Goal: Task Accomplishment & Management: Use online tool/utility

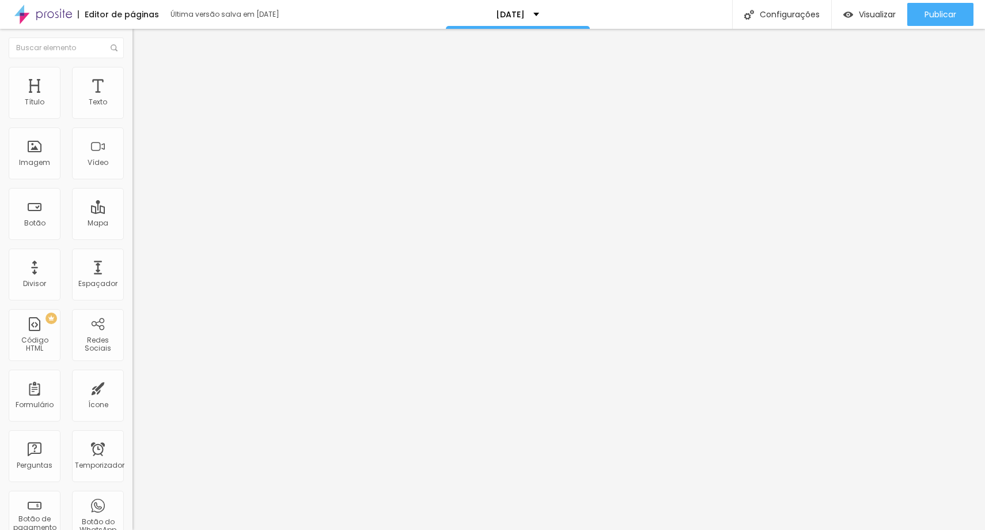
click at [137, 107] on icon "button" at bounding box center [140, 103] width 7 height 7
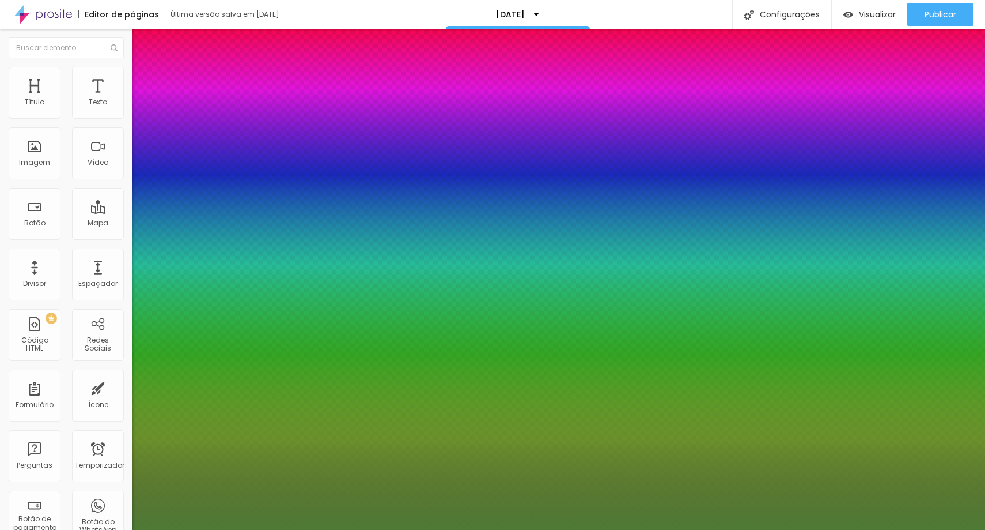
type input "1"
click at [79, 529] on div at bounding box center [492, 530] width 985 height 0
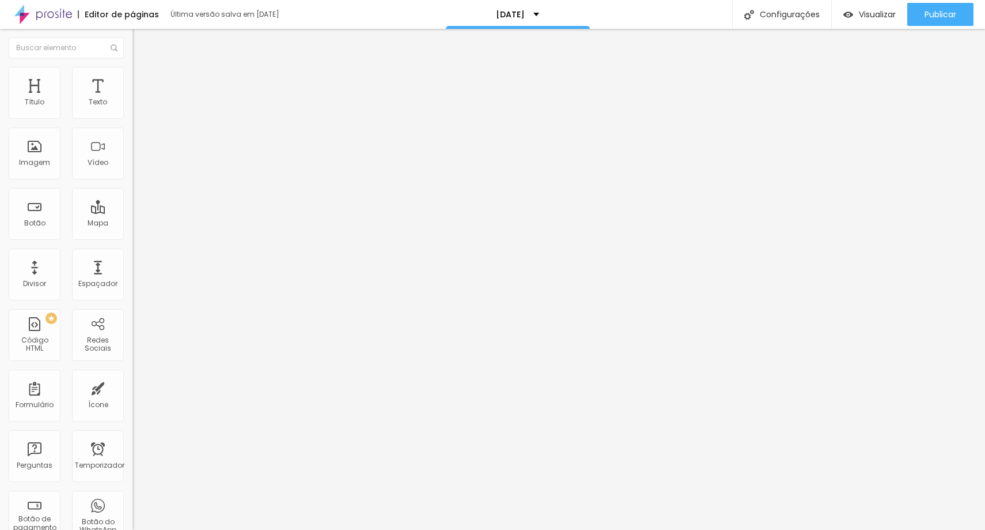
click at [133, 74] on img at bounding box center [138, 72] width 10 height 10
click at [133, 75] on ul "Estilo Avançado" at bounding box center [199, 66] width 133 height 23
click at [133, 67] on li "Estilo" at bounding box center [199, 61] width 133 height 12
click at [138, 106] on icon "button" at bounding box center [140, 103] width 5 height 5
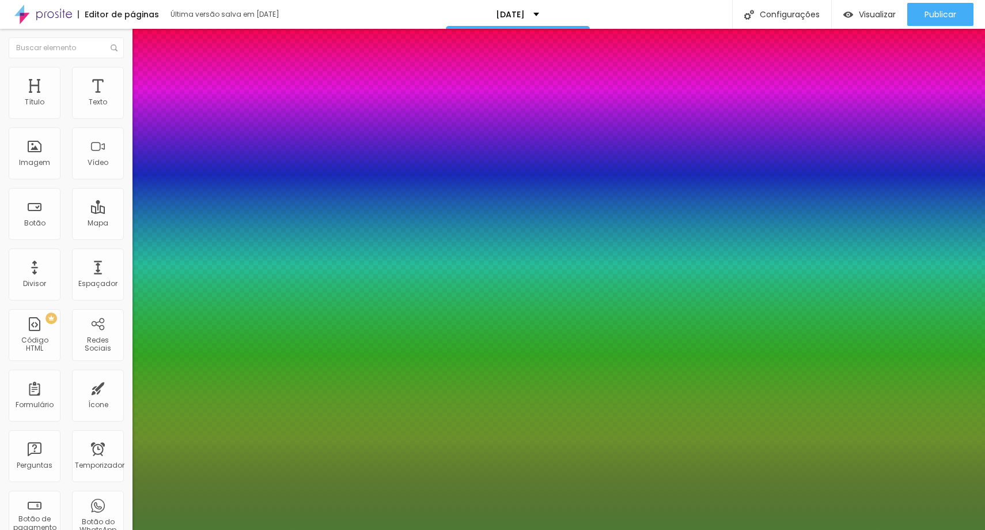
type input "1"
type input "22"
type input "1"
type input "23"
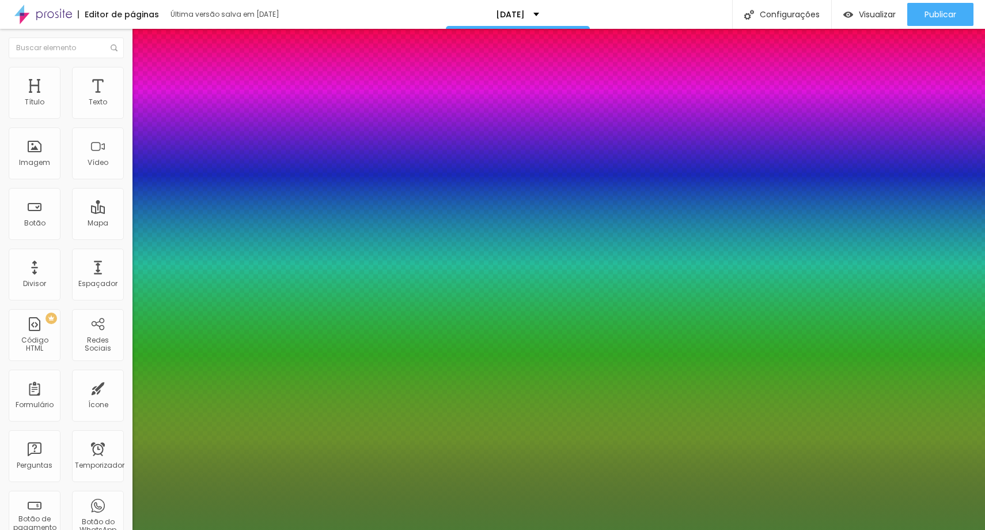
type input "23"
type input "1"
type input "24"
type input "1"
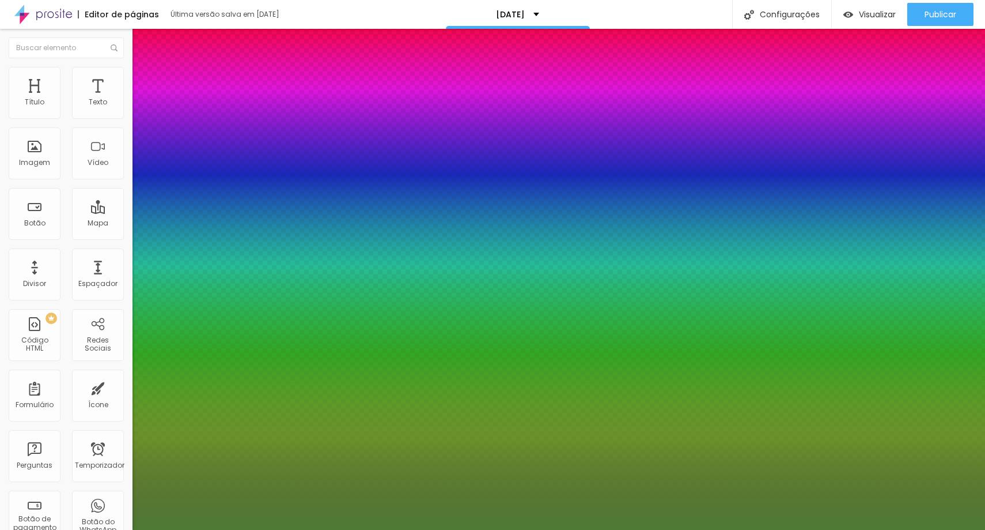
type input "25"
type input "1"
type input "26"
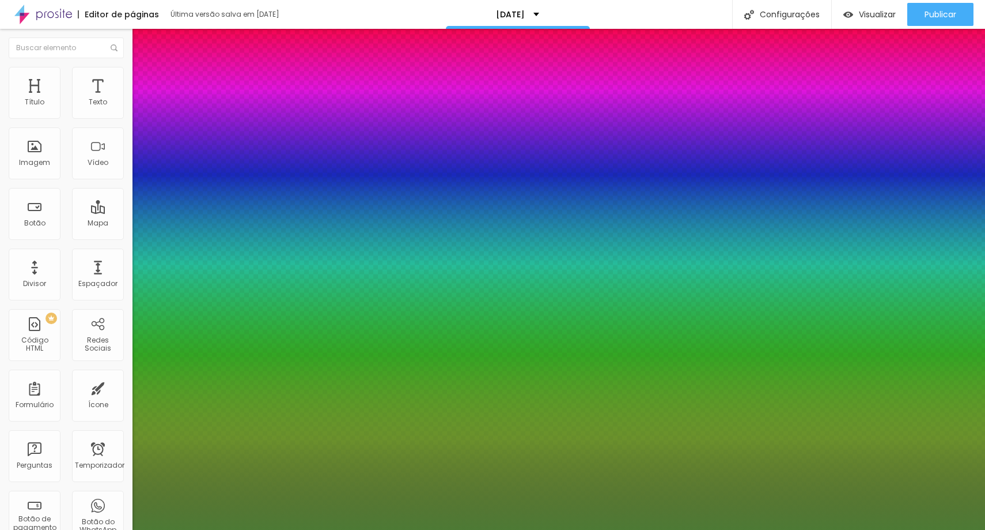
type input "1"
type input "27"
type input "1"
type input "28"
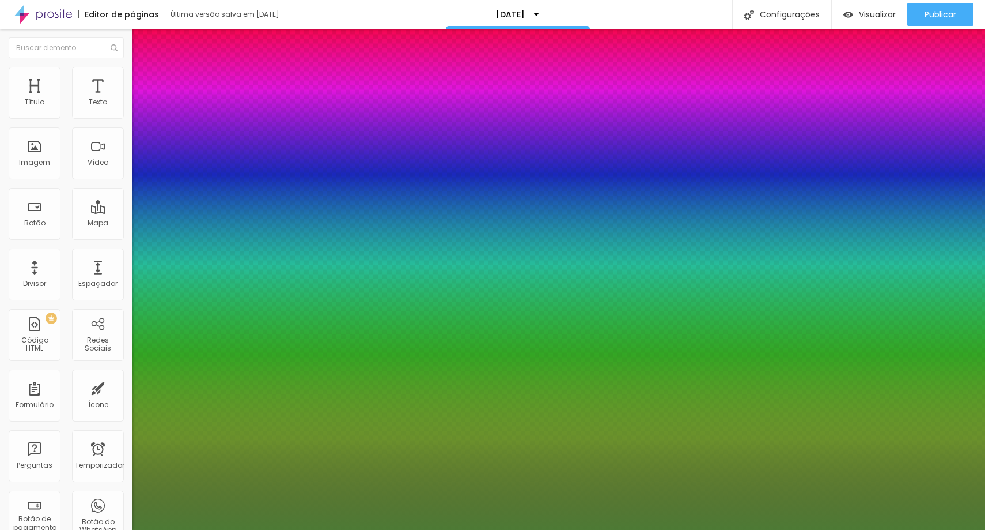
type input "28"
type input "1"
type input "29"
type input "1"
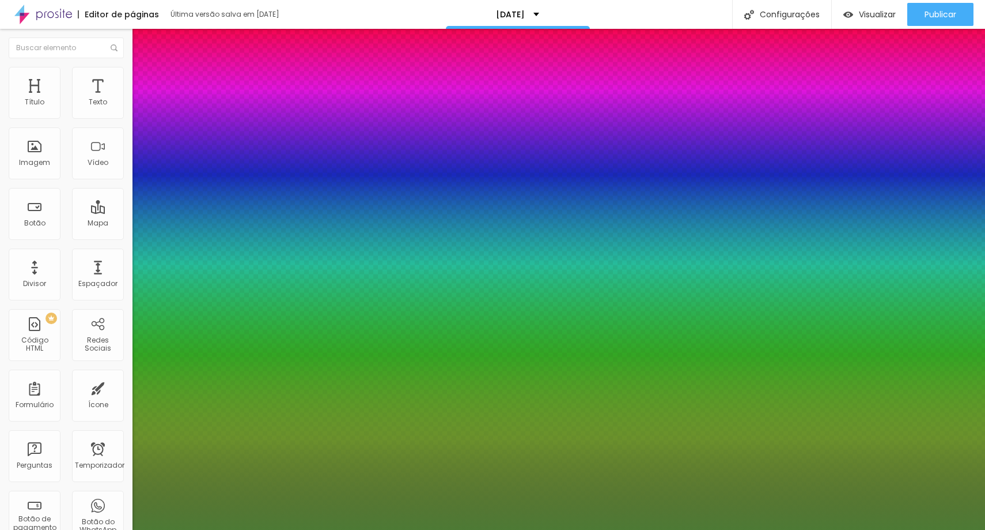
type input "30"
type input "1"
type input "29"
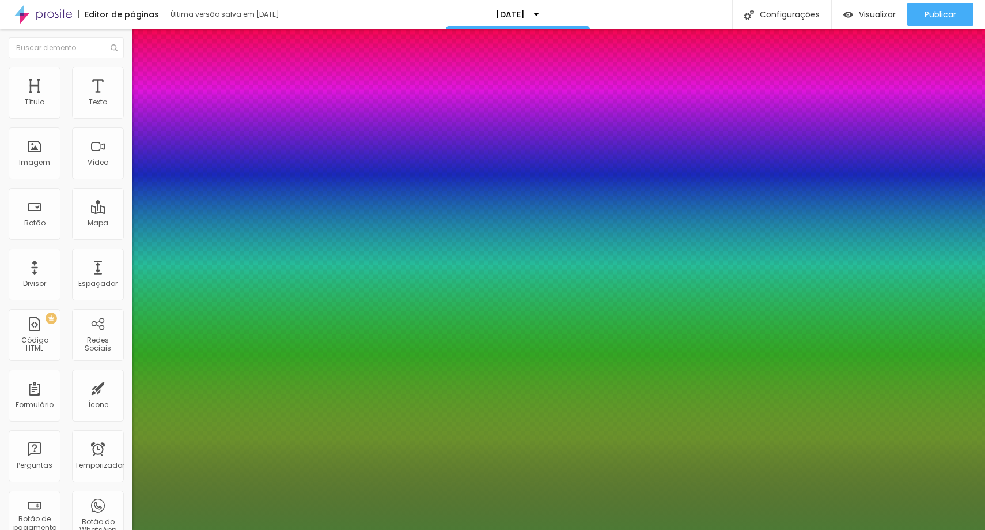
type input "1"
type input "28"
type input "1"
type input "27"
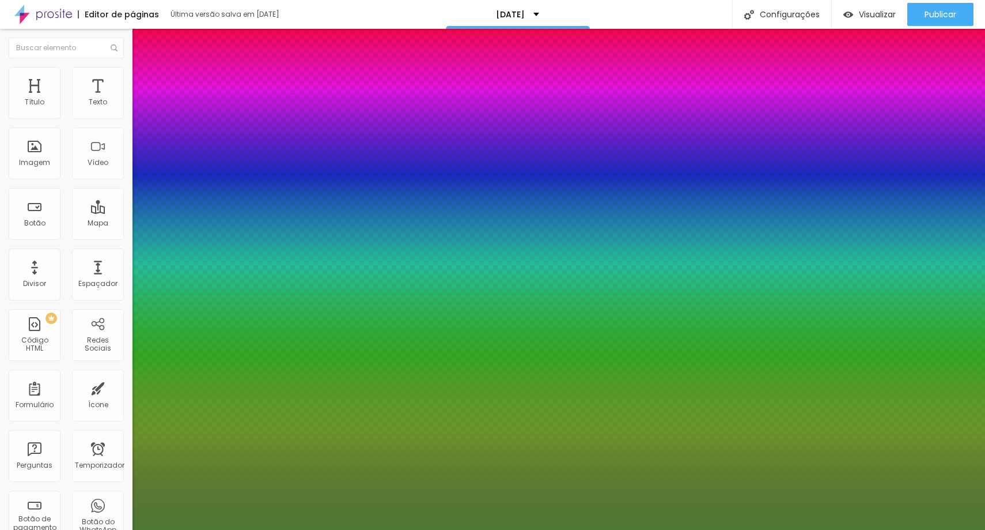
type input "27"
type input "1"
type input "28"
type input "1"
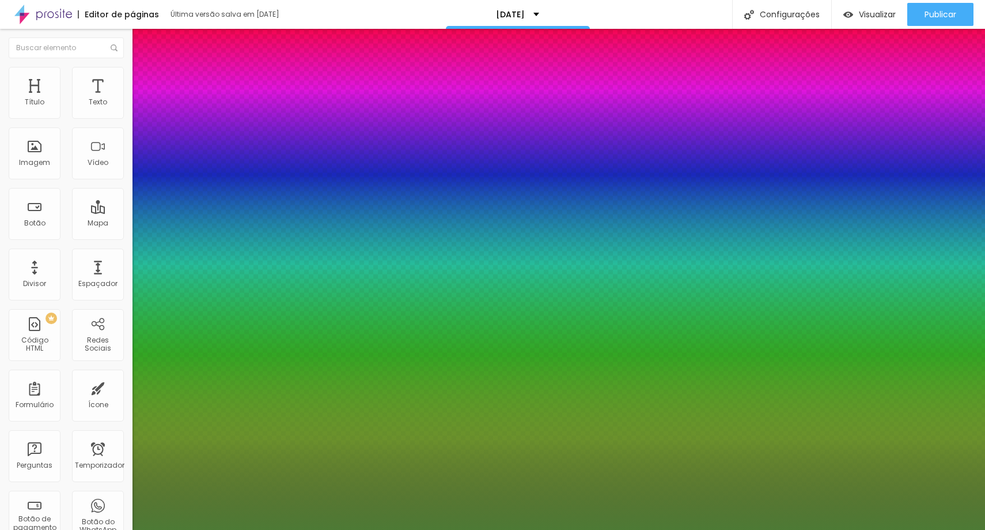
type input "29"
type input "1"
type input "28"
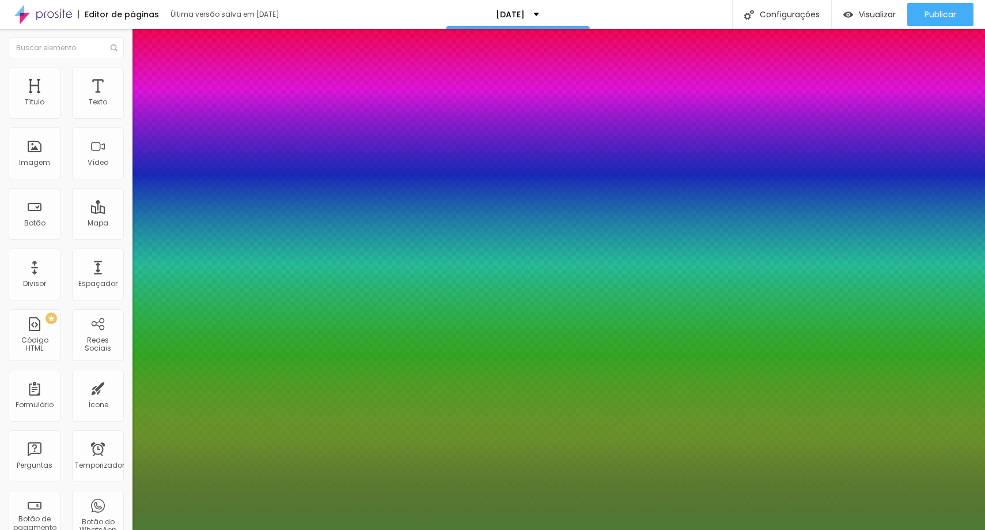
type input "1"
type input "27"
type input "1"
type input "26"
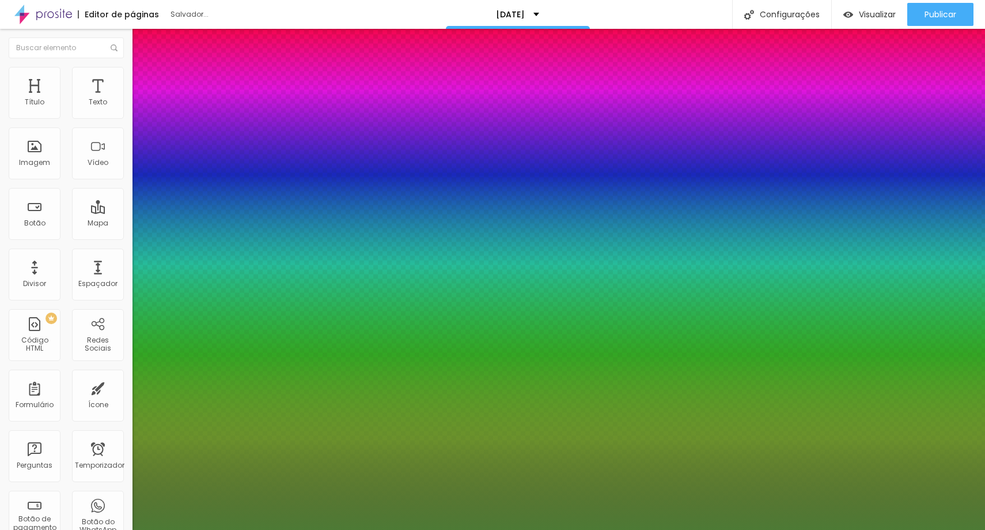
type input "26"
type input "1"
type input "24"
type input "1"
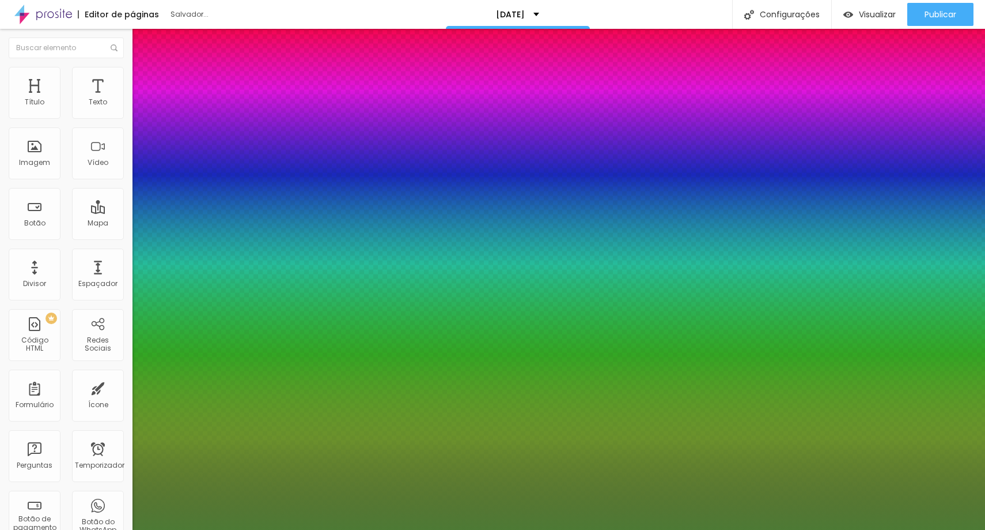
type input "23"
type input "1"
type input "22"
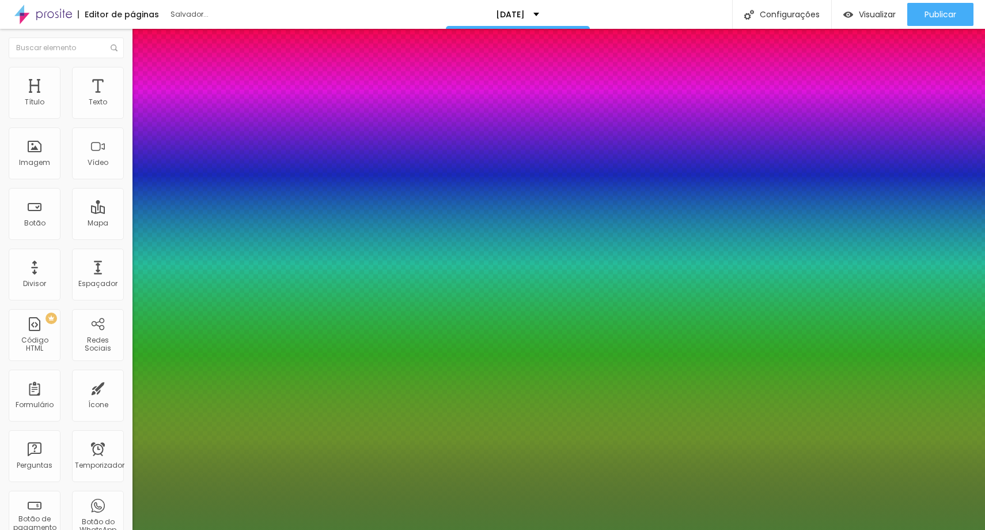
type input "1"
type input "21"
type input "1"
type input "19"
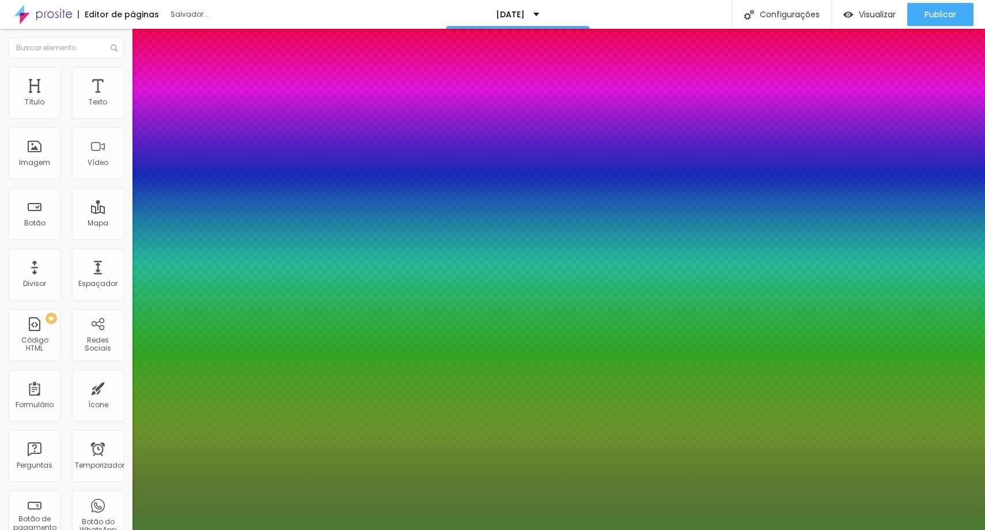
type input "19"
type input "1"
type input "18"
type input "1"
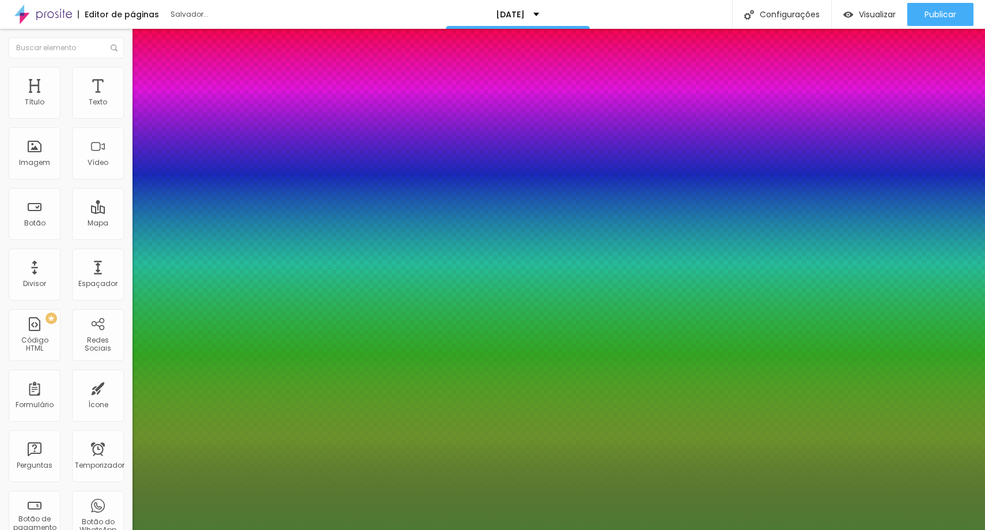
type input "17"
type input "1"
type input "18"
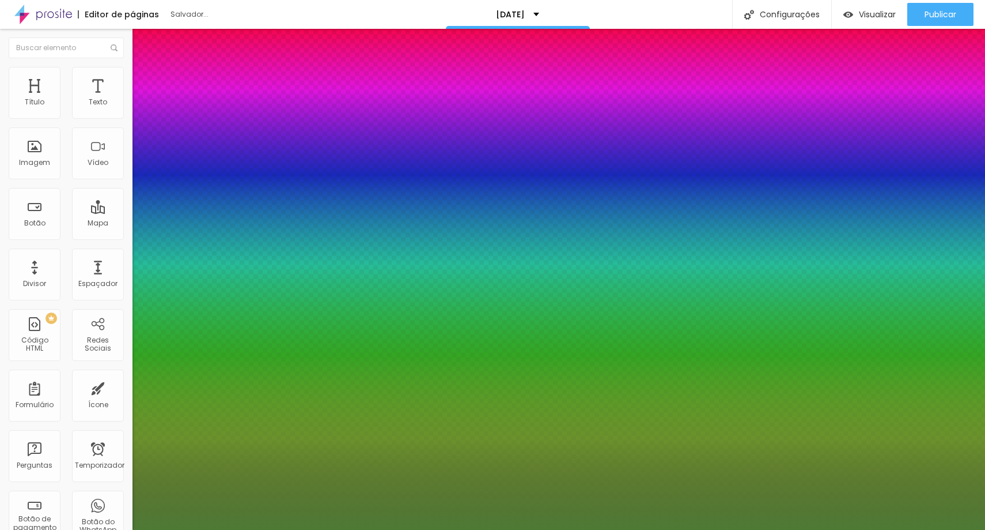
type input "1"
type input "19"
type input "1"
type input "20"
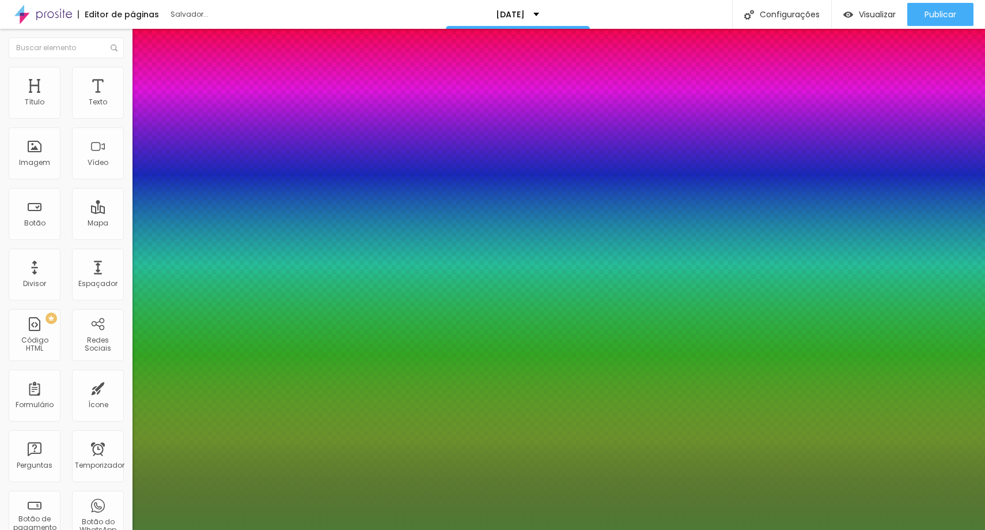
type input "20"
type input "1"
type input "21"
type input "1"
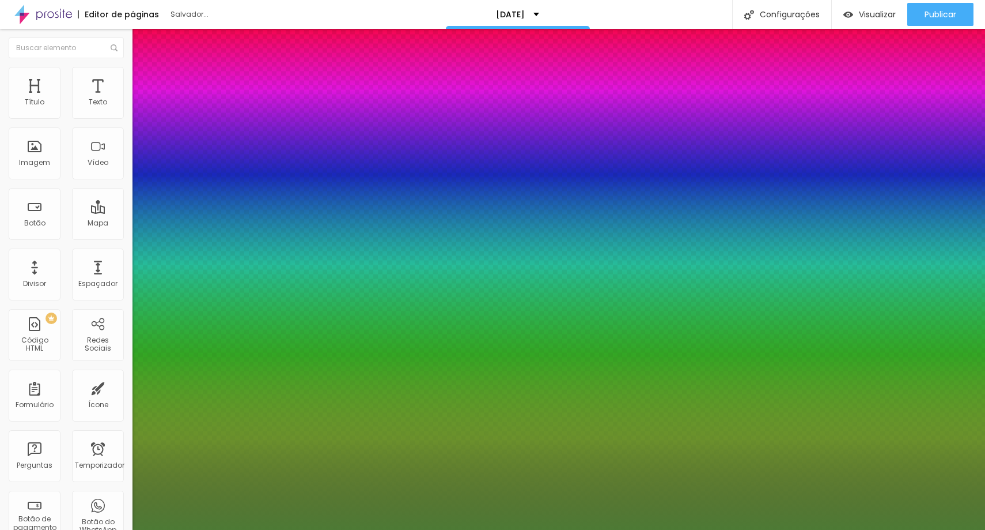
type input "22"
type input "1"
type input "23"
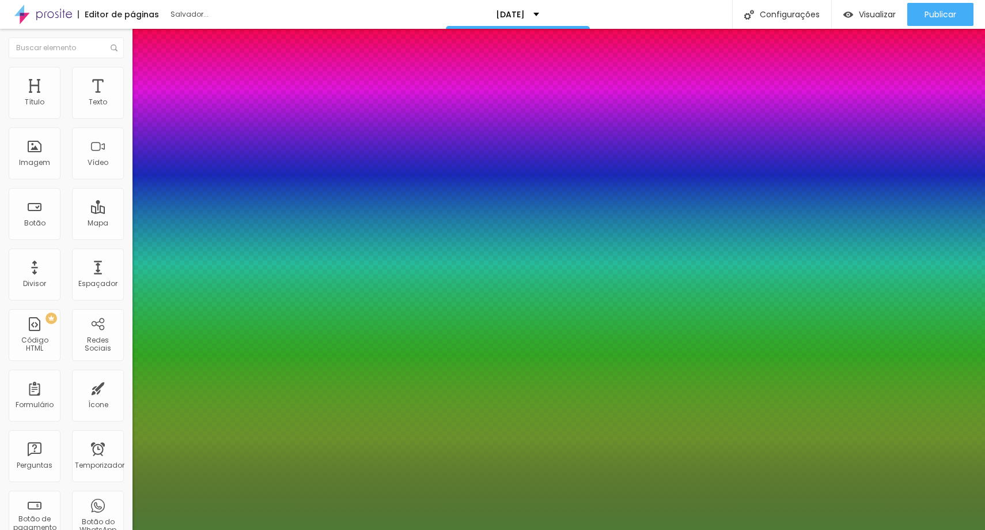
type input "1"
type input "24"
type input "1"
type input "25"
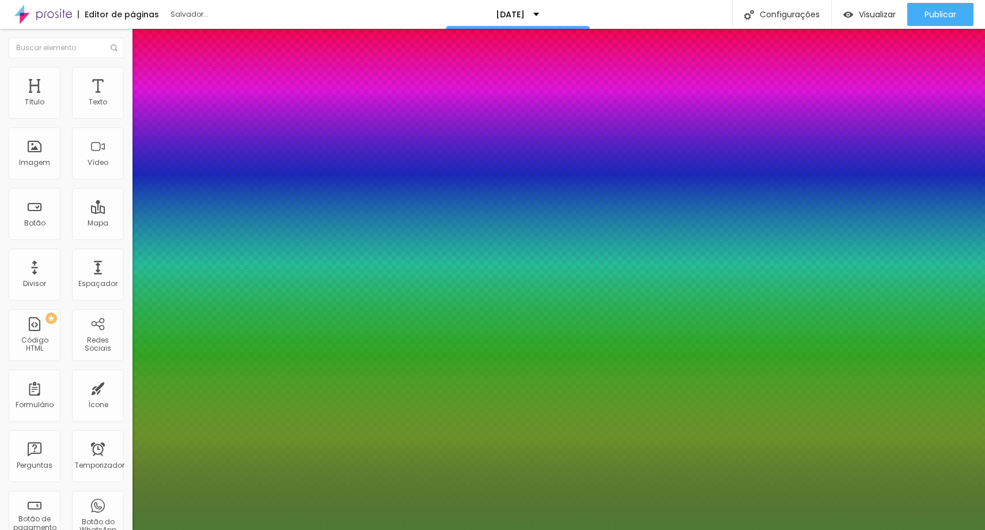
type input "25"
type input "1"
type input "26"
type input "1"
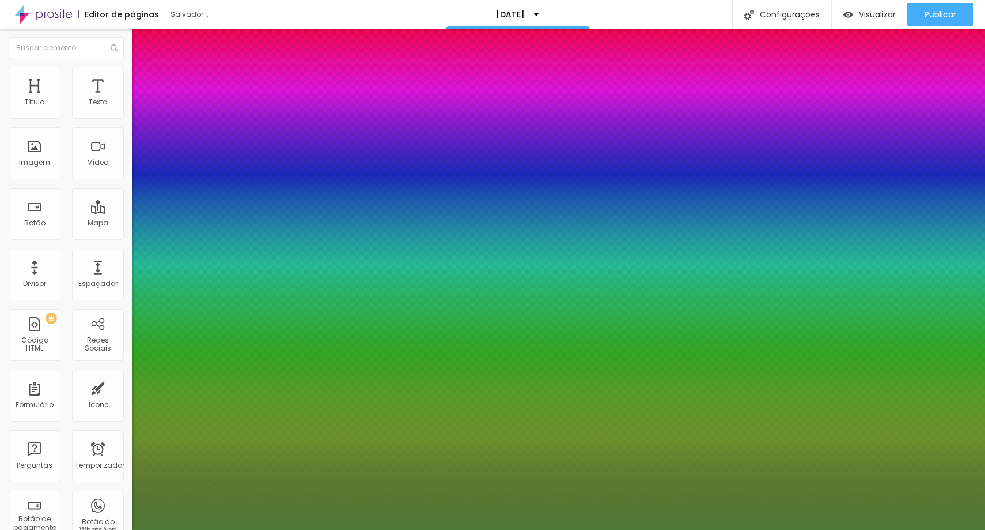
type input "27"
type input "1"
type input "28"
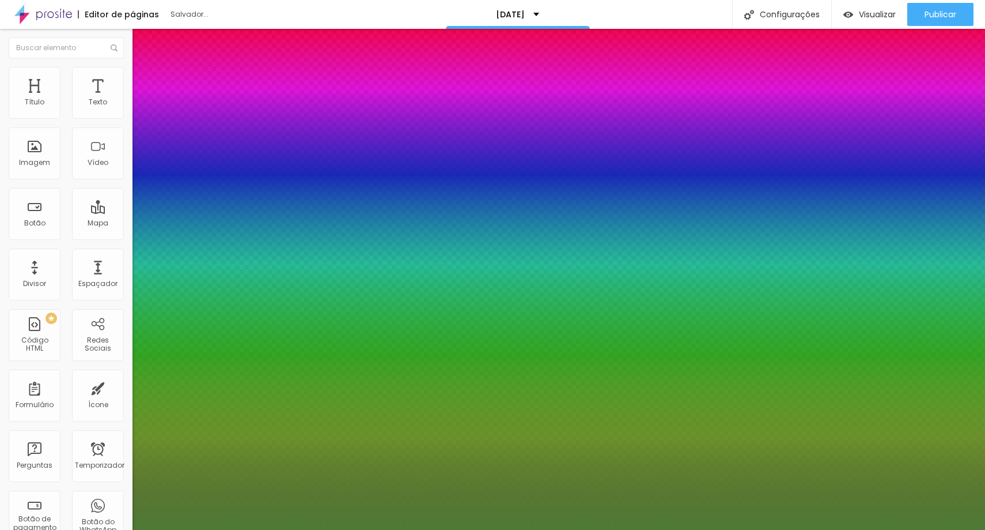
type input "1"
type input "29"
type input "1"
type input "30"
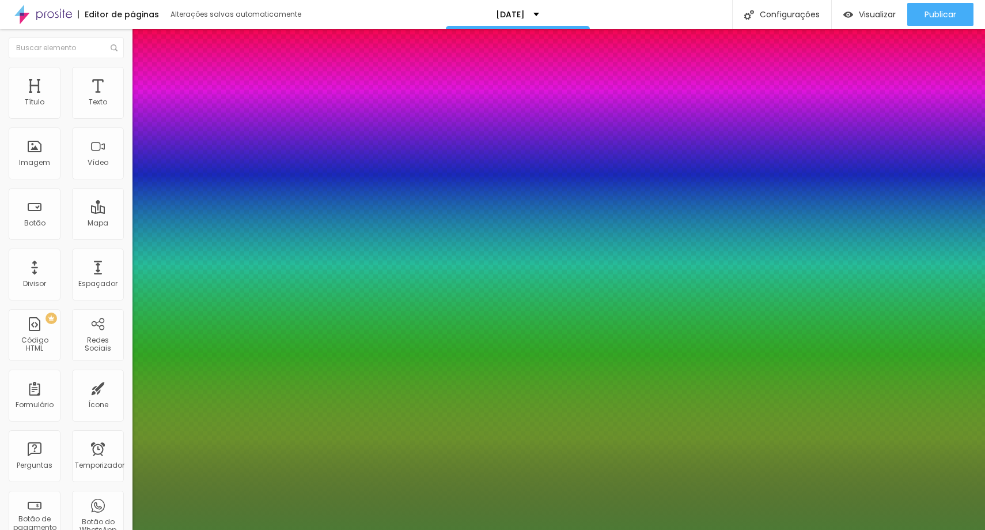
type input "30"
type input "1"
type input "31"
type input "1"
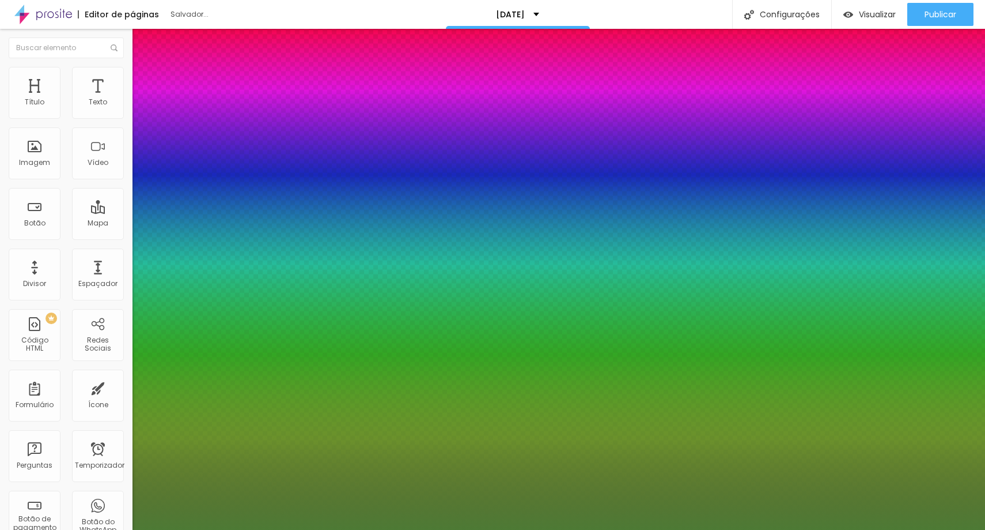
type input "32"
type input "1"
type input "31"
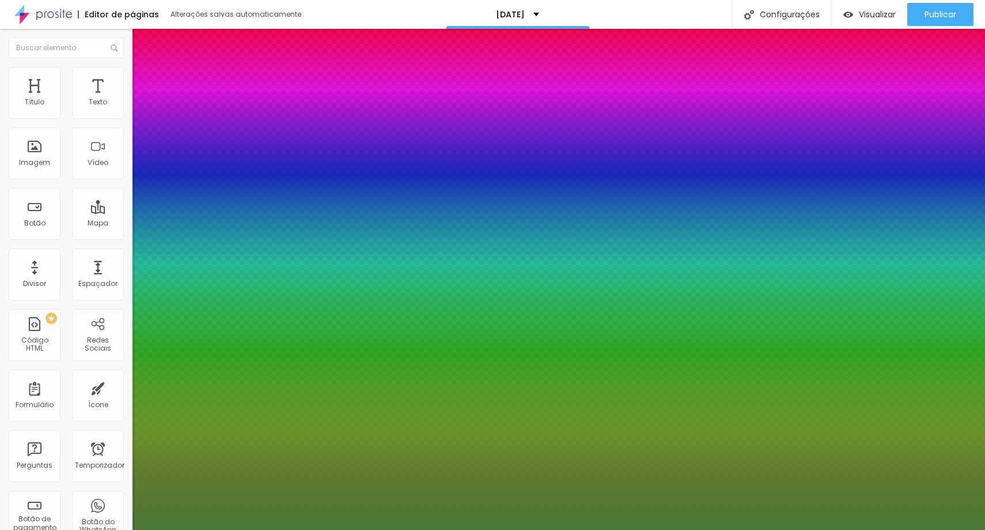
type input "1"
type input "30"
type input "1"
drag, startPoint x: 160, startPoint y: 198, endPoint x: 168, endPoint y: 197, distance: 8.1
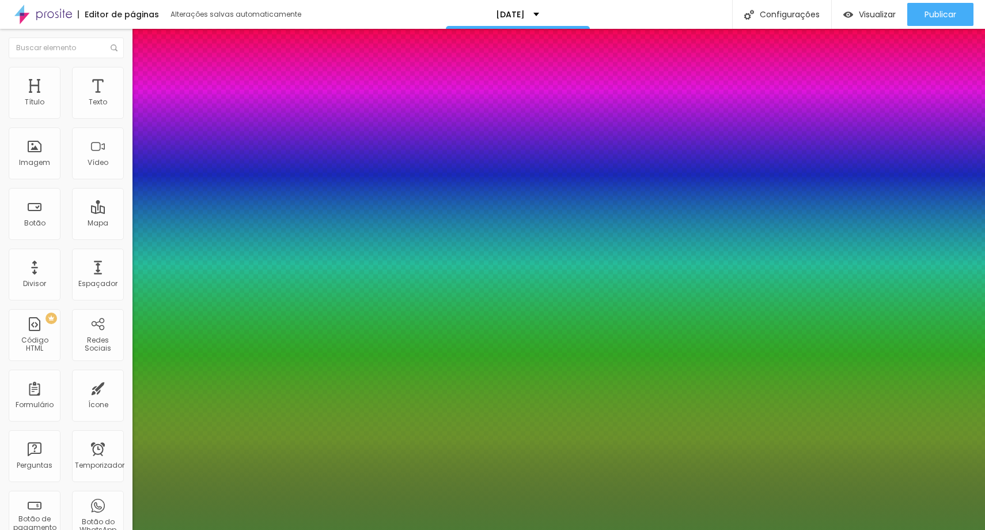
type input "30"
type input "1"
click at [259, 529] on div at bounding box center [492, 530] width 985 height 0
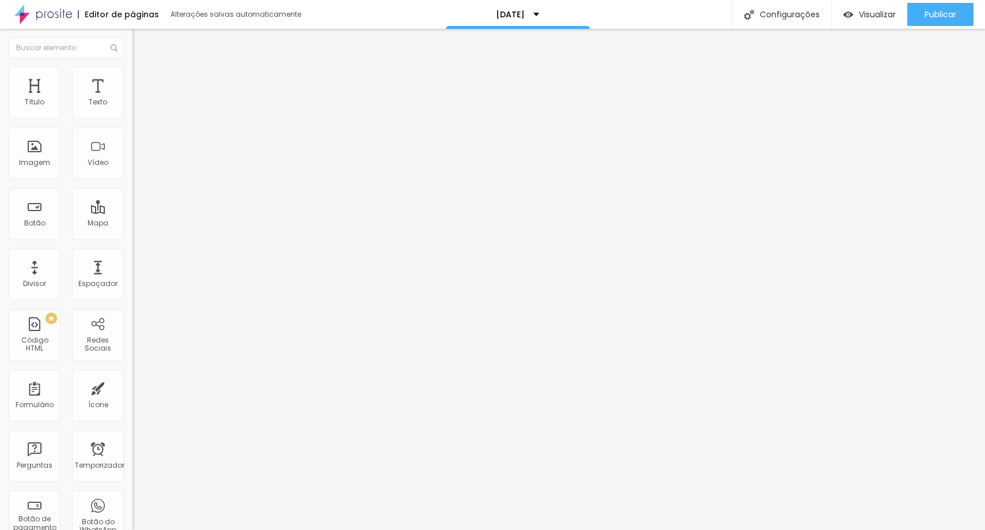
click at [133, 111] on button "button" at bounding box center [141, 105] width 16 height 12
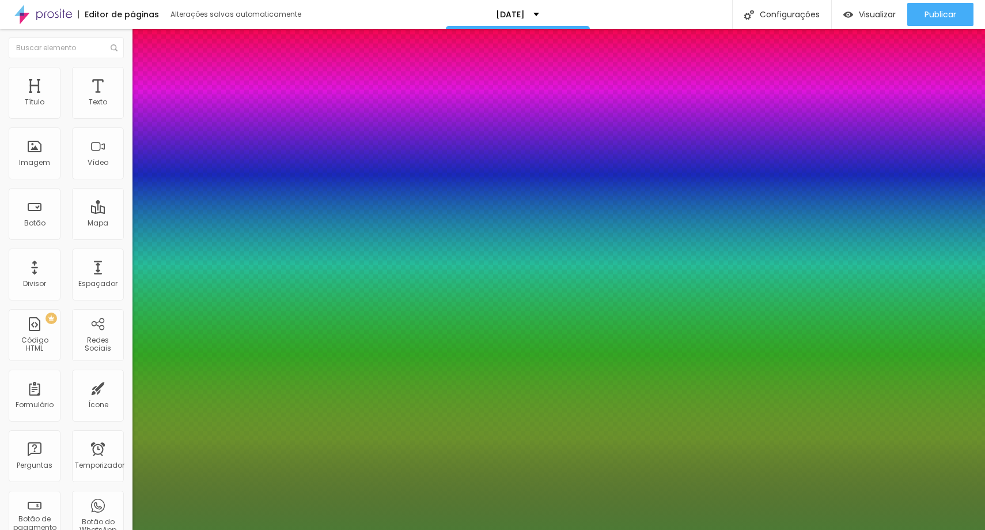
type input "1"
drag, startPoint x: 245, startPoint y: 198, endPoint x: 269, endPoint y: 201, distance: 23.2
type input "8"
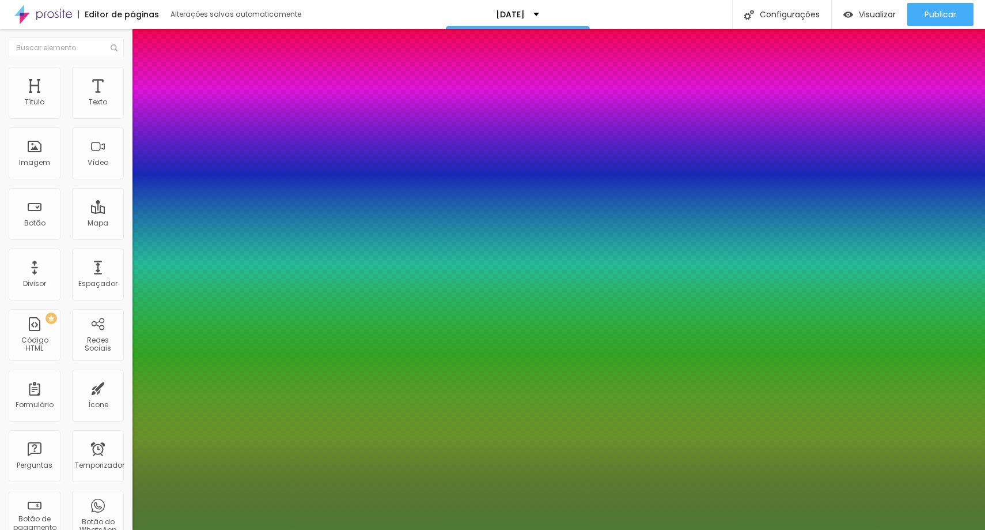
type input "1"
type input "8"
type input "1"
type input "8"
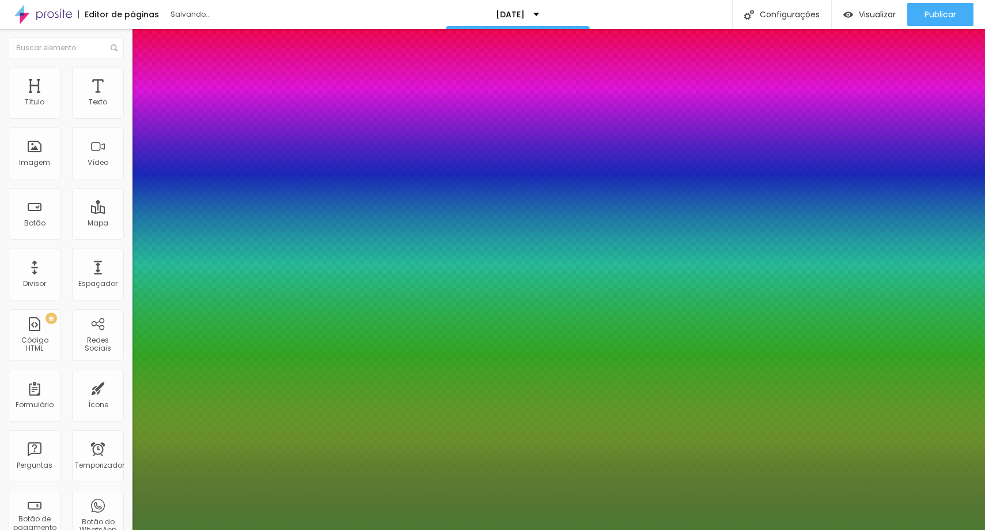
type input "1"
type input "15"
type input "1"
type input "15"
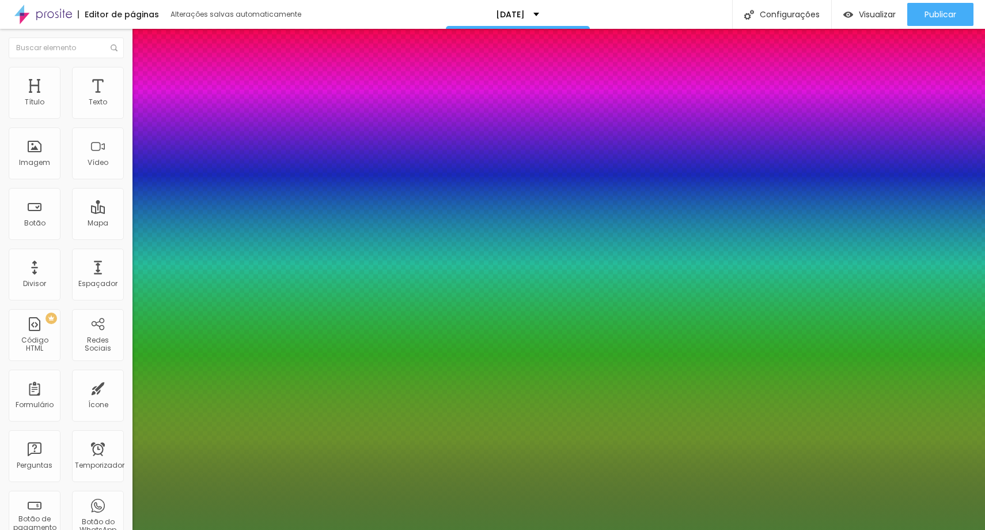
click at [270, 529] on div at bounding box center [492, 530] width 985 height 0
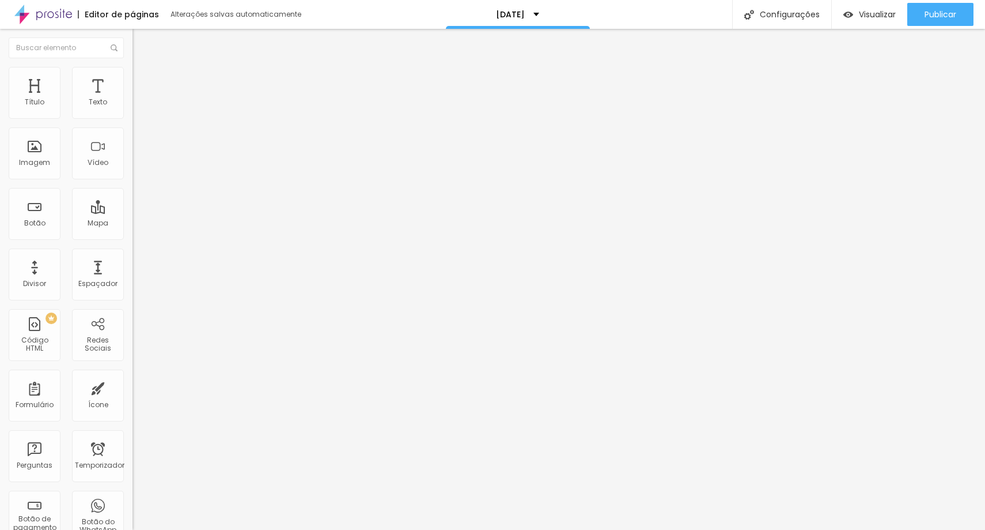
click at [138, 106] on icon "button" at bounding box center [140, 103] width 5 height 5
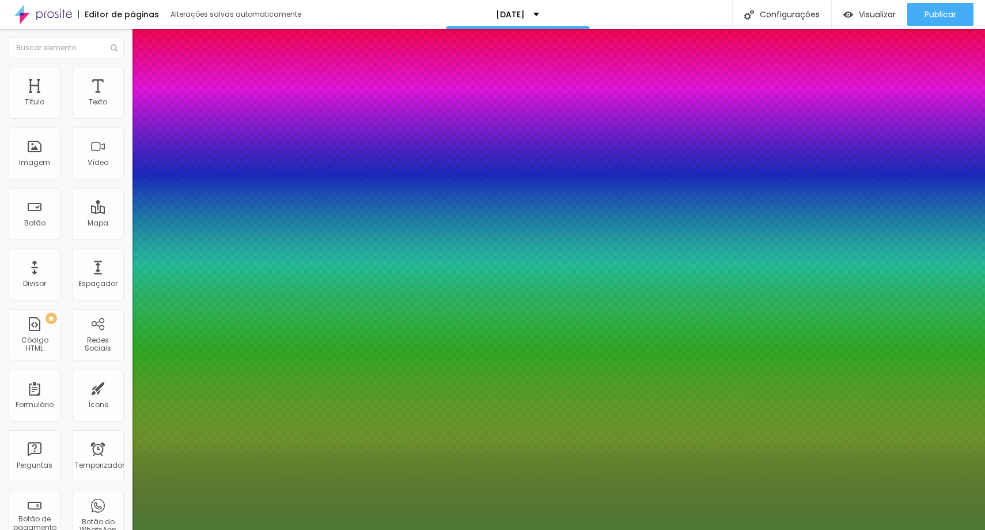
type input "1"
drag, startPoint x: 251, startPoint y: 196, endPoint x: 298, endPoint y: 199, distance: 47.9
click at [298, 199] on body "Editor de páginas Alterações salvas automaticamente [DATE] Configurações Config…" at bounding box center [492, 265] width 985 height 530
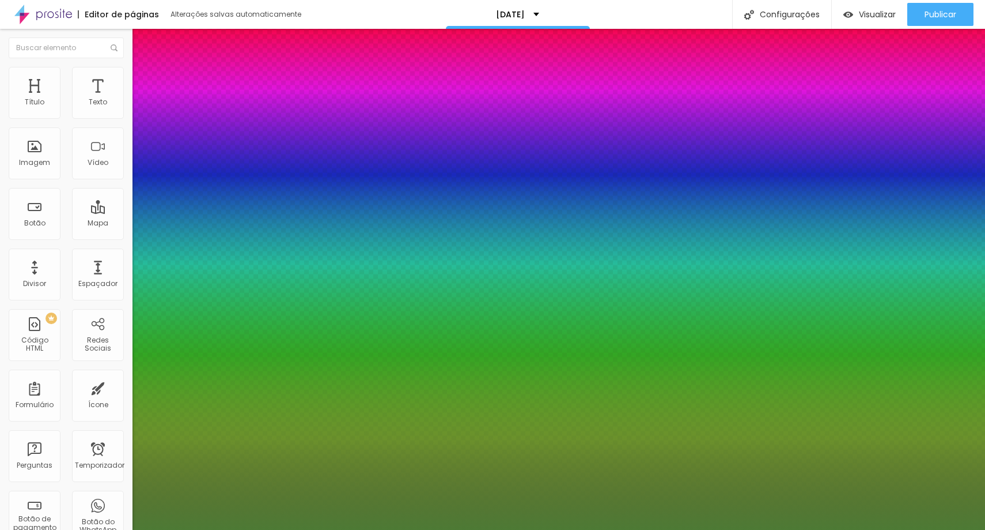
type input "8"
type input "3"
type input "1"
type input "30"
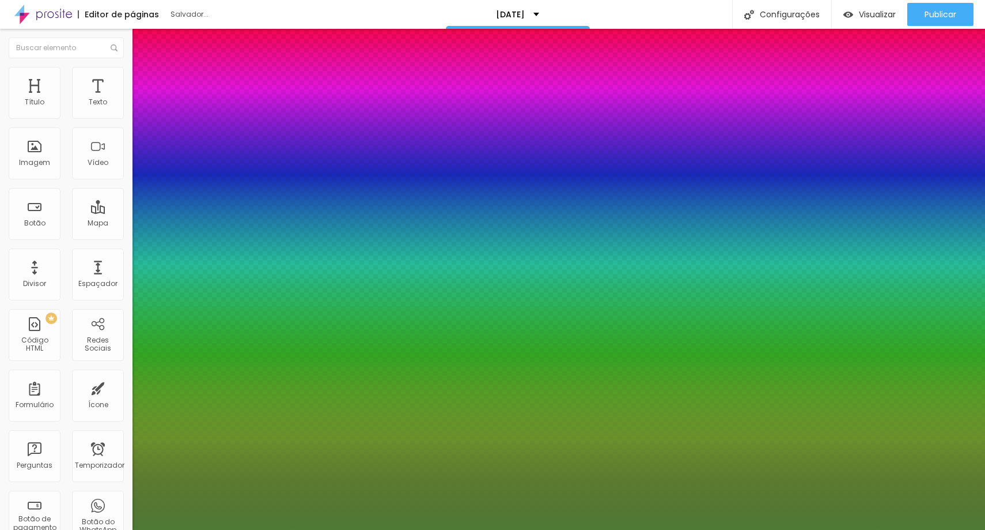
type input "1"
type input "30"
click at [255, 529] on div at bounding box center [492, 530] width 985 height 0
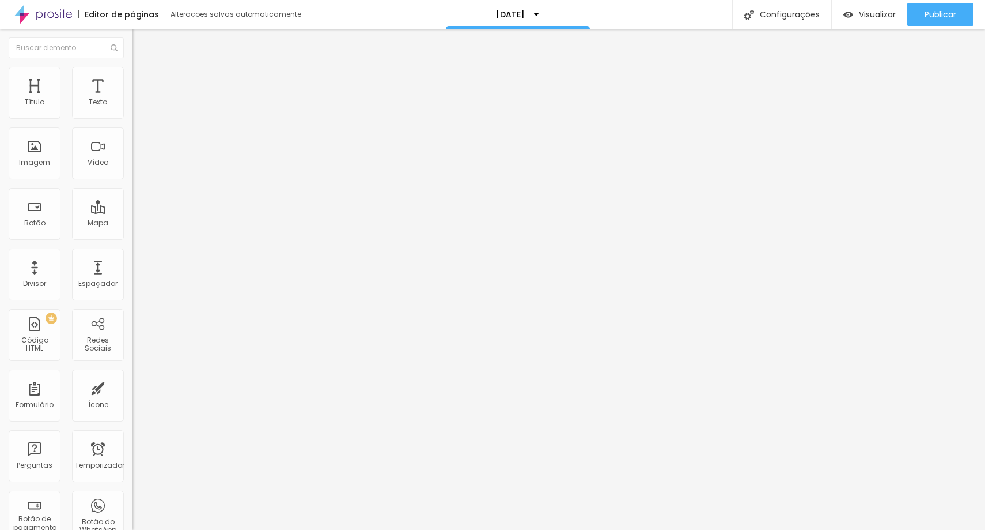
click at [137, 107] on icon "button" at bounding box center [140, 103] width 7 height 7
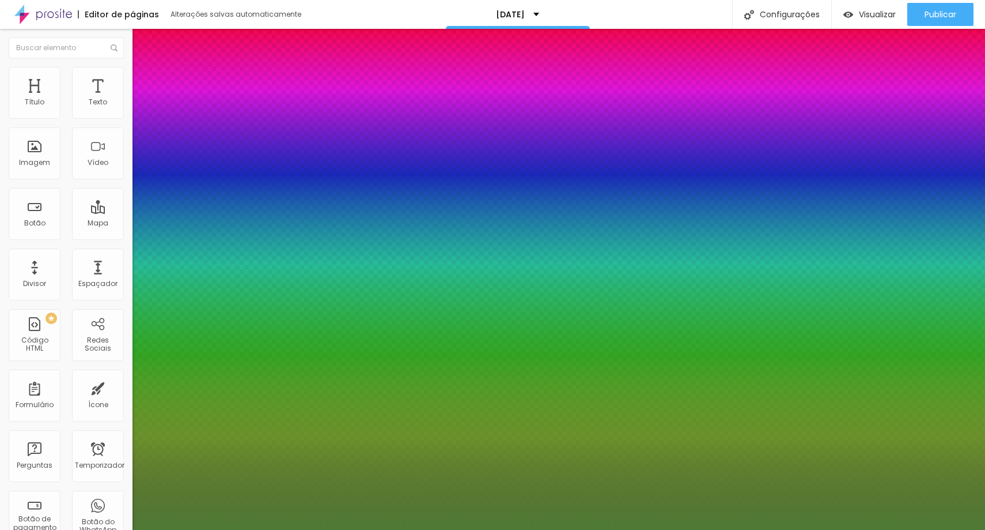
type input "1"
type input "8"
type input "3"
type input "1"
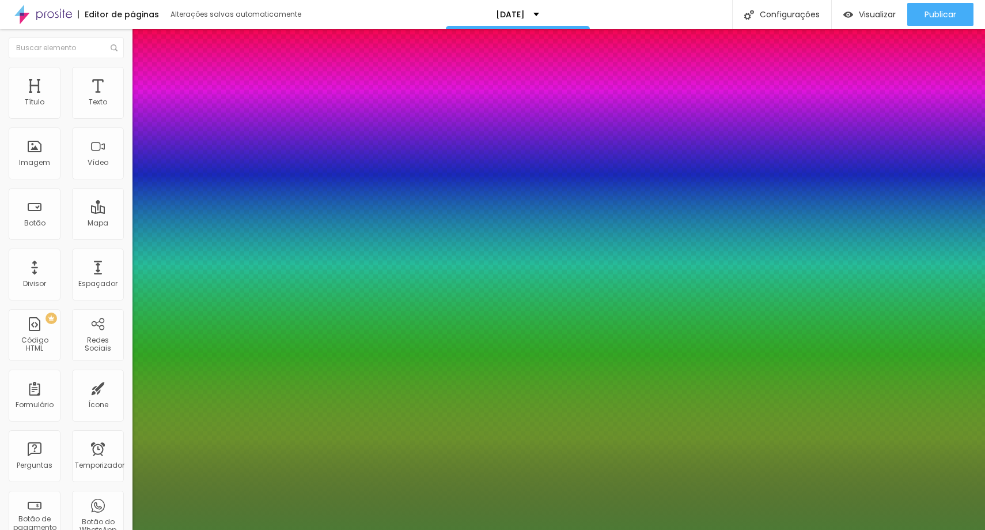
type input "8"
type input "0"
type input "1"
type input "8"
type input "01"
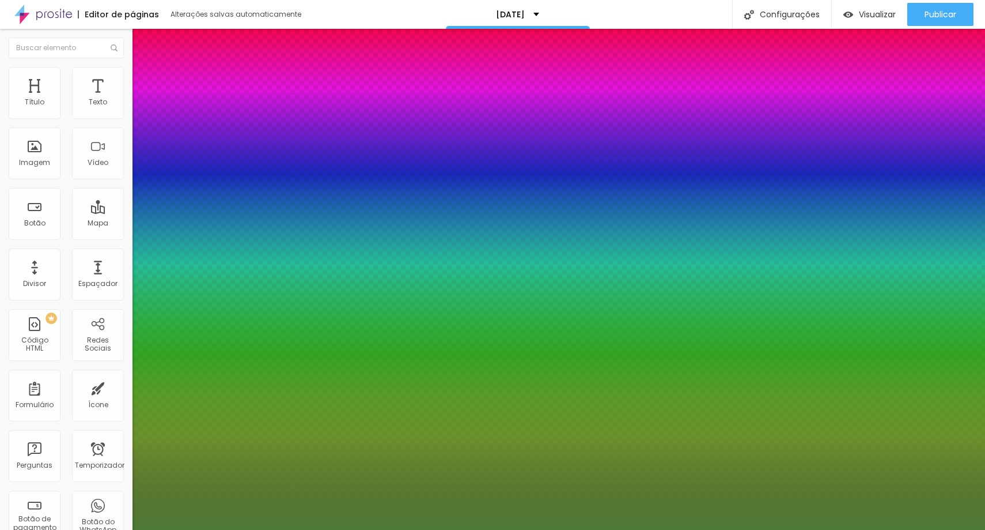
type input "1"
type input "15"
type input "015"
type input "1"
type input "8"
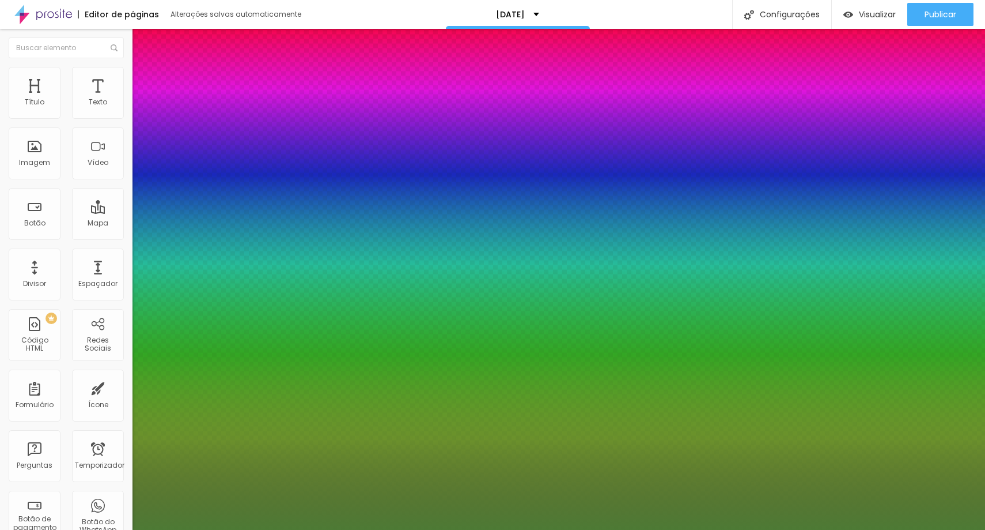
type input "01"
type input "1"
type input "8"
type input "0"
type input "1"
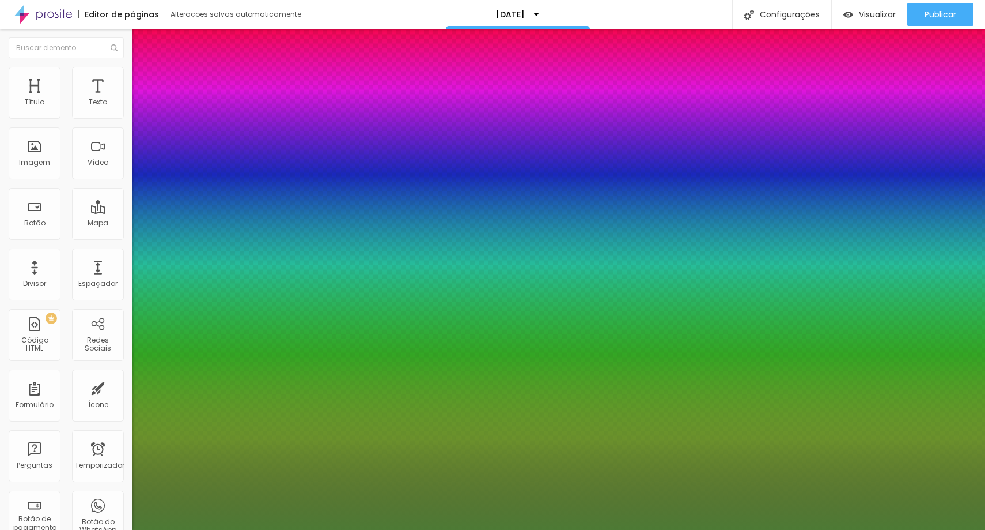
type input "8"
type input "0"
type input "1"
type input "8"
type input "0"
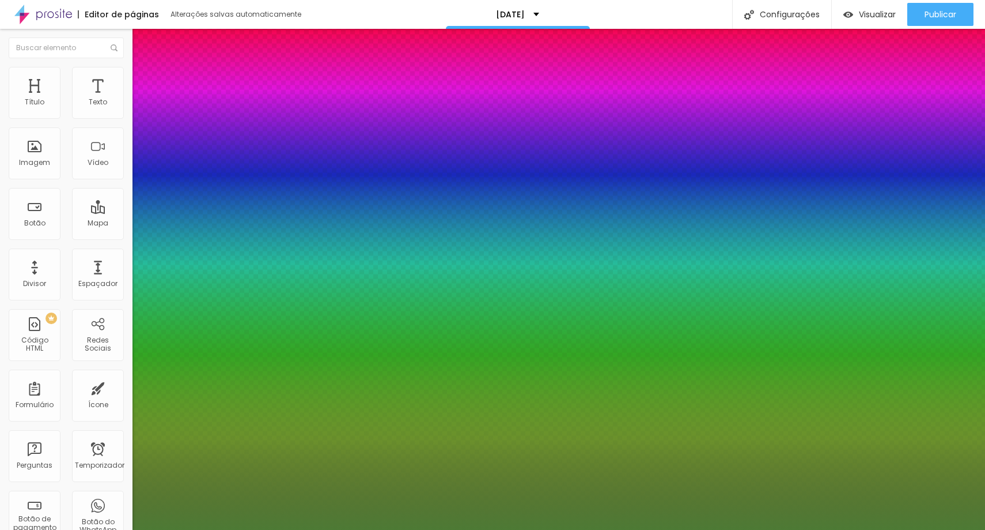
type input "1"
type input "8"
type input "01"
type input "1"
type input "15"
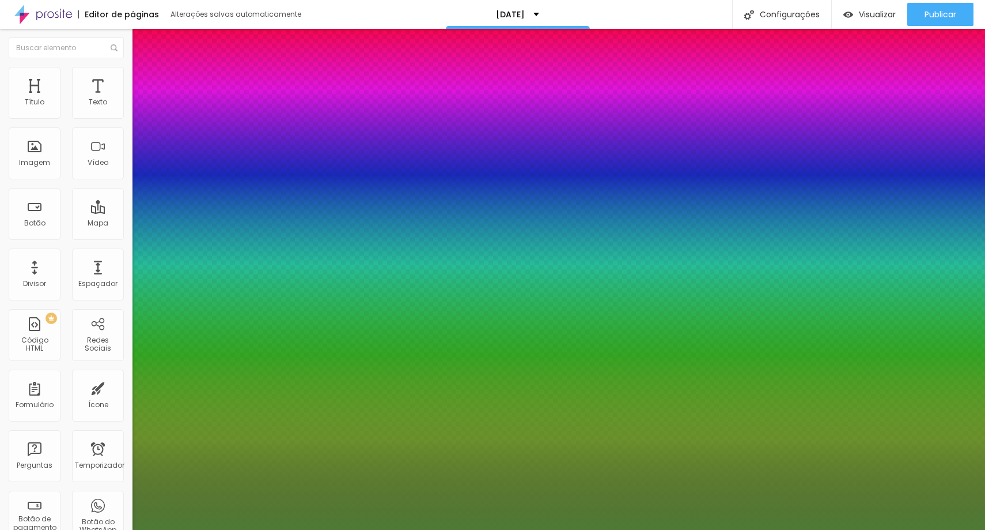
type input "015"
type input "1"
type input "015"
click at [267, 529] on div at bounding box center [492, 530] width 985 height 0
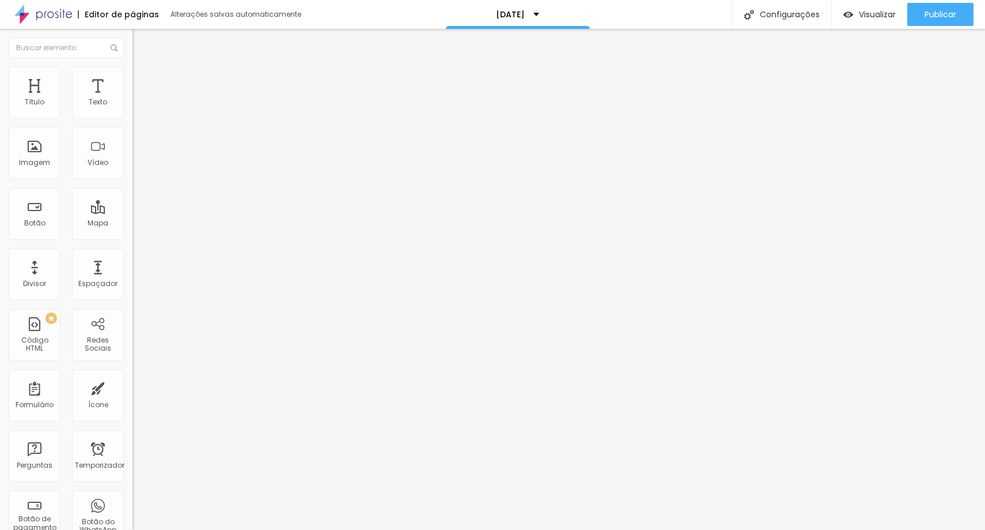
click at [138, 106] on icon "button" at bounding box center [140, 103] width 5 height 5
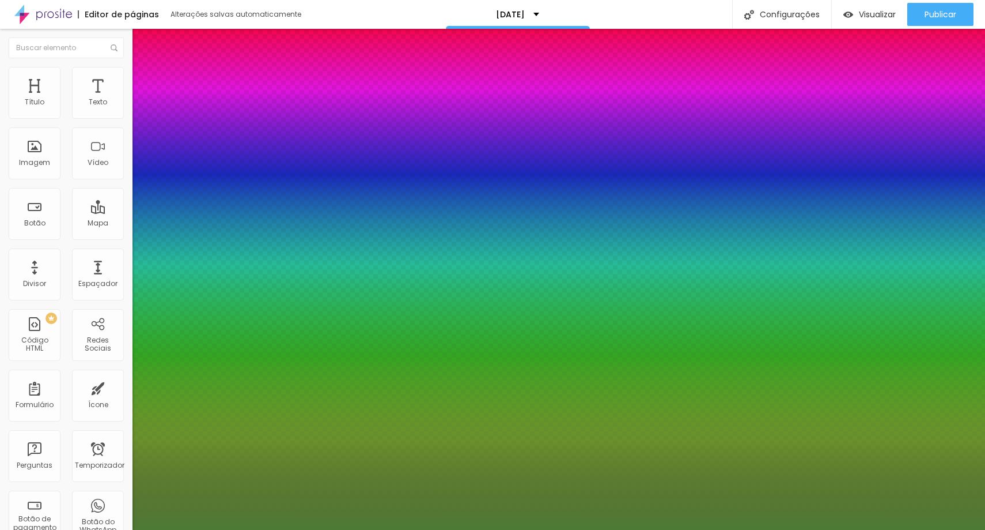
type input "1"
type input "8"
type input "1"
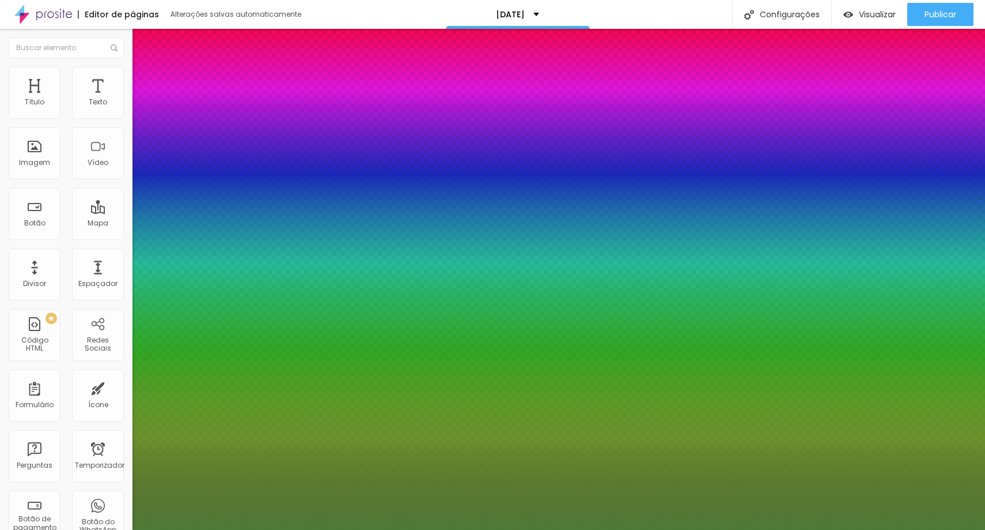
type input "8"
type input "0"
type input "1"
type input "8"
type input "03"
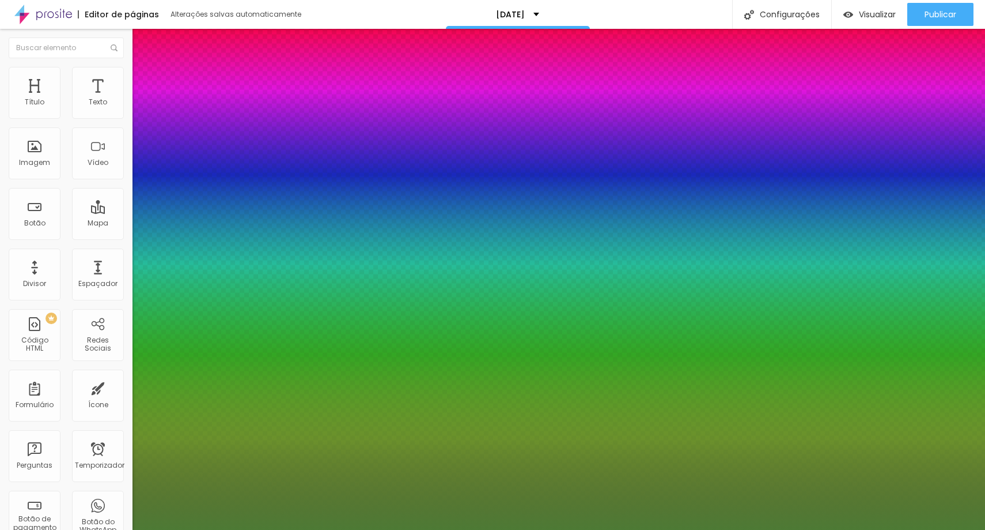
type input "1"
type input "8"
type input "1"
type input "8"
type input "1"
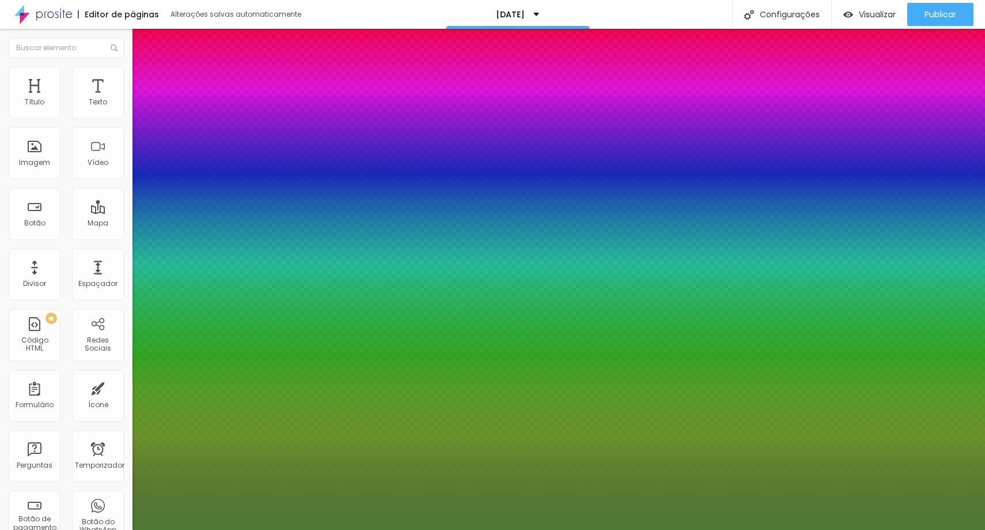
type input "8"
type input "0"
type input "1"
type input "8"
type input "0"
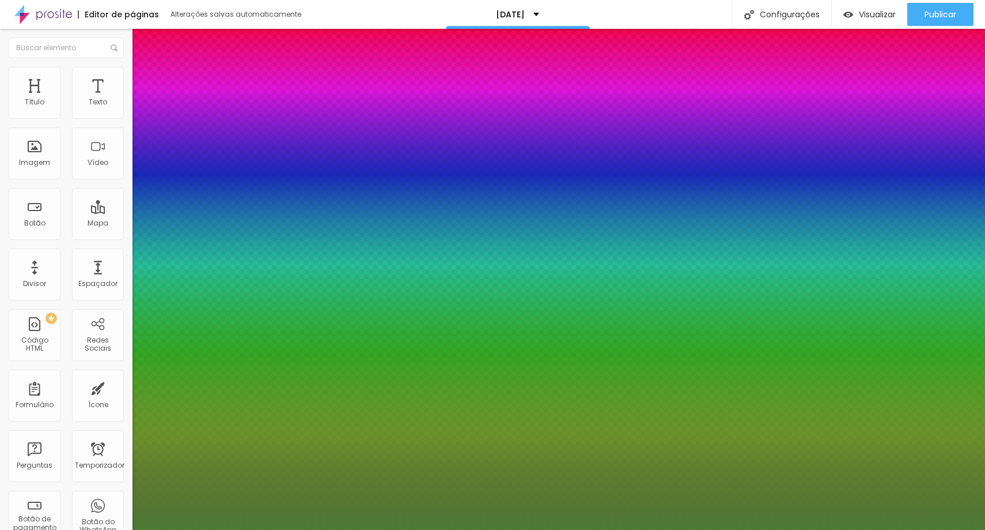
type input "1"
type input "8"
click at [269, 529] on div at bounding box center [492, 530] width 985 height 0
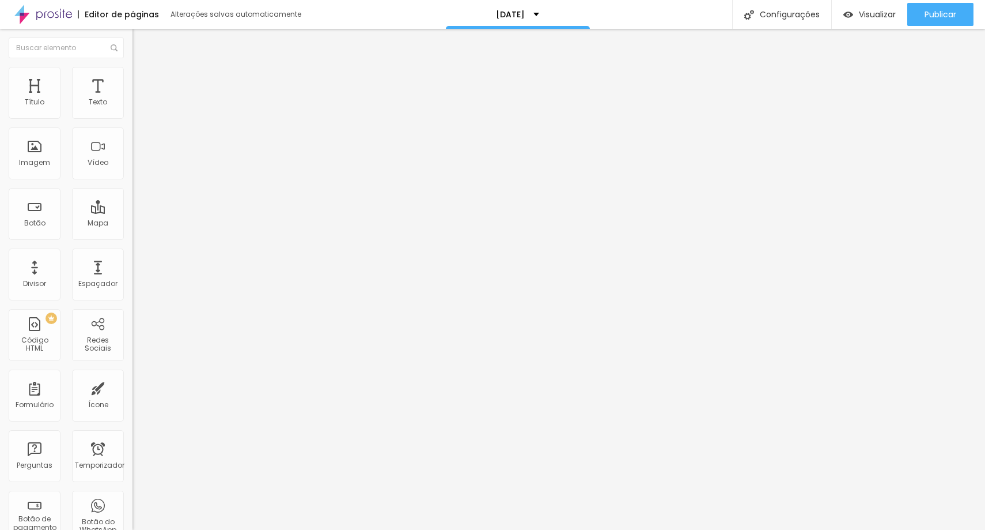
click at [133, 111] on button "button" at bounding box center [141, 105] width 16 height 12
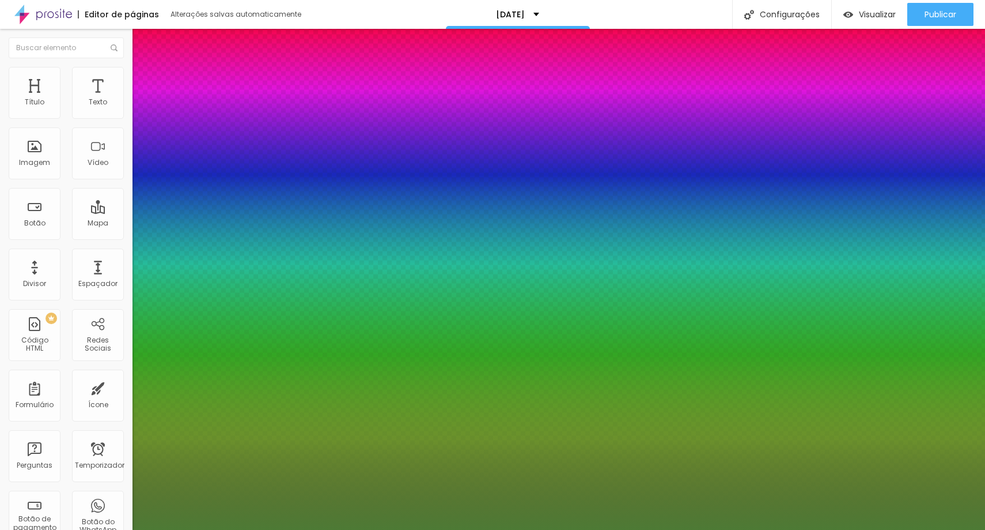
drag, startPoint x: 251, startPoint y: 199, endPoint x: 261, endPoint y: 196, distance: 10.6
click at [263, 529] on div at bounding box center [492, 530] width 985 height 0
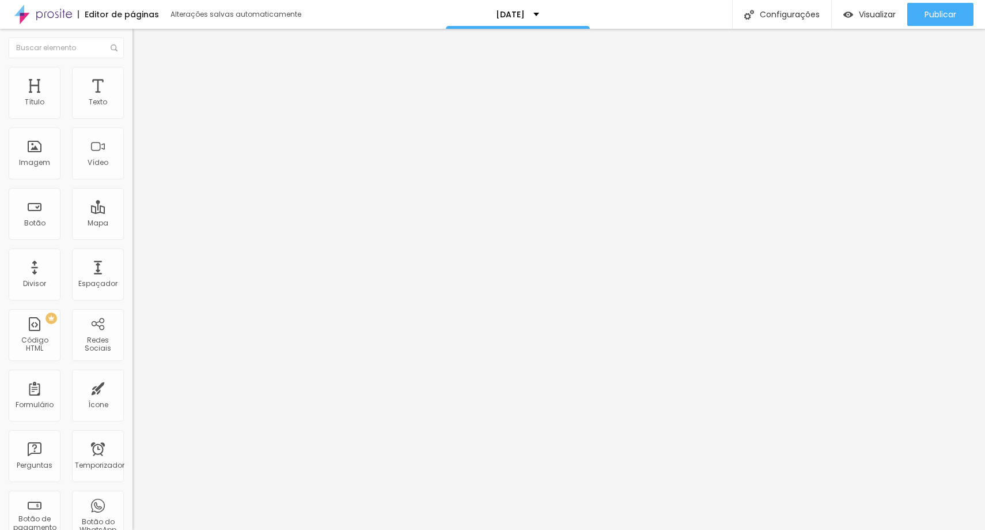
click at [137, 107] on icon "button" at bounding box center [140, 103] width 7 height 7
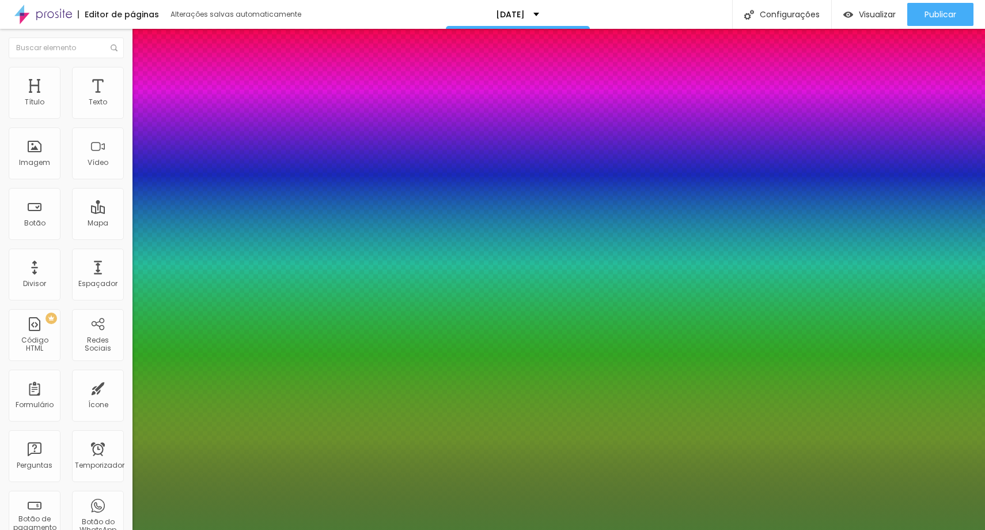
click at [377, 529] on div at bounding box center [492, 530] width 985 height 0
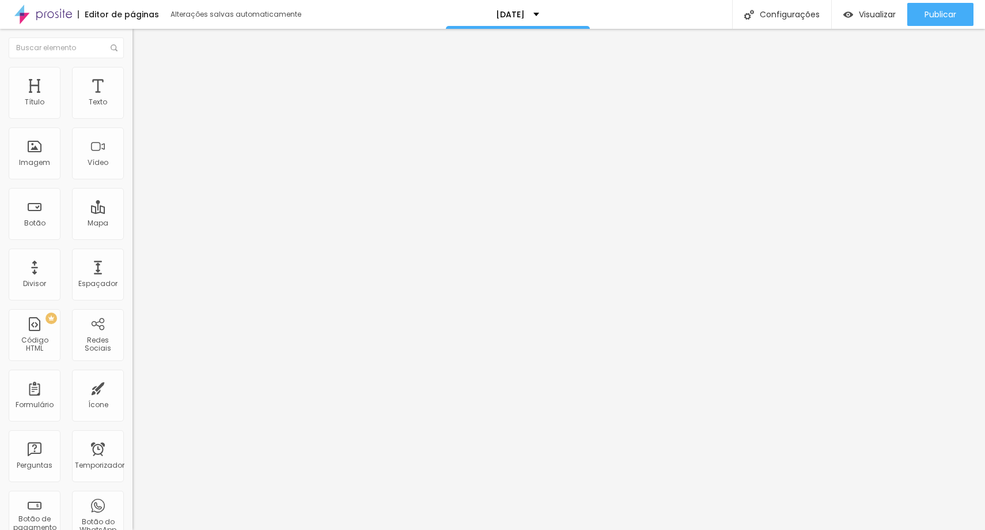
click at [137, 107] on icon "button" at bounding box center [140, 103] width 7 height 7
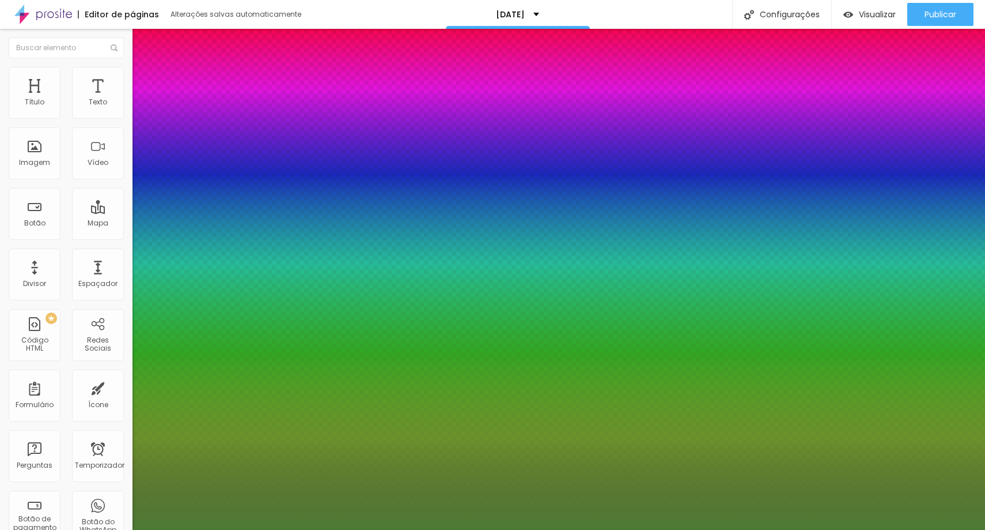
drag, startPoint x: 258, startPoint y: 195, endPoint x: 264, endPoint y: 195, distance: 6.3
click at [354, 529] on div at bounding box center [492, 530] width 985 height 0
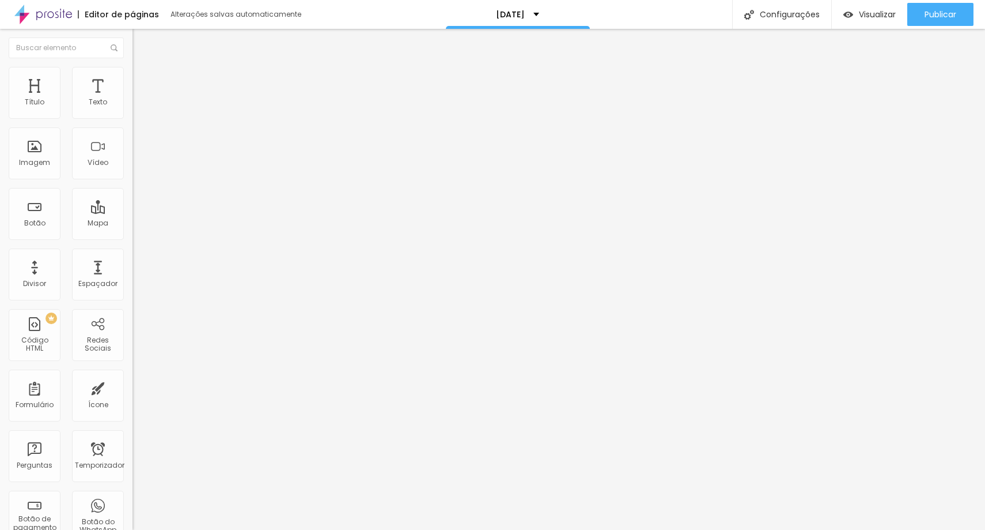
click at [133, 111] on button "button" at bounding box center [141, 105] width 16 height 12
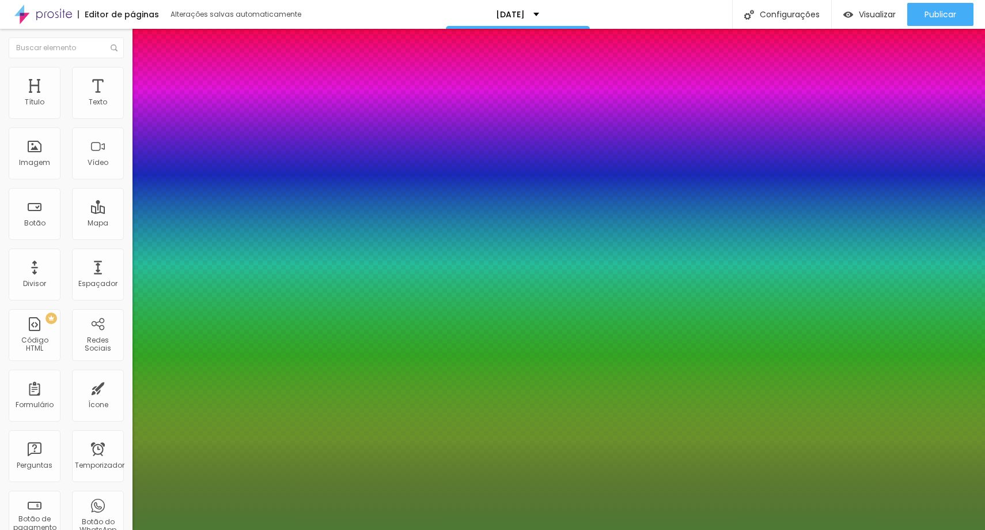
drag, startPoint x: 252, startPoint y: 195, endPoint x: 263, endPoint y: 197, distance: 11.1
click at [511, 529] on div at bounding box center [492, 530] width 985 height 0
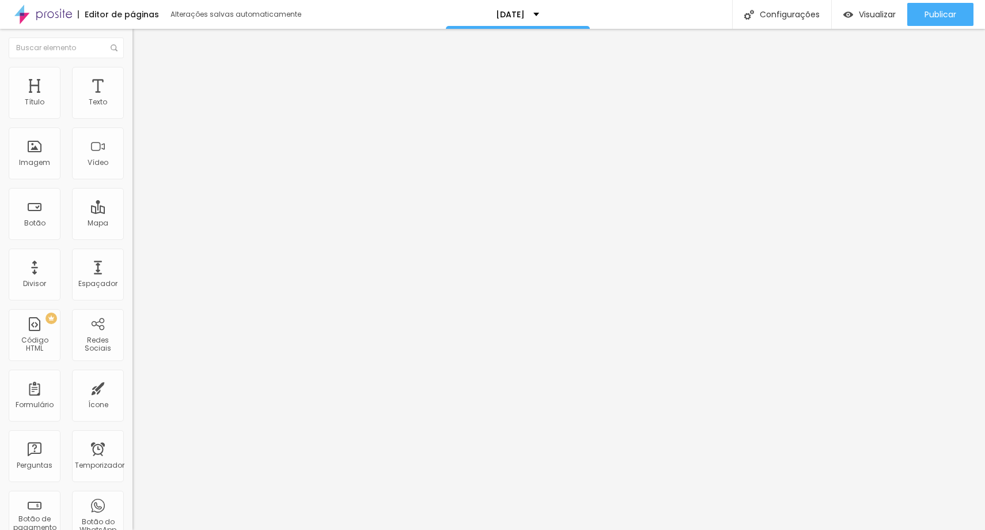
click at [133, 111] on div "Tipografia Voltar ao padrão" at bounding box center [199, 94] width 133 height 32
click at [137, 107] on icon "button" at bounding box center [140, 103] width 7 height 7
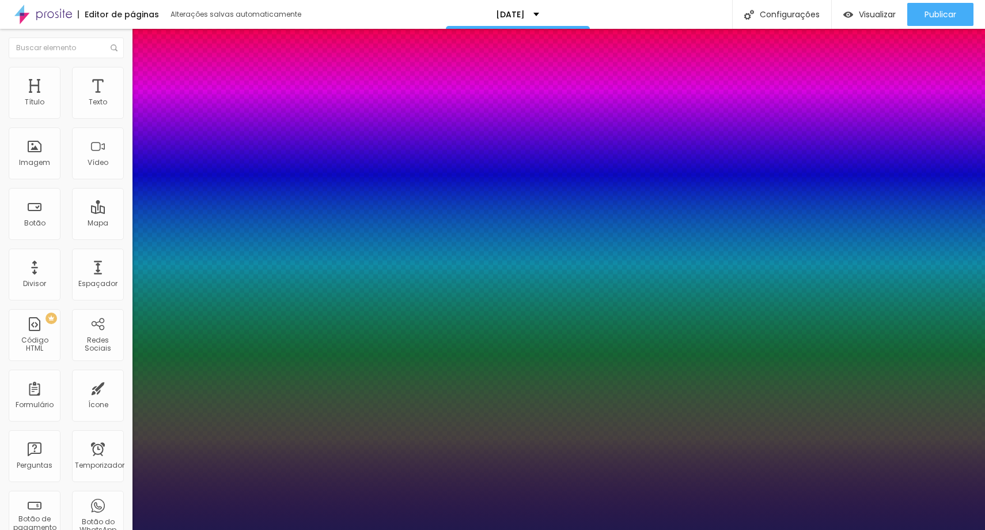
drag, startPoint x: 256, startPoint y: 202, endPoint x: 256, endPoint y: 196, distance: 6.3
click at [612, 529] on div at bounding box center [492, 530] width 985 height 0
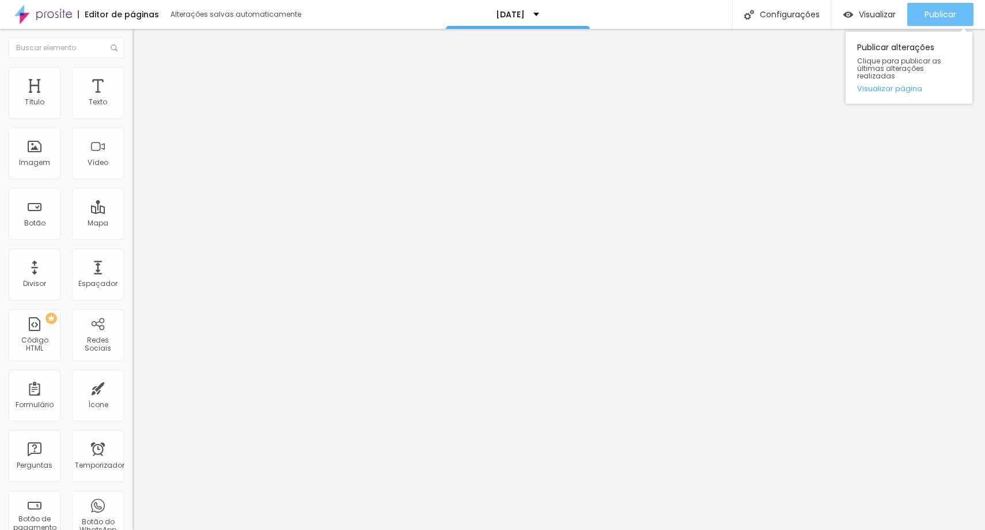
click at [957, 13] on button "Publicar" at bounding box center [941, 14] width 66 height 23
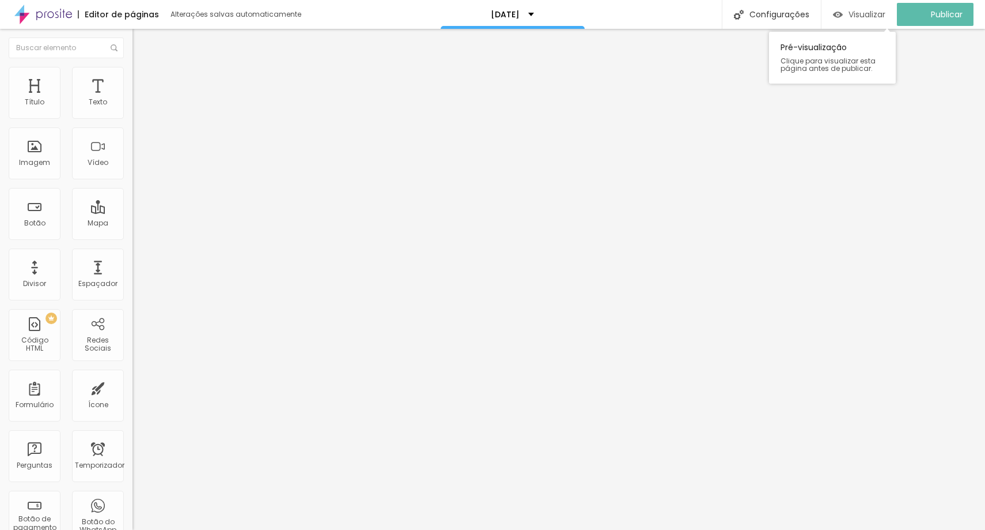
click at [870, 14] on font "Visualizar" at bounding box center [867, 15] width 37 height 12
click at [137, 107] on icon "button" at bounding box center [140, 103] width 7 height 7
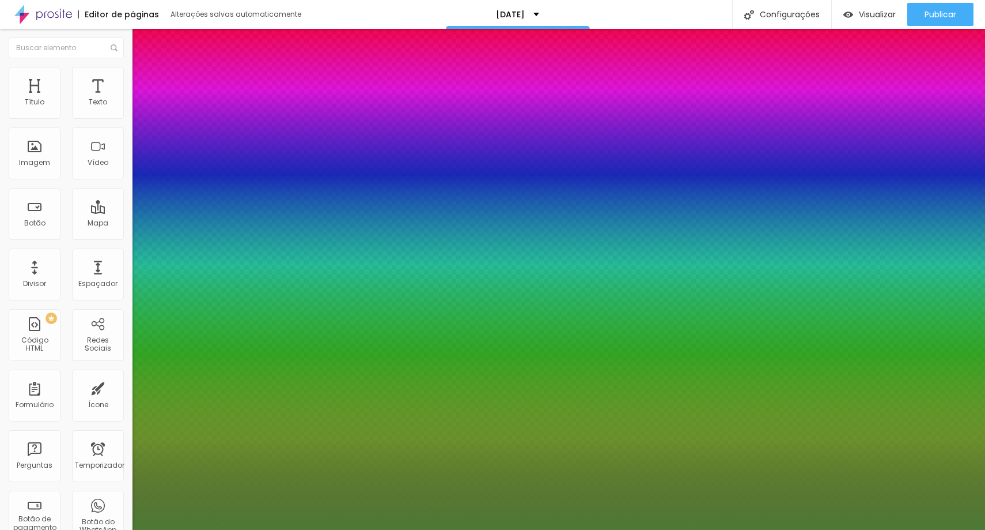
click at [144, 529] on div at bounding box center [492, 530] width 985 height 0
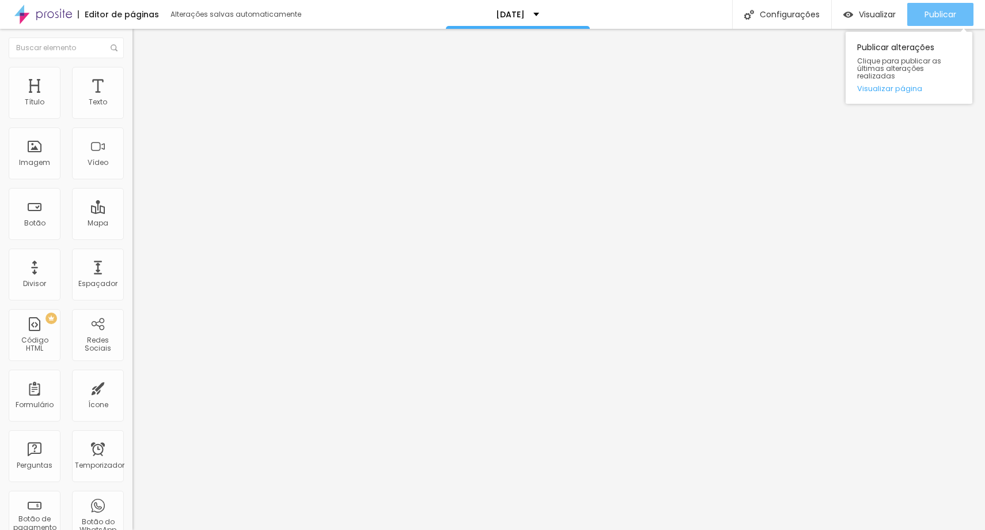
click at [947, 12] on font "Publicar" at bounding box center [941, 15] width 32 height 12
click at [921, 9] on button "Publicar" at bounding box center [941, 14] width 66 height 23
click at [138, 106] on icon "button" at bounding box center [140, 103] width 5 height 5
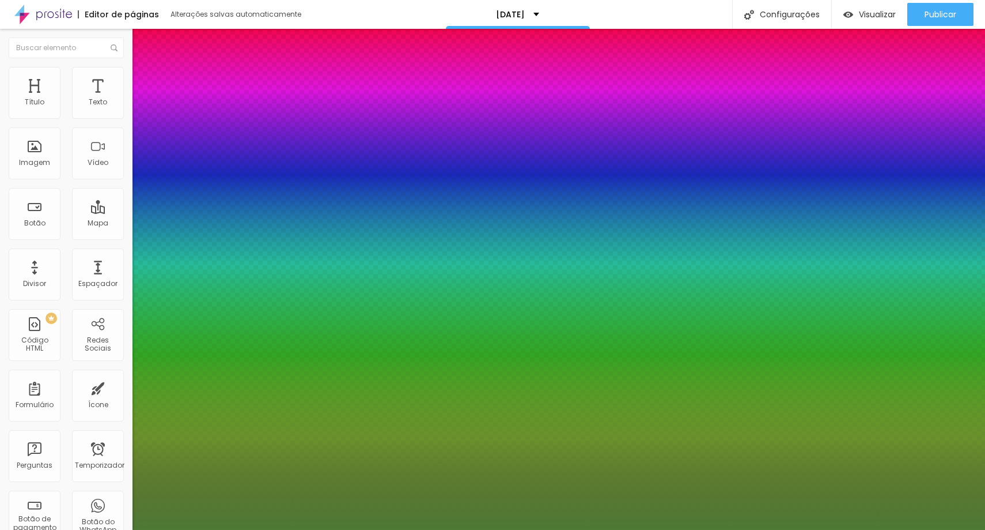
click at [332, 529] on div at bounding box center [492, 530] width 985 height 0
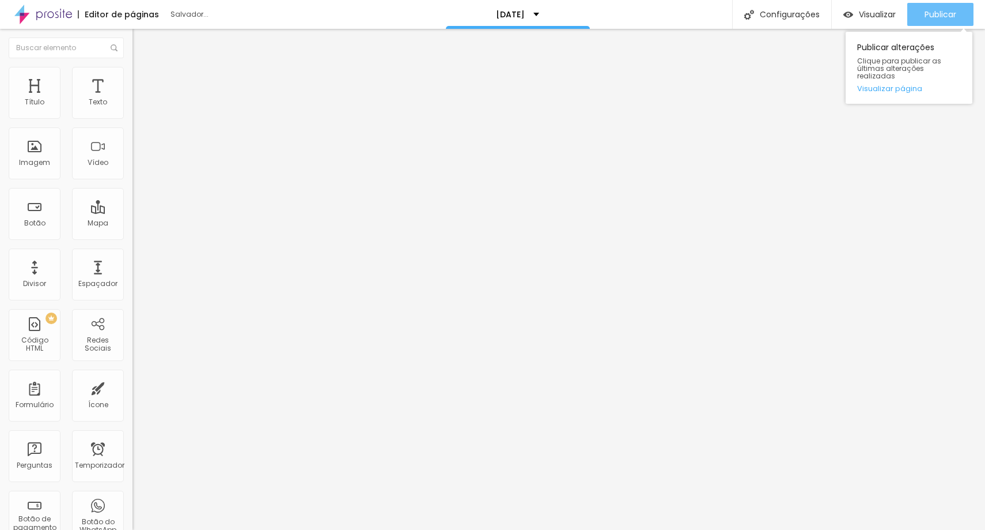
click at [936, 10] on font "Publicar" at bounding box center [941, 15] width 32 height 12
click at [928, 7] on div "Publicar" at bounding box center [941, 14] width 32 height 23
click at [931, 21] on div "Publicar" at bounding box center [941, 14] width 32 height 23
click at [138, 106] on icon "button" at bounding box center [140, 103] width 5 height 5
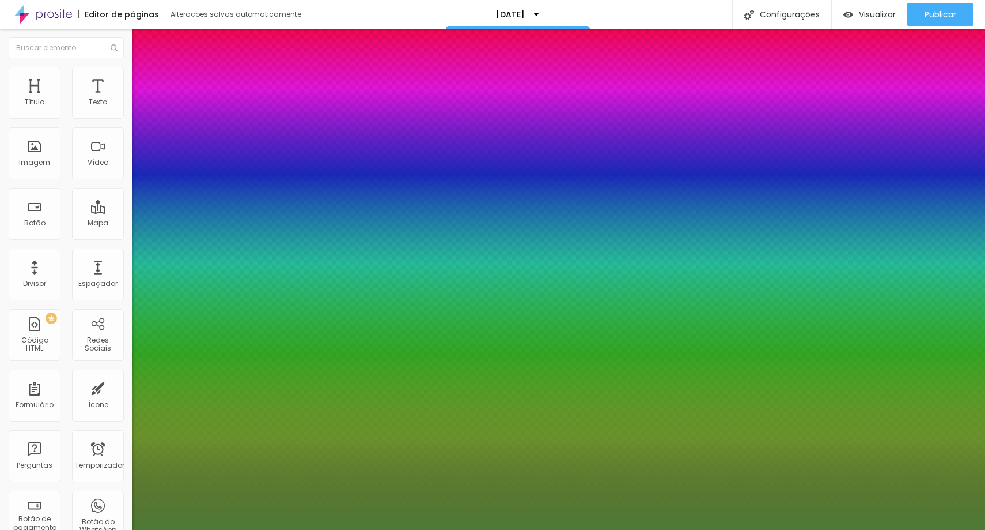
click at [356, 529] on div at bounding box center [492, 530] width 985 height 0
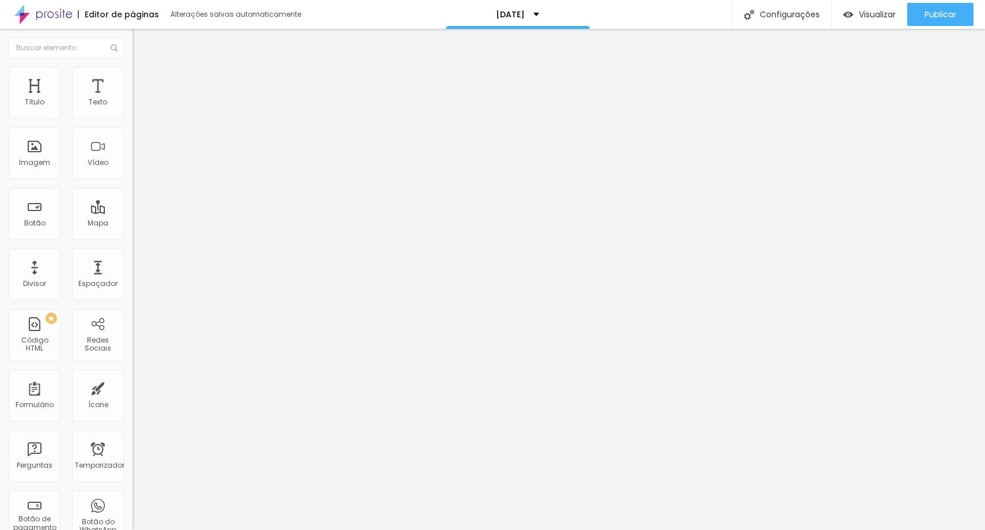
click at [137, 107] on icon "button" at bounding box center [140, 103] width 7 height 7
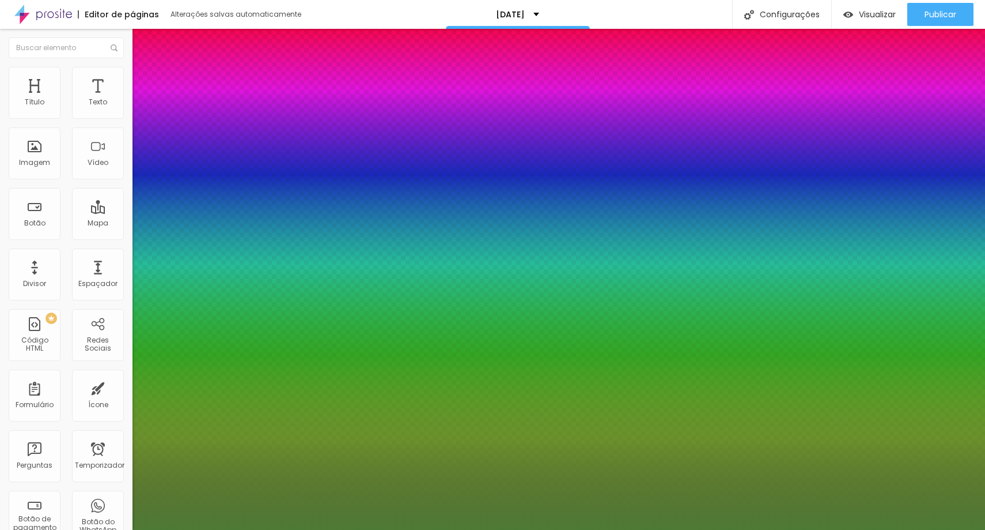
click at [360, 529] on div at bounding box center [492, 530] width 985 height 0
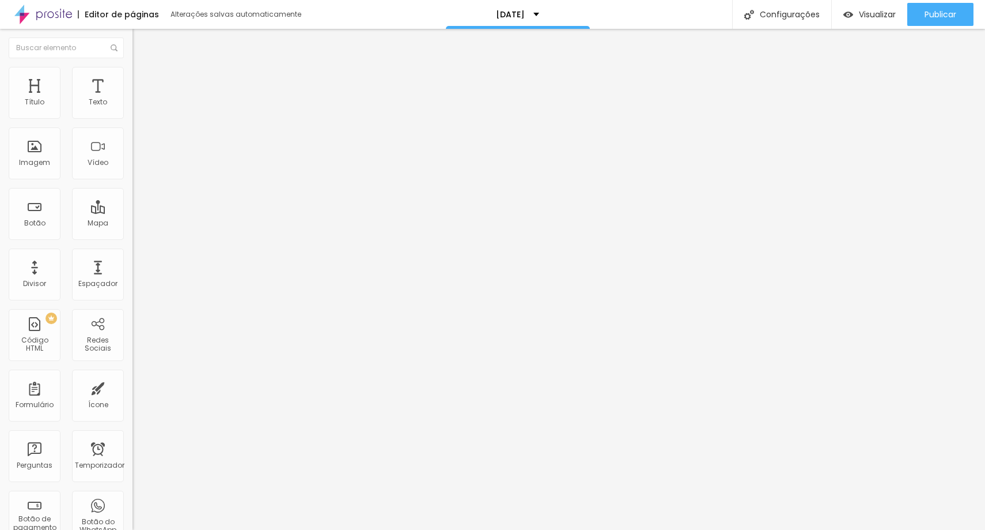
click at [133, 114] on div "Tipografia Voltar ao padrão Sombra DESATIVADO Voltar ao padrão" at bounding box center [199, 113] width 133 height 71
click at [133, 111] on button "button" at bounding box center [141, 105] width 16 height 12
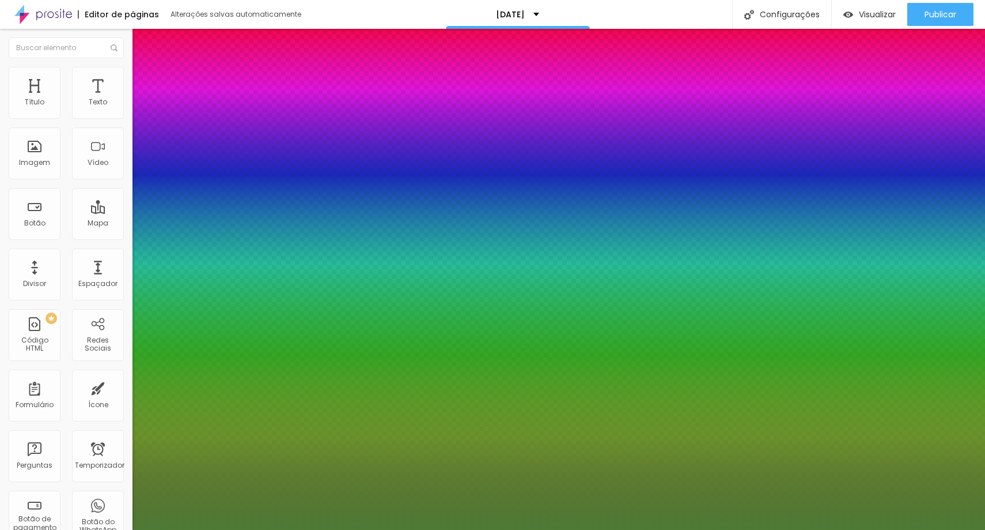
drag, startPoint x: 257, startPoint y: 195, endPoint x: 249, endPoint y: 195, distance: 8.1
click at [411, 529] on div at bounding box center [492, 530] width 985 height 0
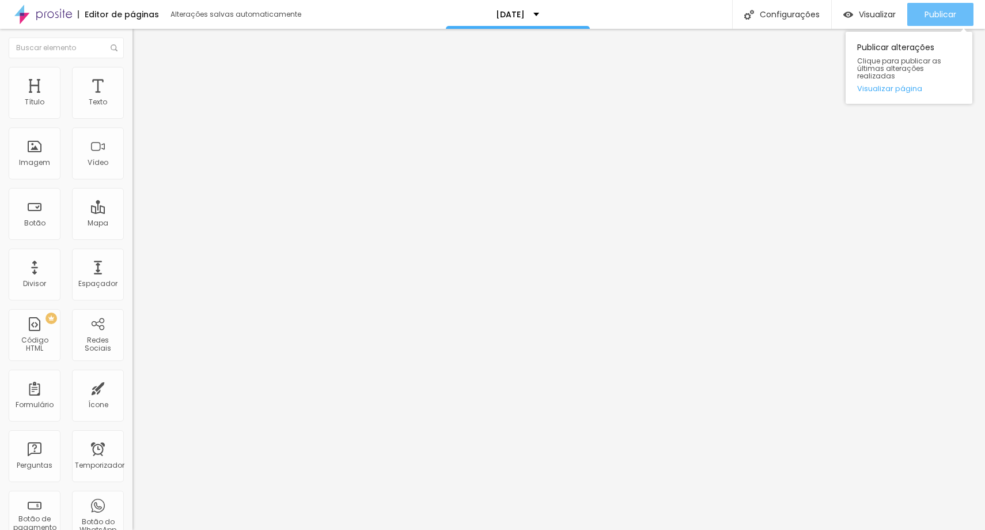
click at [930, 7] on div "Publicar" at bounding box center [941, 14] width 32 height 23
click at [133, 222] on input "12" at bounding box center [154, 228] width 43 height 12
drag, startPoint x: 122, startPoint y: 114, endPoint x: 111, endPoint y: 112, distance: 10.5
click at [133, 222] on input "12" at bounding box center [154, 228] width 43 height 12
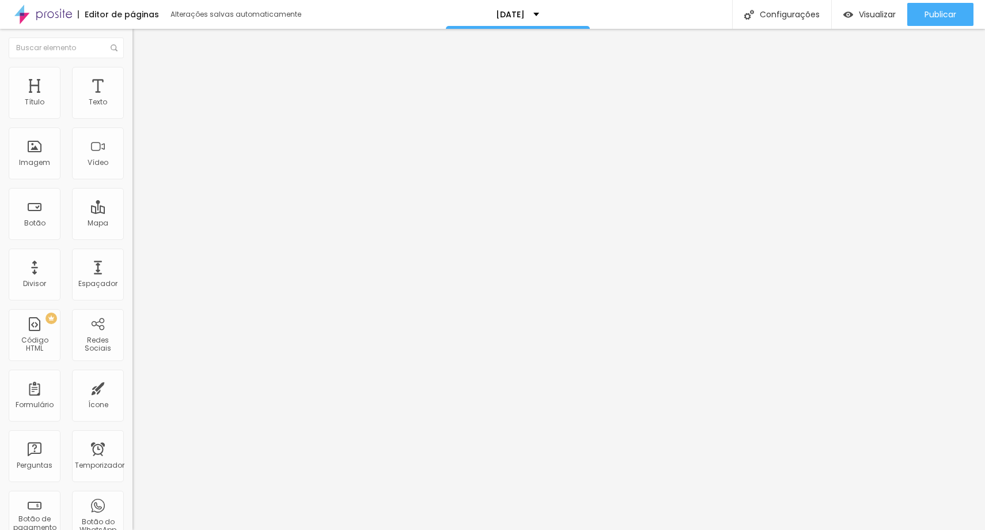
drag, startPoint x: 118, startPoint y: 114, endPoint x: 130, endPoint y: 114, distance: 12.7
click at [133, 114] on div "12 Tamanho do texto 0 Espaço entre letras 1.3 Altura da linha 0 Espaço entre pa…" at bounding box center [199, 404] width 133 height 652
drag, startPoint x: 118, startPoint y: 116, endPoint x: 127, endPoint y: 116, distance: 9.2
click at [133, 116] on div "12 Tamanho do texto" at bounding box center [199, 159] width 133 height 163
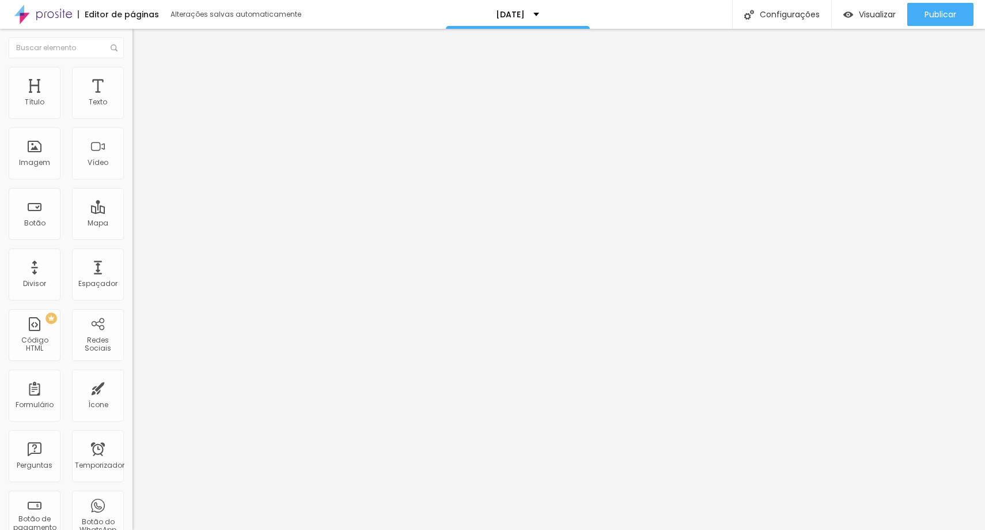
scroll to position [0, 0]
click at [133, 111] on button "button" at bounding box center [141, 105] width 16 height 12
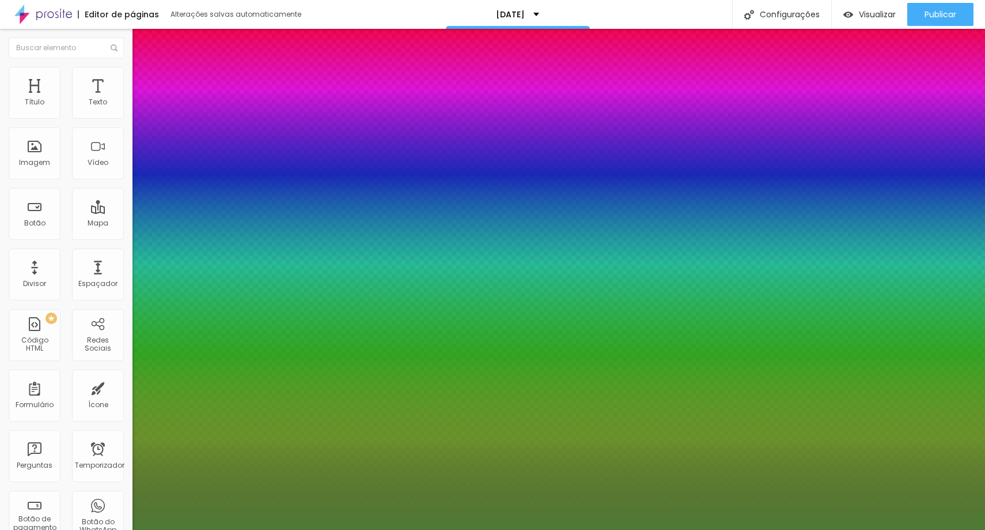
click at [345, 529] on div at bounding box center [492, 530] width 985 height 0
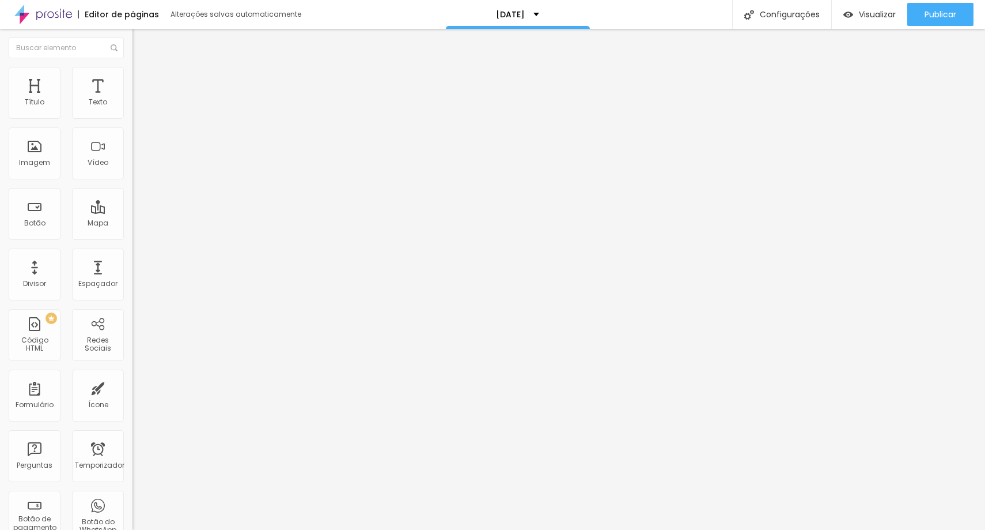
click at [133, 111] on button "button" at bounding box center [141, 105] width 16 height 12
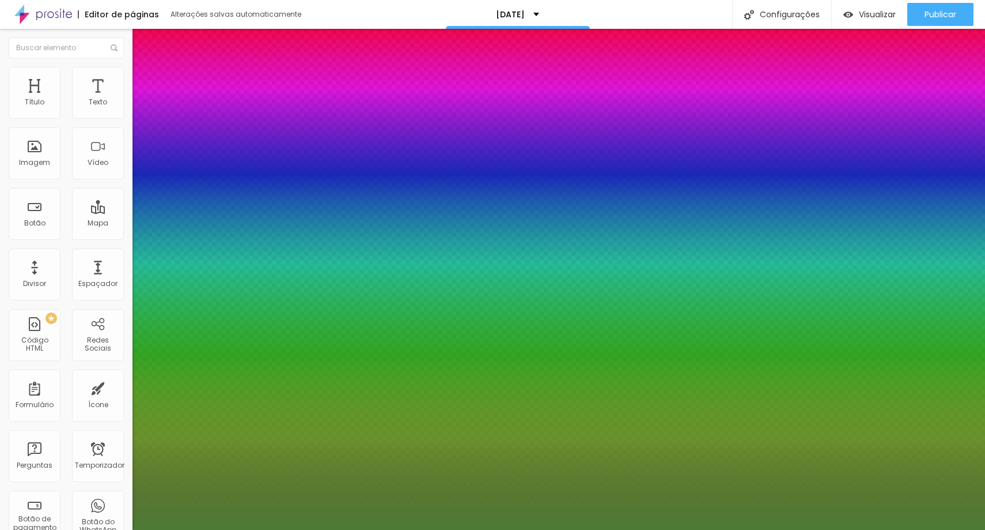
scroll to position [1, 0]
drag, startPoint x: 251, startPoint y: 197, endPoint x: 262, endPoint y: 198, distance: 11.6
click at [417, 529] on div at bounding box center [492, 530] width 985 height 0
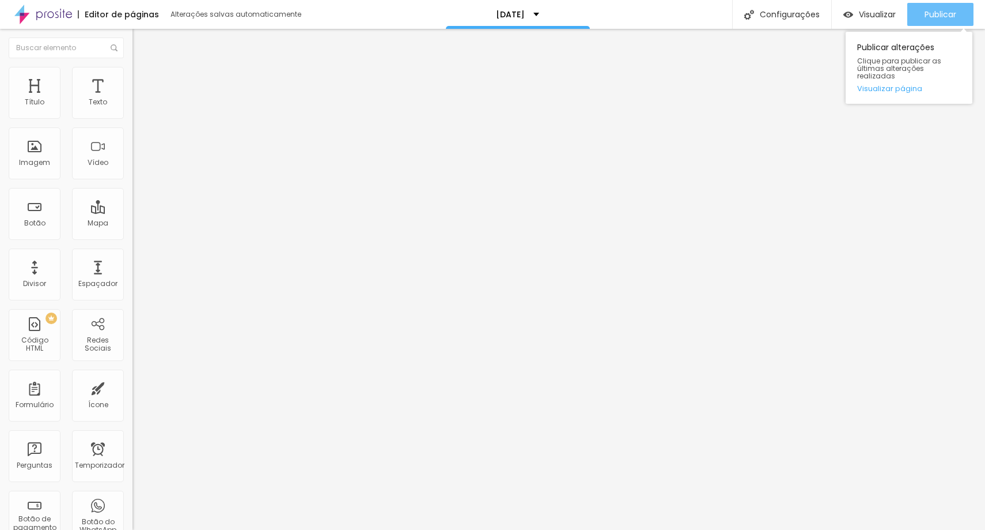
click at [945, 21] on div "Publicar" at bounding box center [941, 14] width 32 height 23
click at [137, 107] on icon "button" at bounding box center [140, 103] width 7 height 7
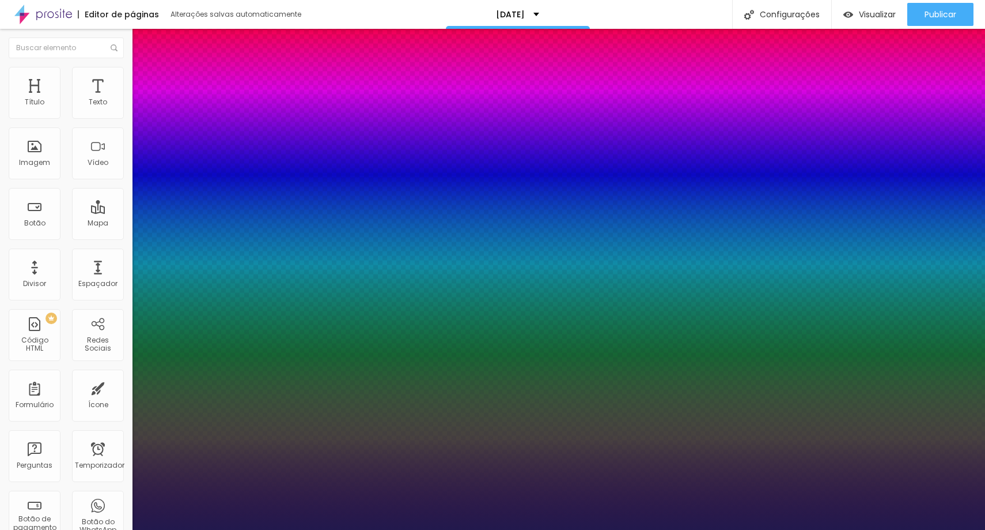
click at [550, 529] on div at bounding box center [492, 530] width 985 height 0
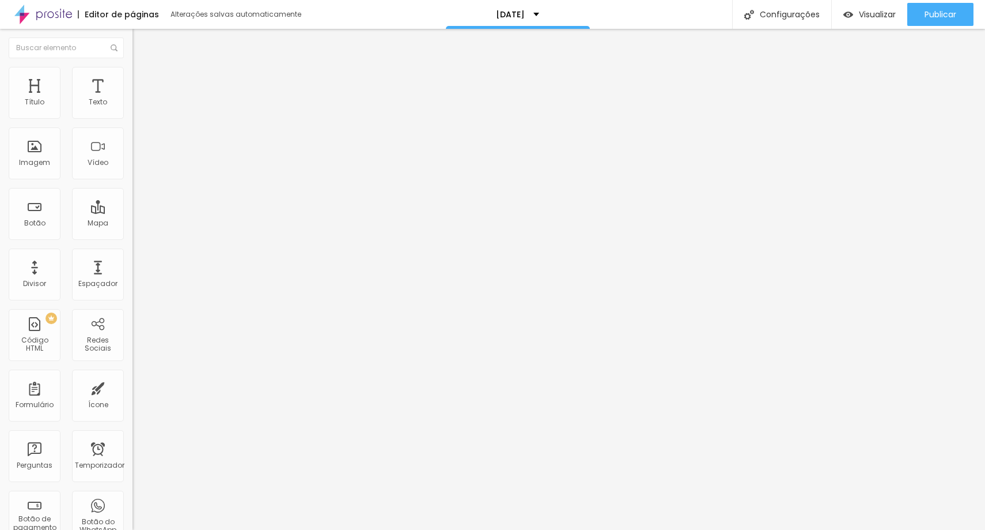
click at [142, 103] on icon "button" at bounding box center [143, 101] width 2 height 2
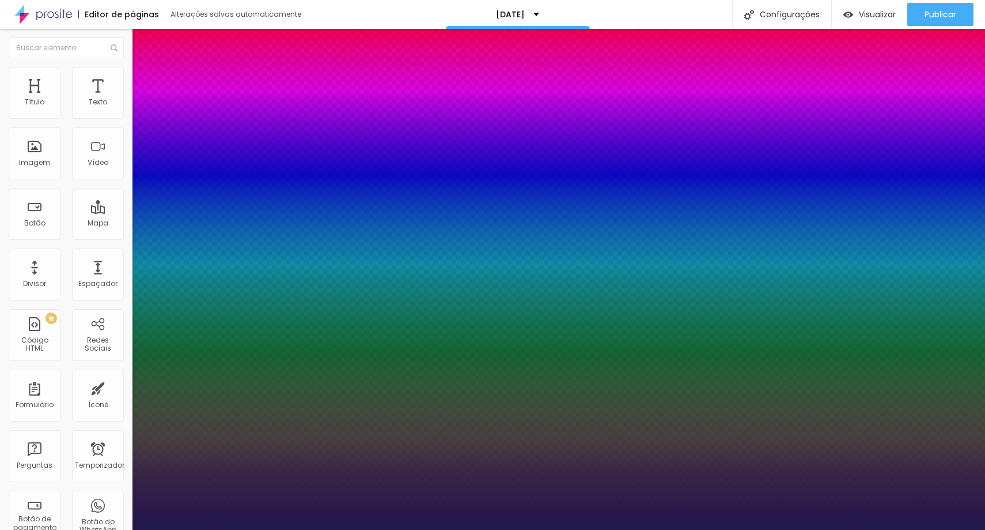
drag, startPoint x: 254, startPoint y: 194, endPoint x: 263, endPoint y: 196, distance: 9.4
click at [594, 529] on div at bounding box center [492, 530] width 985 height 0
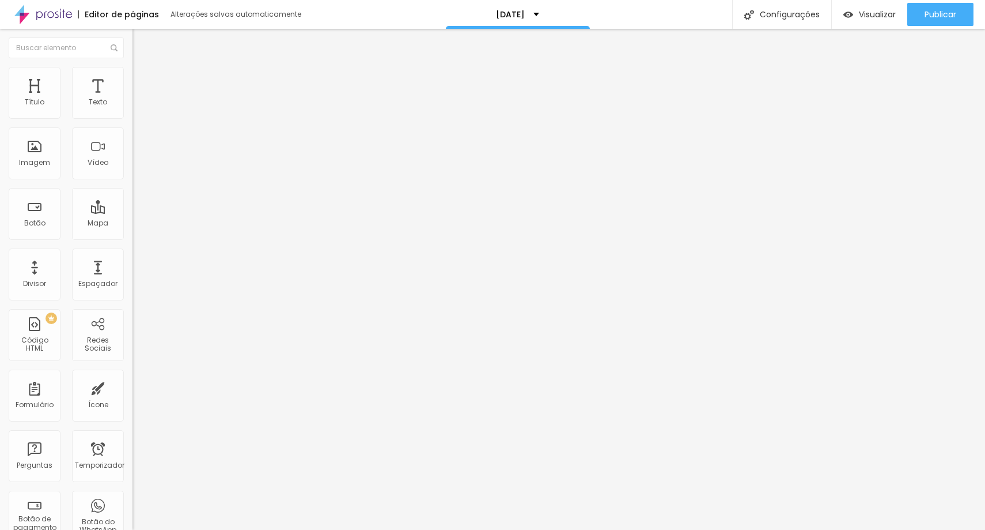
click at [133, 111] on button "button" at bounding box center [141, 105] width 16 height 12
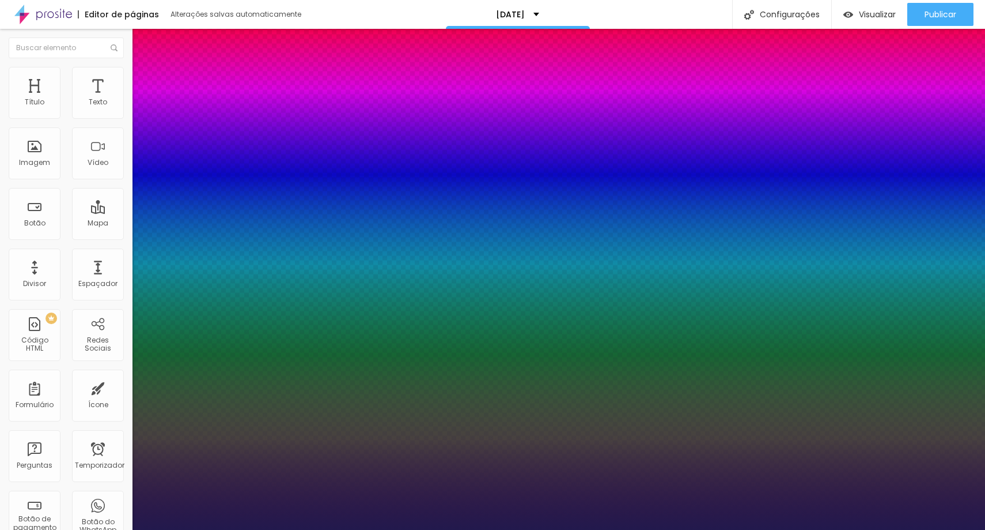
drag, startPoint x: 253, startPoint y: 196, endPoint x: 263, endPoint y: 196, distance: 9.8
click at [704, 529] on div at bounding box center [492, 530] width 985 height 0
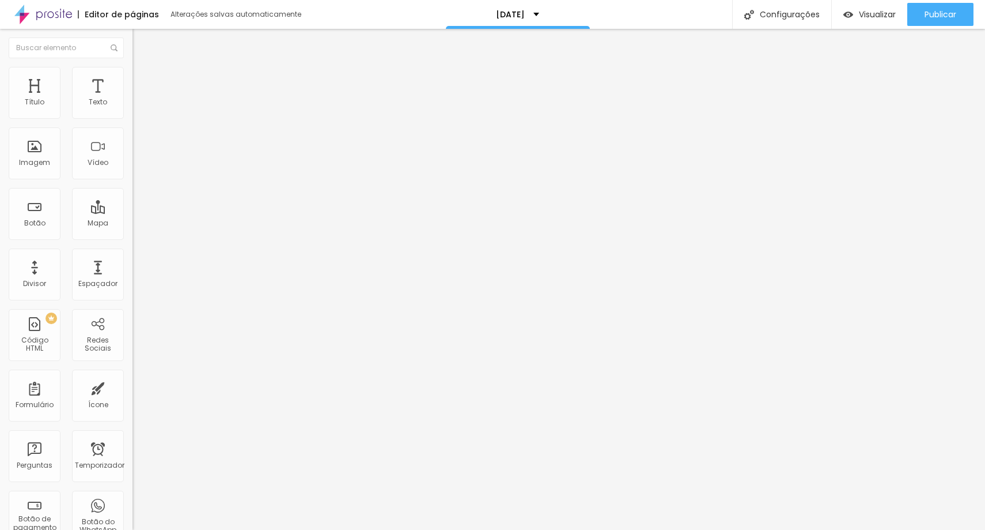
click at [138, 106] on icon "button" at bounding box center [140, 103] width 5 height 5
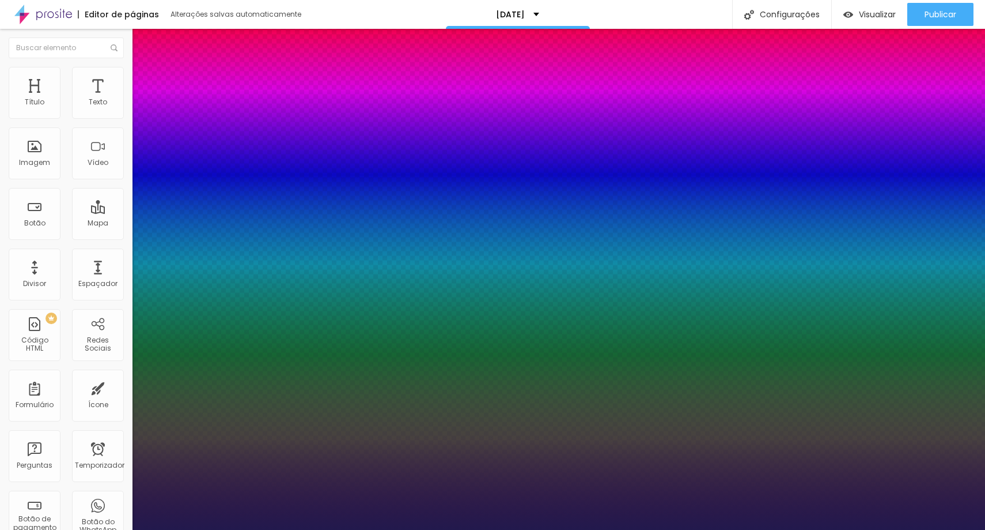
drag, startPoint x: 252, startPoint y: 195, endPoint x: 283, endPoint y: 195, distance: 31.1
click at [283, 195] on body "Editor de páginas Alterações salvas automaticamente [DATE] Configurações Config…" at bounding box center [492, 265] width 985 height 530
click at [950, 529] on div at bounding box center [492, 530] width 985 height 0
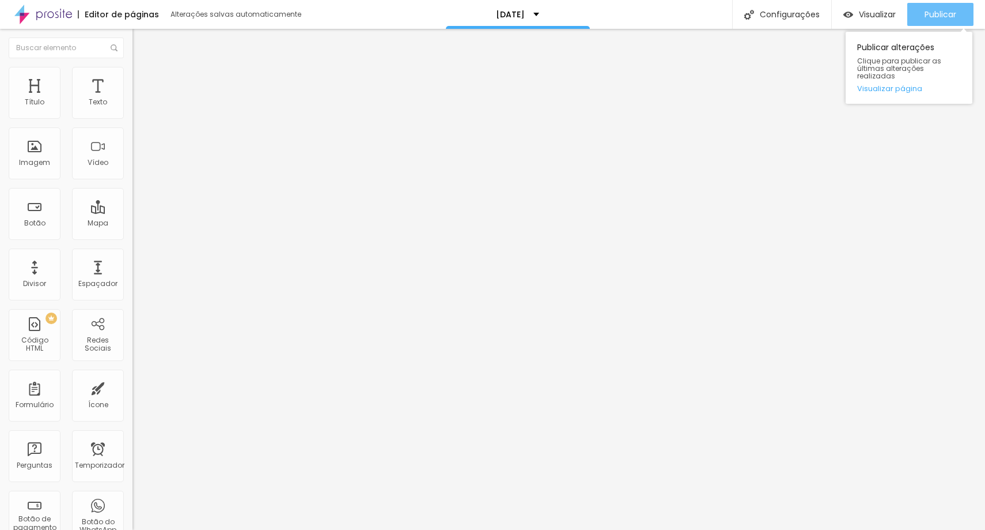
click at [931, 16] on font "Publicar" at bounding box center [941, 15] width 32 height 12
drag, startPoint x: 55, startPoint y: 239, endPoint x: 85, endPoint y: 243, distance: 29.7
click at [133, 272] on input "range" at bounding box center [170, 276] width 74 height 9
click at [969, 12] on button "Publicar" at bounding box center [941, 14] width 66 height 23
drag, startPoint x: 85, startPoint y: 243, endPoint x: 75, endPoint y: 250, distance: 12.5
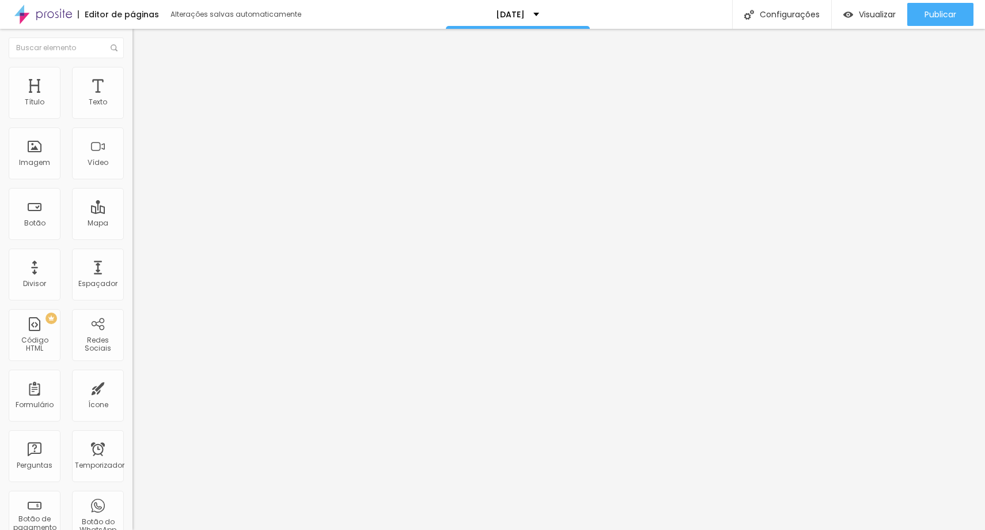
click at [133, 272] on input "range" at bounding box center [170, 276] width 74 height 9
click at [941, 15] on font "Publicar" at bounding box center [941, 15] width 32 height 12
drag, startPoint x: 79, startPoint y: 114, endPoint x: 91, endPoint y: 116, distance: 12.3
click at [133, 212] on input "range" at bounding box center [170, 216] width 74 height 9
click at [954, 21] on div "Publicar" at bounding box center [941, 14] width 32 height 23
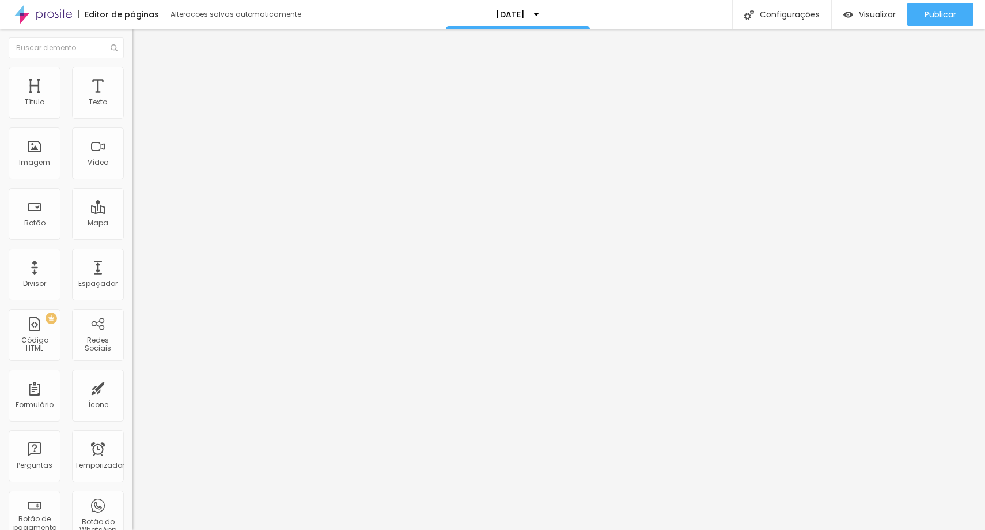
click at [133, 73] on li "Avançado" at bounding box center [199, 73] width 133 height 12
click at [133, 71] on ul "Estilo Avançado" at bounding box center [199, 66] width 133 height 23
click at [133, 67] on li "Estilo" at bounding box center [199, 61] width 133 height 12
drag, startPoint x: 27, startPoint y: 139, endPoint x: 25, endPoint y: 145, distance: 6.0
click at [133, 375] on input "range" at bounding box center [170, 379] width 74 height 9
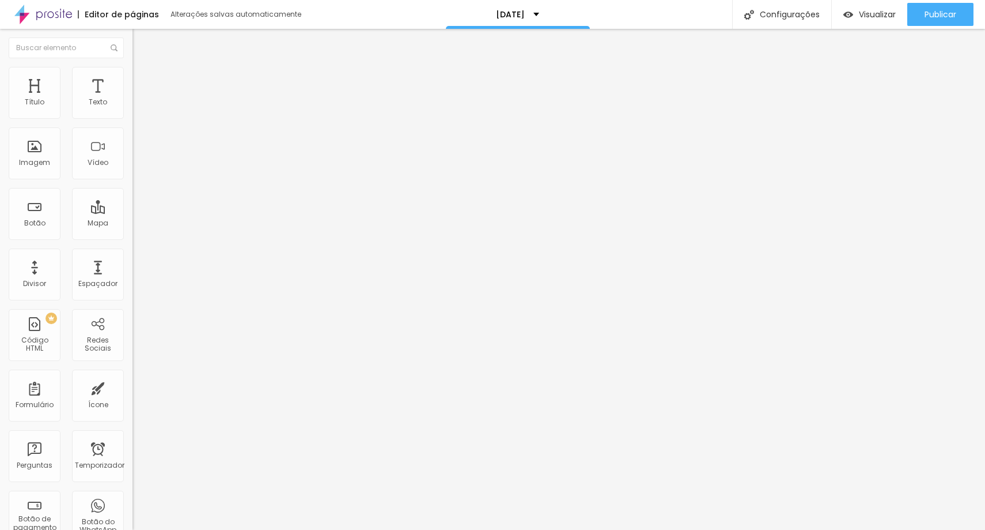
click at [143, 68] on font "Estilo" at bounding box center [152, 63] width 18 height 10
click at [133, 66] on img at bounding box center [138, 60] width 10 height 10
click at [143, 78] on font "Avançado" at bounding box center [162, 75] width 38 height 10
click at [133, 66] on img at bounding box center [138, 60] width 10 height 10
click at [133, 69] on li "Avançado" at bounding box center [199, 73] width 133 height 12
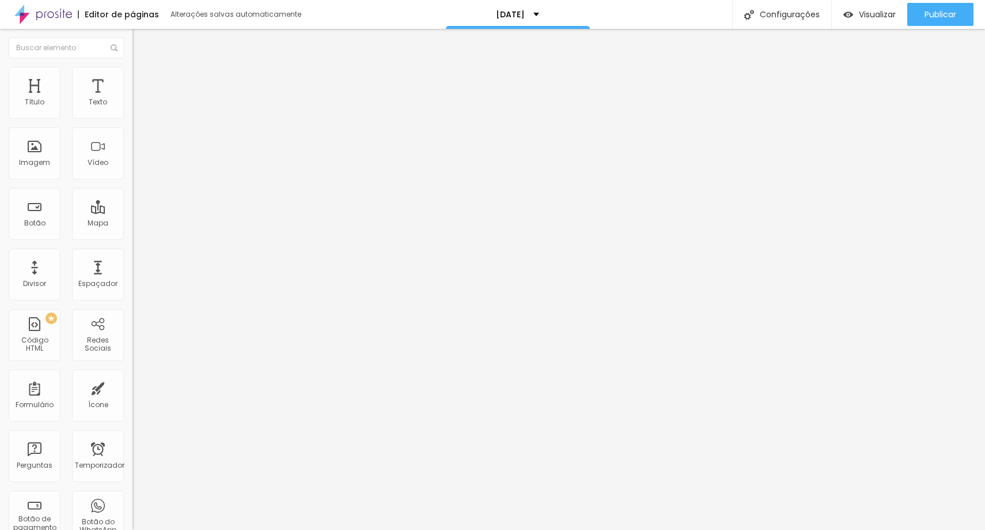
click at [133, 66] on img at bounding box center [138, 60] width 10 height 10
click at [143, 68] on font "Estilo" at bounding box center [152, 63] width 18 height 10
click at [133, 222] on input "30" at bounding box center [154, 228] width 43 height 12
click at [133, 67] on ul "Estilo Avançado" at bounding box center [199, 66] width 133 height 23
click at [133, 72] on img at bounding box center [138, 72] width 10 height 10
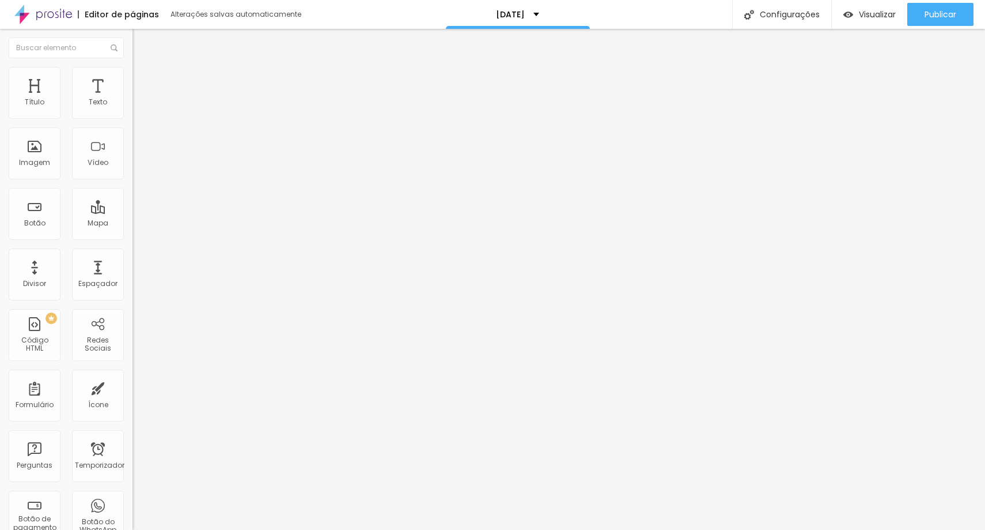
click at [143, 68] on font "Estilo" at bounding box center [152, 63] width 18 height 10
drag, startPoint x: 50, startPoint y: 115, endPoint x: 90, endPoint y: 121, distance: 40.7
click at [133, 212] on input "range" at bounding box center [170, 216] width 74 height 9
click at [921, 22] on button "Publicar" at bounding box center [941, 14] width 66 height 23
click at [133, 67] on img at bounding box center [138, 72] width 10 height 10
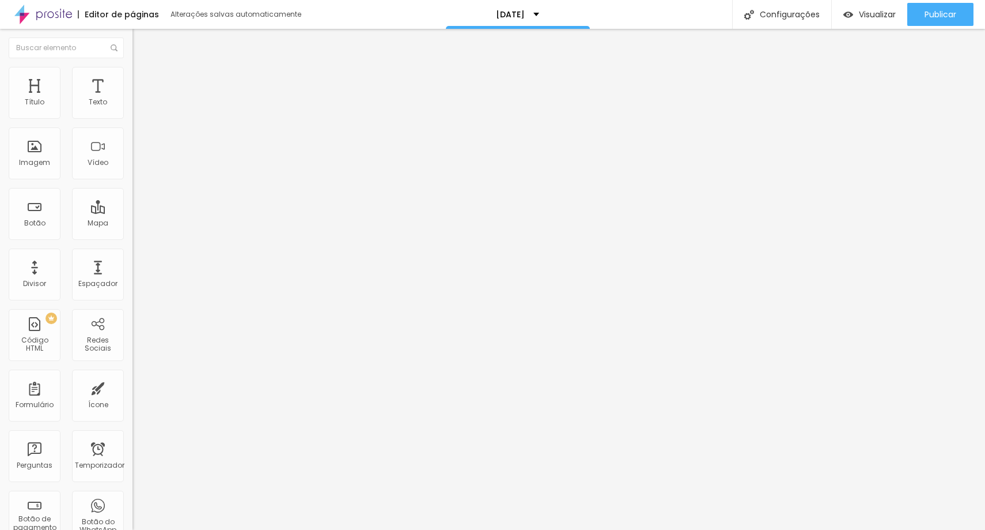
click at [133, 67] on li "Estilo" at bounding box center [199, 61] width 133 height 12
click at [929, 18] on font "Publicar" at bounding box center [941, 15] width 32 height 12
click at [133, 77] on li "Avançado" at bounding box center [199, 73] width 133 height 12
click at [133, 78] on ul "Estilo Avançado" at bounding box center [199, 66] width 133 height 23
drag, startPoint x: 27, startPoint y: 76, endPoint x: 32, endPoint y: 80, distance: 6.7
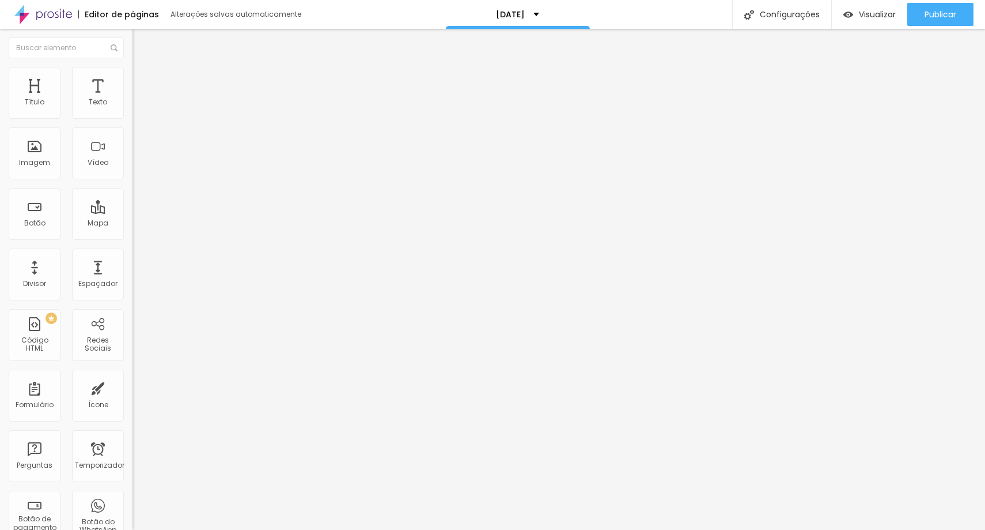
click at [133, 67] on li "Estilo" at bounding box center [199, 61] width 133 height 12
click at [955, 16] on font "Publicar" at bounding box center [941, 15] width 32 height 12
click at [143, 68] on font "Estilo" at bounding box center [152, 63] width 18 height 10
click at [133, 71] on li "Avançado" at bounding box center [199, 73] width 133 height 12
click at [133, 67] on li "Estilo" at bounding box center [199, 61] width 133 height 12
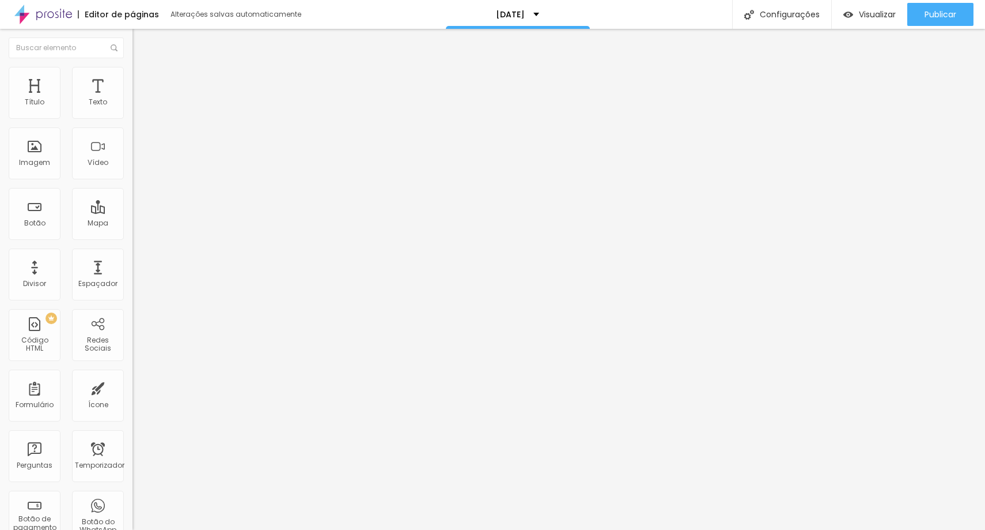
drag, startPoint x: 33, startPoint y: 138, endPoint x: 21, endPoint y: 144, distance: 13.7
click at [133, 375] on input "range" at bounding box center [170, 379] width 74 height 9
click at [133, 72] on li "Avançado" at bounding box center [199, 73] width 133 height 12
click at [133, 66] on img at bounding box center [138, 60] width 10 height 10
click at [108, 93] on div "Texto" at bounding box center [98, 93] width 52 height 52
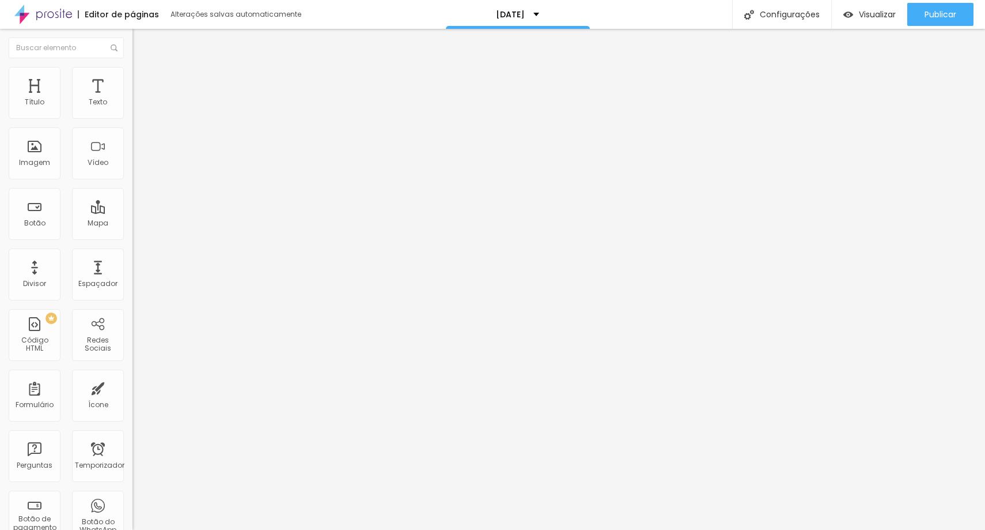
click at [133, 75] on li "Avançado" at bounding box center [199, 73] width 133 height 12
click at [133, 411] on input "text" at bounding box center [202, 417] width 138 height 12
click at [133, 444] on input "text" at bounding box center [202, 450] width 138 height 12
click at [133, 67] on li "Estilo" at bounding box center [199, 61] width 133 height 12
click at [133, 75] on li "Avançado" at bounding box center [199, 73] width 133 height 12
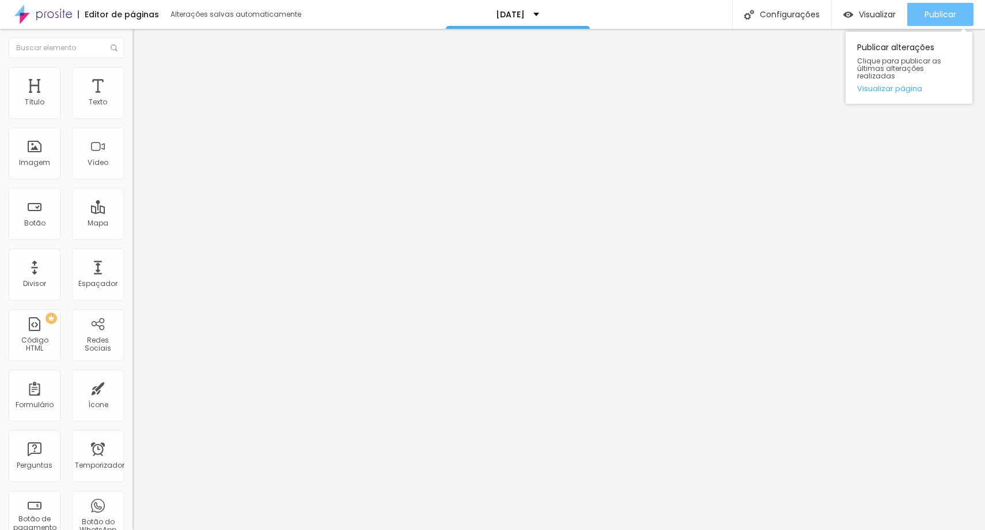
click at [944, 9] on font "Publicar" at bounding box center [941, 15] width 32 height 12
click at [133, 111] on button "button" at bounding box center [141, 105] width 16 height 12
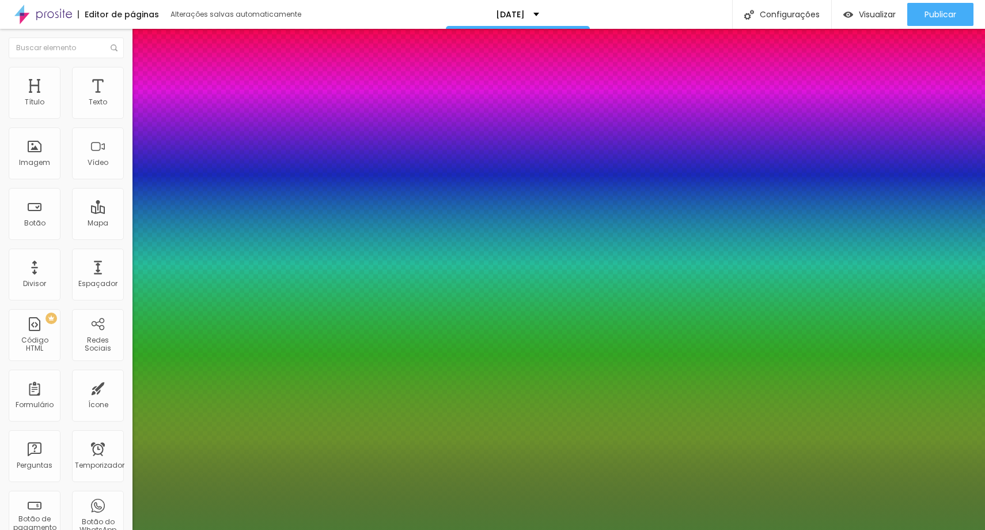
click at [406, 529] on div at bounding box center [492, 530] width 985 height 0
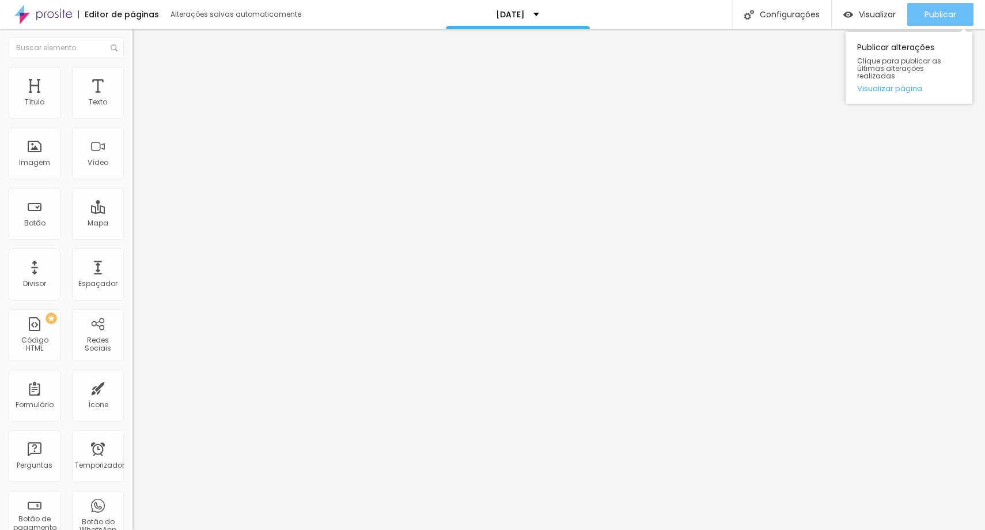
click at [925, 9] on font "Publicar" at bounding box center [941, 15] width 32 height 12
click at [936, 16] on font "Publicar" at bounding box center [941, 15] width 32 height 12
click at [133, 111] on button "button" at bounding box center [141, 105] width 16 height 12
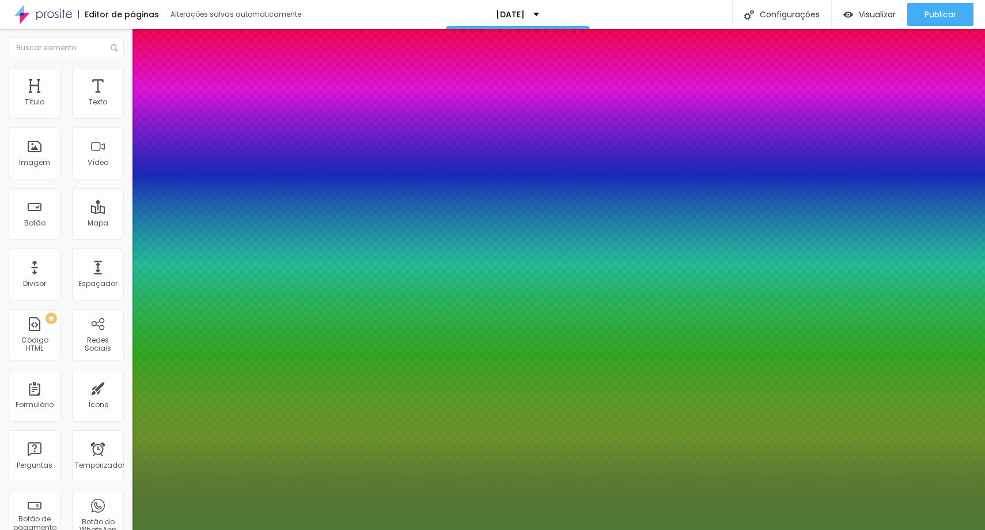
drag, startPoint x: 163, startPoint y: 199, endPoint x: 157, endPoint y: 201, distance: 6.6
click at [931, 529] on div at bounding box center [492, 530] width 985 height 0
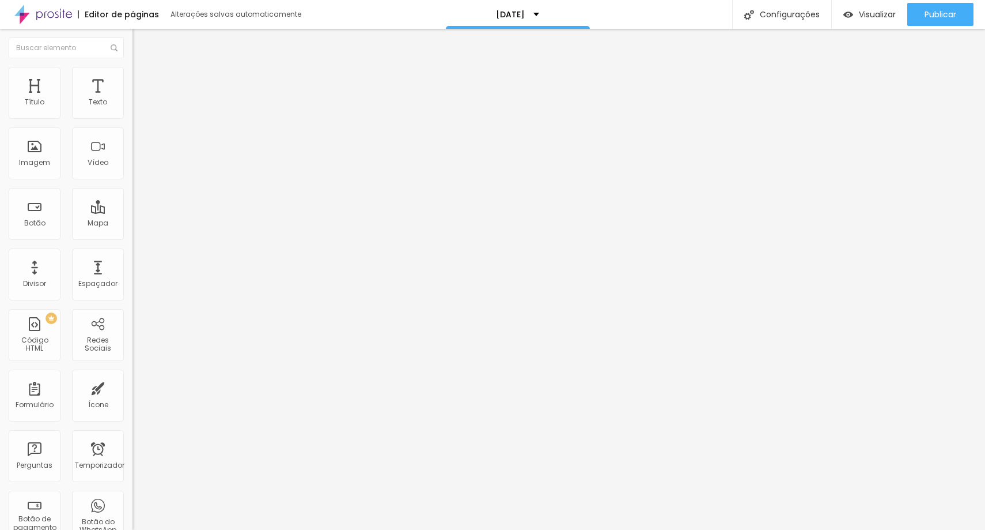
click at [137, 107] on icon "button" at bounding box center [140, 103] width 7 height 7
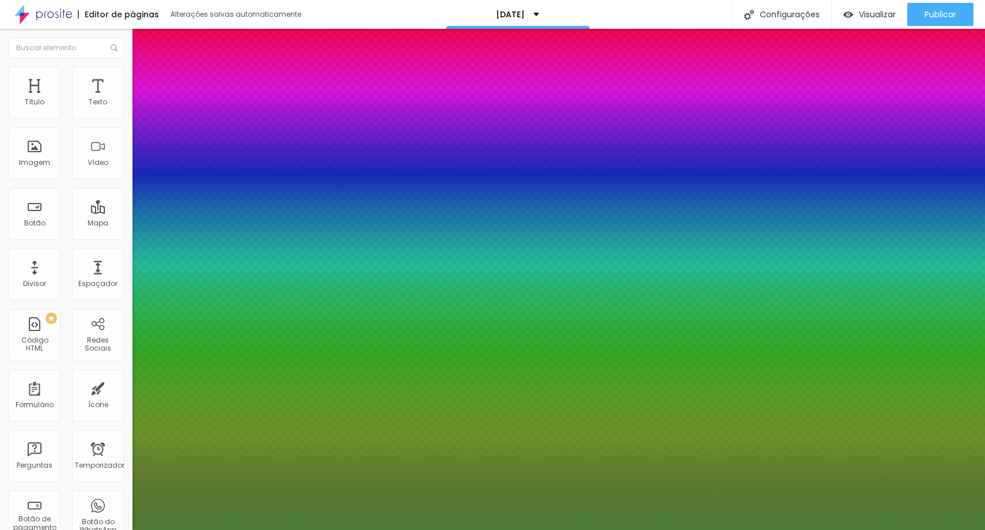
click at [957, 529] on div at bounding box center [492, 530] width 985 height 0
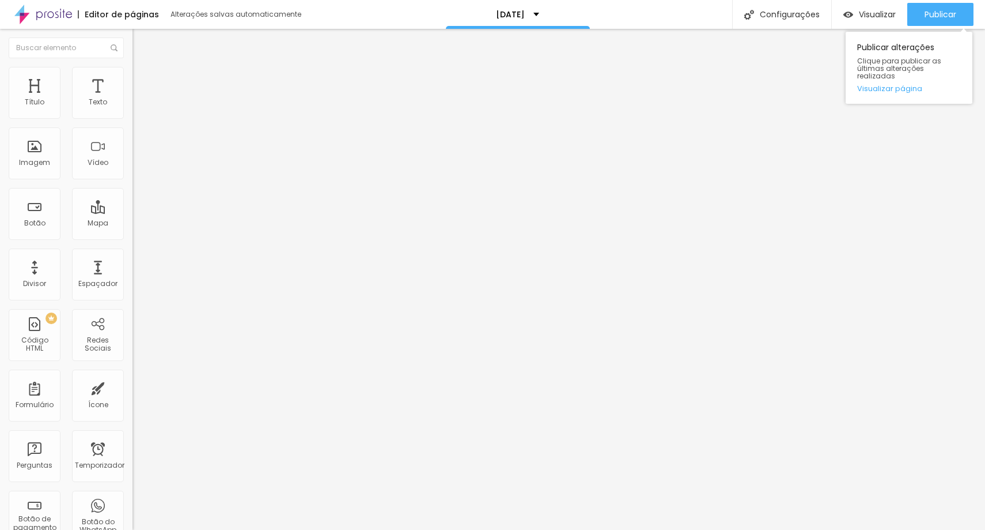
drag, startPoint x: 929, startPoint y: 12, endPoint x: 953, endPoint y: 60, distance: 53.6
click at [929, 12] on font "Publicar" at bounding box center [941, 15] width 32 height 12
click at [137, 107] on icon "button" at bounding box center [140, 103] width 7 height 7
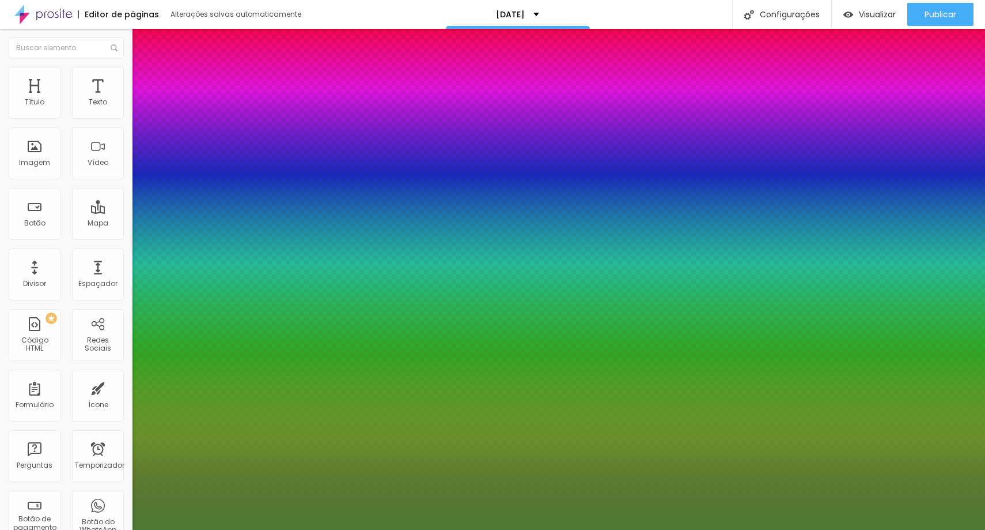
click at [948, 529] on div at bounding box center [492, 530] width 985 height 0
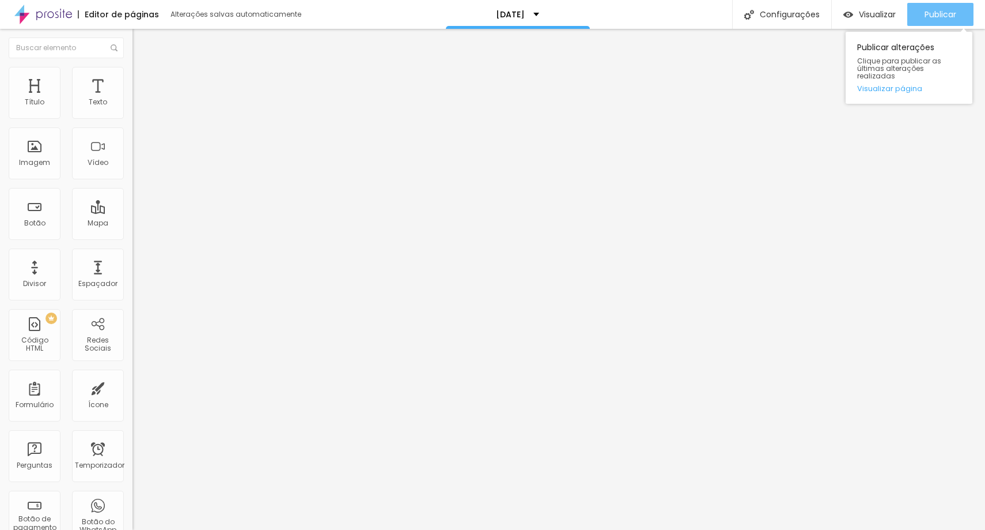
click at [942, 13] on font "Publicar" at bounding box center [941, 15] width 32 height 12
click at [137, 107] on icon "button" at bounding box center [140, 103] width 7 height 7
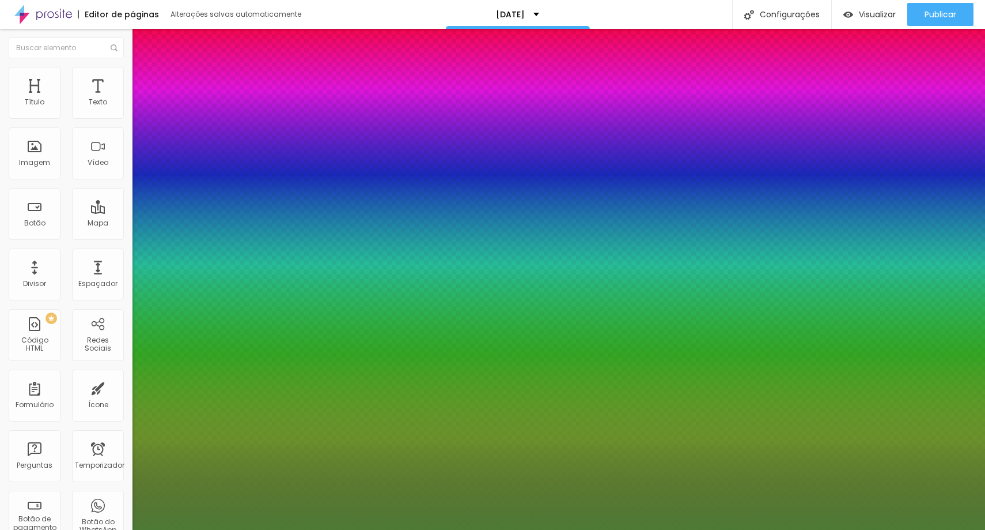
drag, startPoint x: 252, startPoint y: 198, endPoint x: 263, endPoint y: 196, distance: 11.1
click at [342, 529] on div at bounding box center [492, 530] width 985 height 0
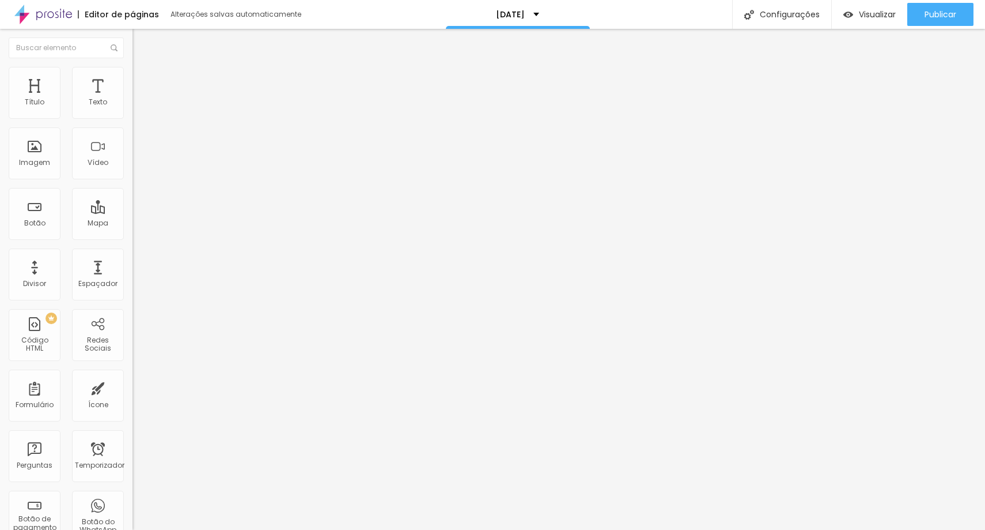
click at [133, 111] on button "button" at bounding box center [141, 105] width 16 height 12
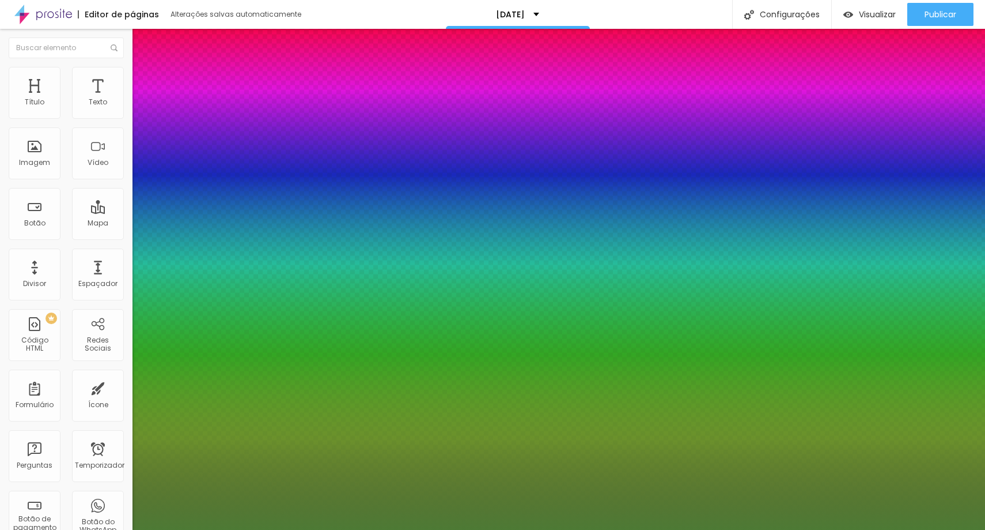
scroll to position [1, 0]
drag, startPoint x: 251, startPoint y: 199, endPoint x: 269, endPoint y: 199, distance: 17.3
click at [942, 529] on div at bounding box center [492, 530] width 985 height 0
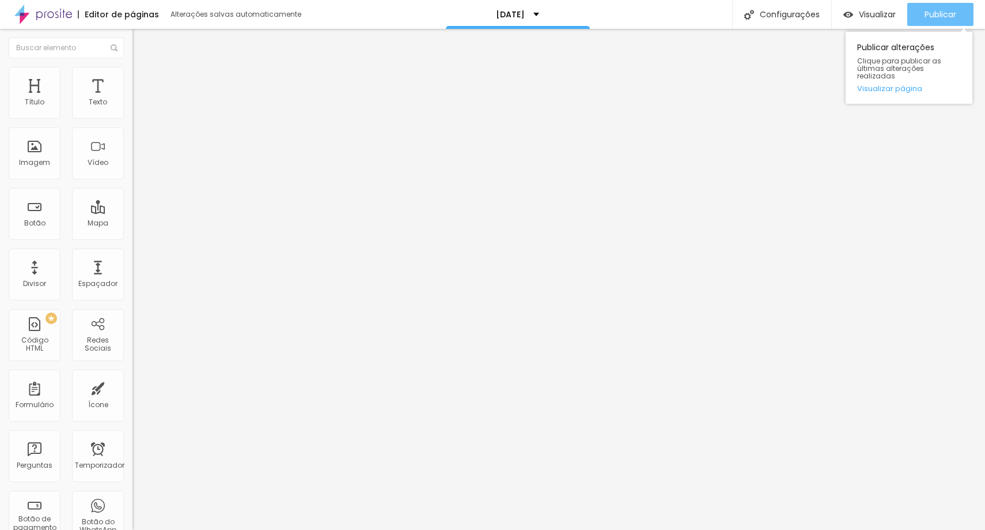
click at [950, 12] on font "Publicar" at bounding box center [941, 15] width 32 height 12
click at [133, 109] on font "Título 2" at bounding box center [152, 101] width 38 height 14
click at [133, 99] on font "Título 1" at bounding box center [152, 91] width 39 height 16
click at [133, 109] on font "Título 2" at bounding box center [152, 101] width 38 height 14
click at [133, 97] on span "Título 1" at bounding box center [152, 93] width 39 height 10
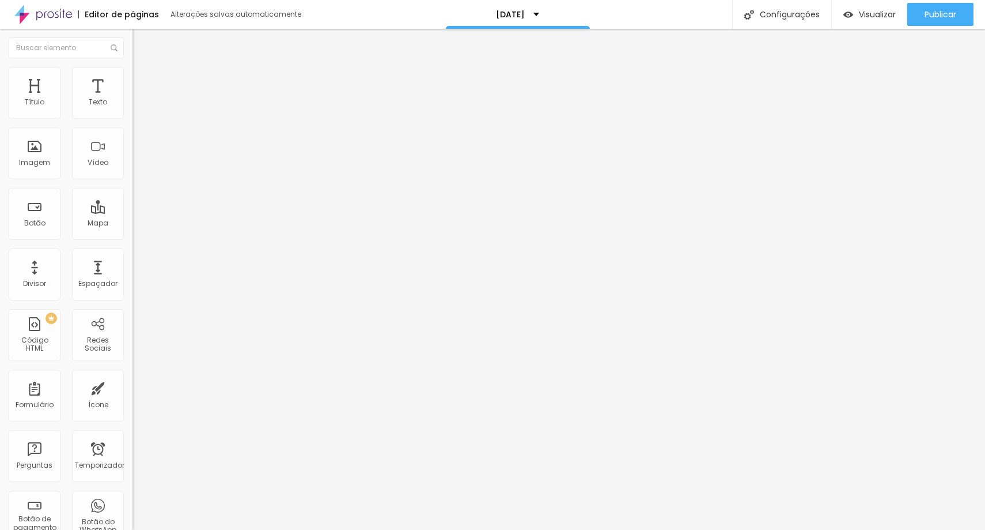
drag, startPoint x: 43, startPoint y: 243, endPoint x: 50, endPoint y: 243, distance: 6.9
click at [133, 272] on input "range" at bounding box center [170, 276] width 74 height 9
click at [942, 10] on font "Publicar" at bounding box center [941, 15] width 32 height 12
drag, startPoint x: 63, startPoint y: 111, endPoint x: 55, endPoint y: 114, distance: 8.0
click at [133, 212] on input "range" at bounding box center [170, 216] width 74 height 9
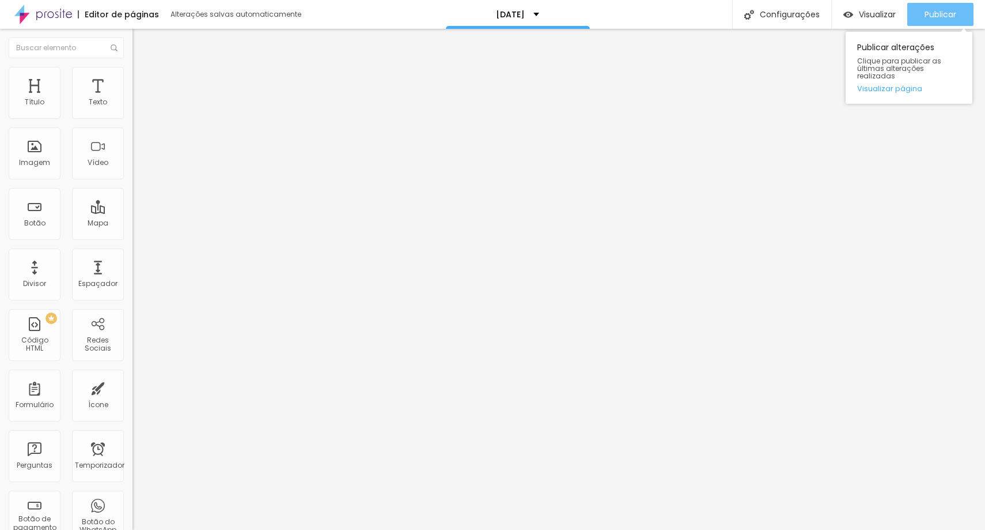
click at [931, 9] on font "Publicar" at bounding box center [941, 15] width 32 height 12
click at [133, 272] on input "range" at bounding box center [170, 276] width 74 height 9
click at [943, 19] on font "Publicar" at bounding box center [941, 15] width 32 height 12
click at [133, 212] on input "range" at bounding box center [170, 216] width 74 height 9
click at [955, 11] on font "Publicar" at bounding box center [941, 15] width 32 height 12
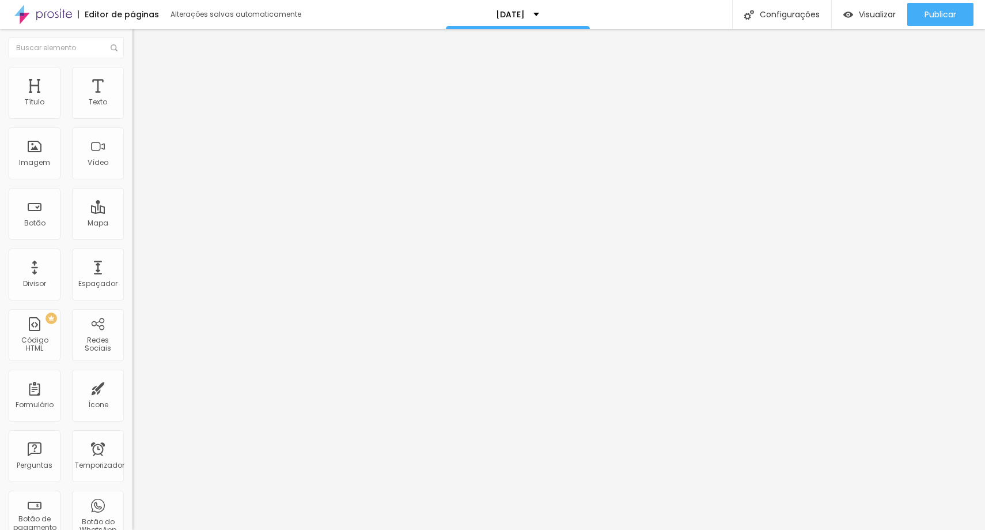
click at [133, 77] on li "Estilo" at bounding box center [199, 73] width 133 height 12
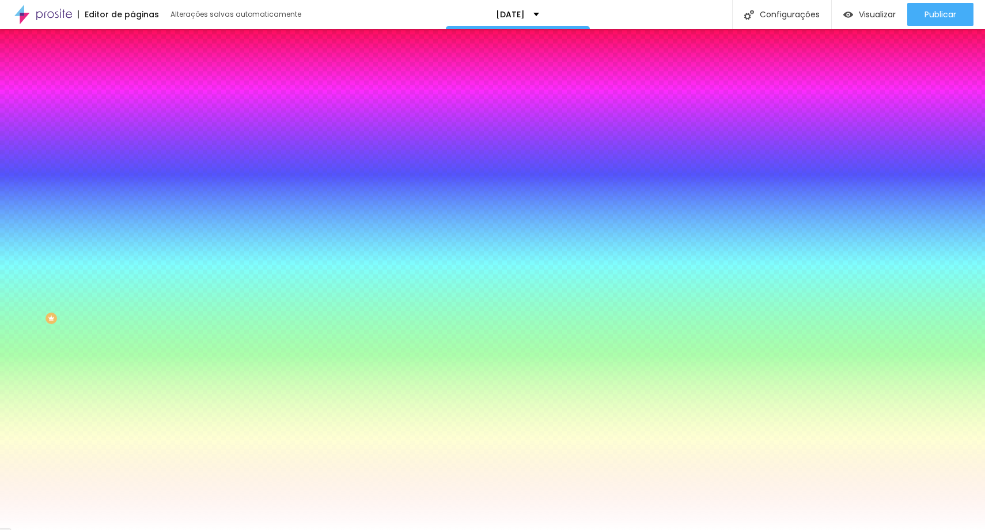
click at [133, 78] on img at bounding box center [138, 83] width 10 height 10
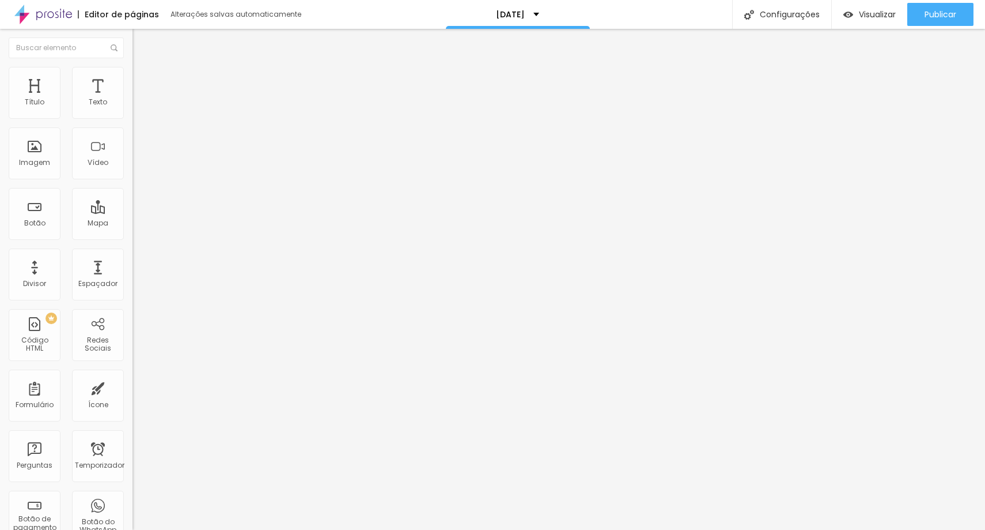
drag, startPoint x: 69, startPoint y: 114, endPoint x: 80, endPoint y: 120, distance: 12.4
click at [133, 224] on input "range" at bounding box center [170, 228] width 74 height 9
drag, startPoint x: 29, startPoint y: 137, endPoint x: 18, endPoint y: 137, distance: 10.9
click at [133, 387] on input "range" at bounding box center [170, 391] width 74 height 9
click at [944, 10] on font "Publicar" at bounding box center [941, 15] width 32 height 12
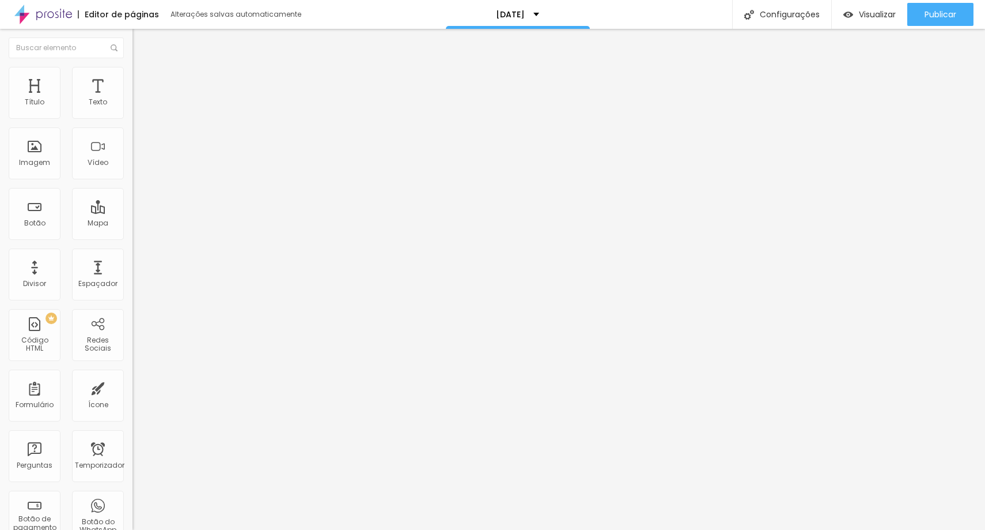
click at [143, 80] on font "Avançado" at bounding box center [162, 75] width 38 height 10
drag, startPoint x: 25, startPoint y: 115, endPoint x: 12, endPoint y: 117, distance: 13.9
click at [133, 212] on input "range" at bounding box center [170, 216] width 74 height 9
drag, startPoint x: 29, startPoint y: 134, endPoint x: 0, endPoint y: 137, distance: 29.5
click at [133, 375] on input "range" at bounding box center [170, 379] width 74 height 9
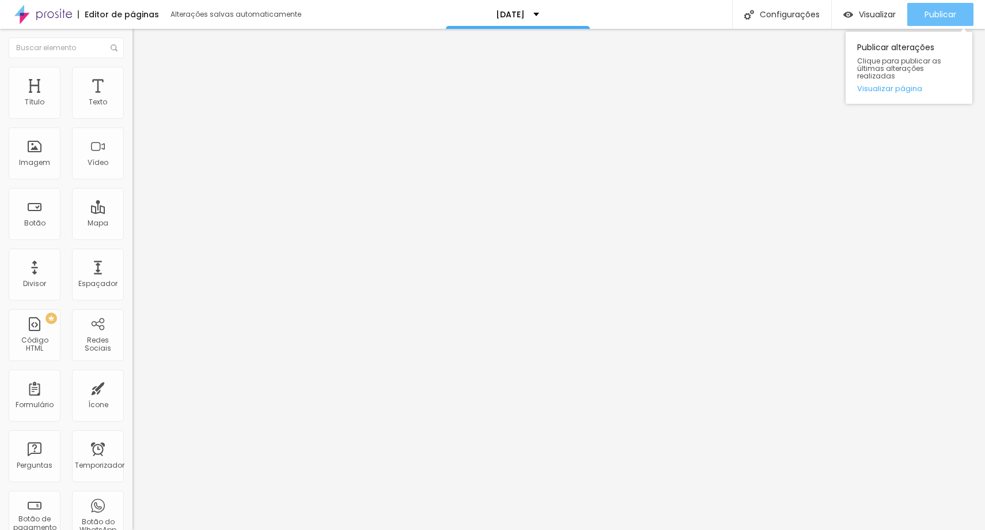
click at [925, 24] on div "Publicar" at bounding box center [941, 14] width 32 height 23
click at [143, 81] on font "Avançado" at bounding box center [162, 86] width 38 height 10
click at [133, 67] on img at bounding box center [138, 72] width 10 height 10
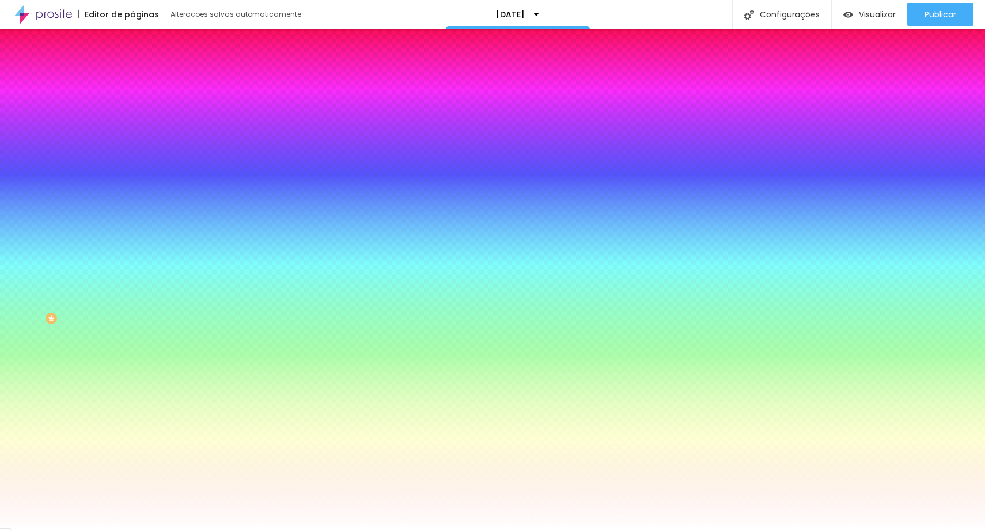
click at [133, 66] on img at bounding box center [138, 60] width 10 height 10
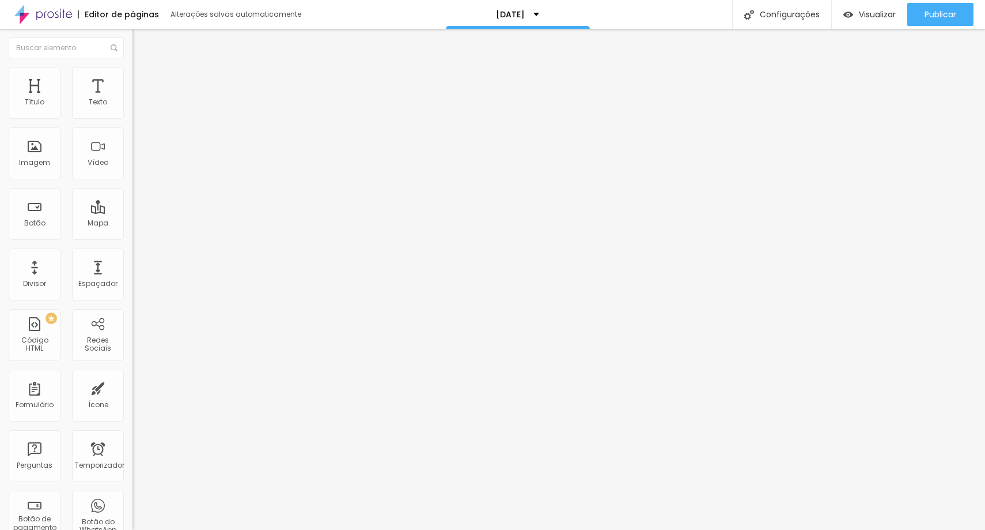
click at [133, 105] on img at bounding box center [137, 101] width 8 height 8
click at [133, 86] on li "Avançado" at bounding box center [199, 84] width 133 height 12
click at [133, 78] on li "Avançado" at bounding box center [199, 84] width 133 height 12
click at [133, 67] on li "Estilo" at bounding box center [199, 73] width 133 height 12
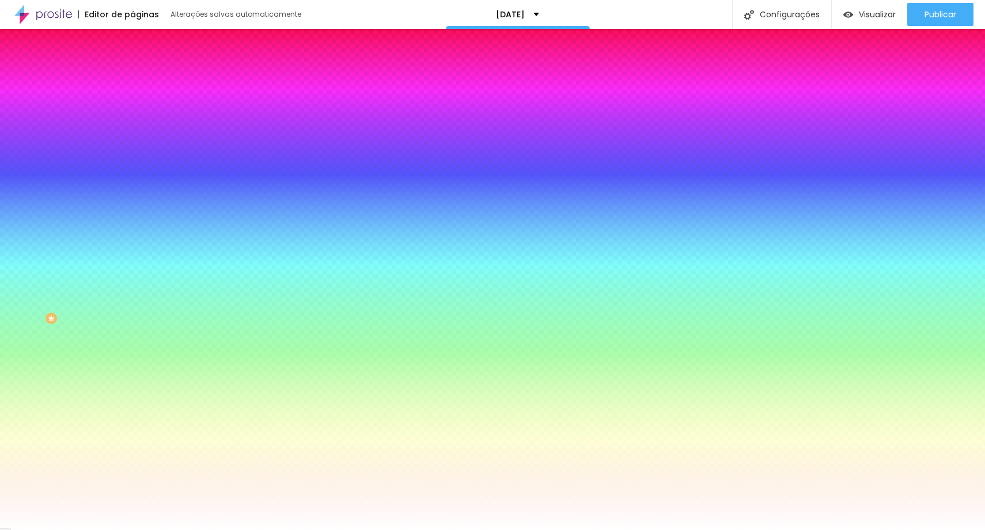
click at [133, 66] on img at bounding box center [138, 60] width 10 height 10
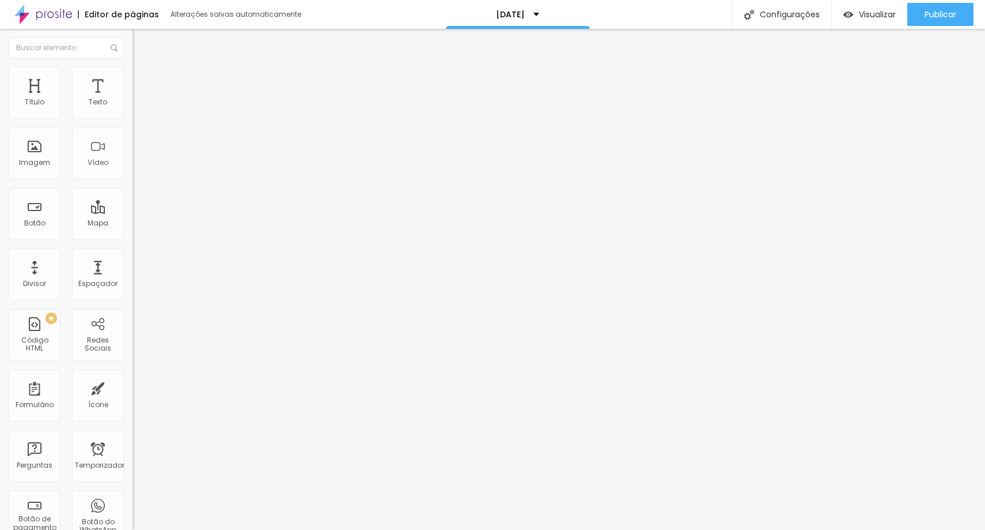
click at [133, 105] on img at bounding box center [137, 101] width 8 height 8
click at [133, 78] on img at bounding box center [138, 83] width 10 height 10
drag, startPoint x: 50, startPoint y: 112, endPoint x: 0, endPoint y: 126, distance: 51.6
click at [133, 224] on input "range" at bounding box center [170, 228] width 74 height 9
click at [143, 84] on font "Avançado" at bounding box center [162, 86] width 38 height 10
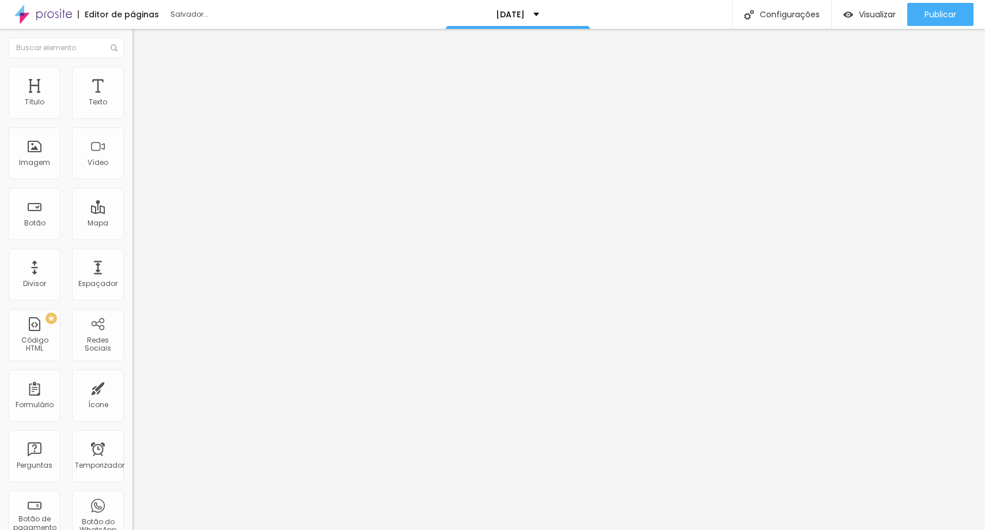
drag, startPoint x: 44, startPoint y: 112, endPoint x: 12, endPoint y: 152, distance: 51.2
click at [133, 224] on input "range" at bounding box center [170, 228] width 74 height 9
click at [143, 81] on font "Avançado" at bounding box center [162, 86] width 38 height 10
drag, startPoint x: 47, startPoint y: 111, endPoint x: 0, endPoint y: 112, distance: 47.3
click at [133, 224] on input "range" at bounding box center [170, 228] width 74 height 9
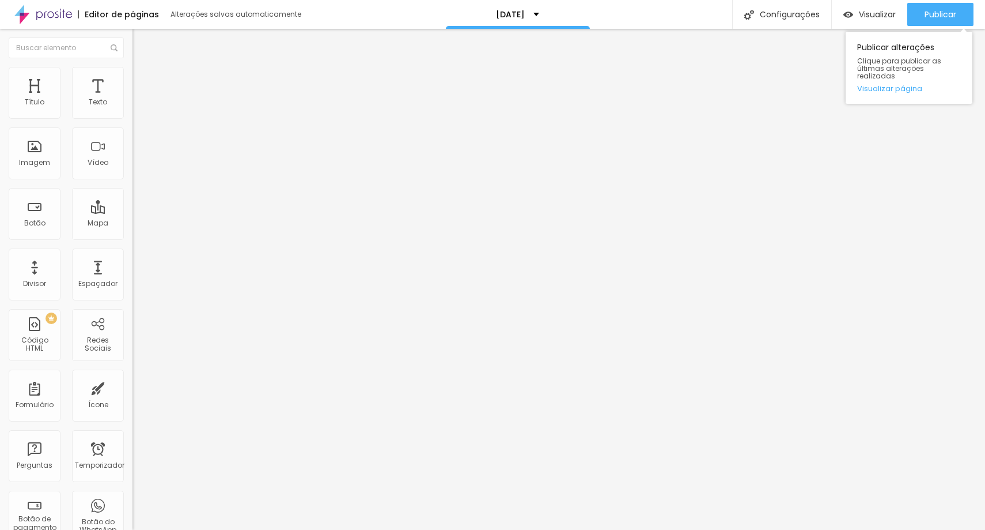
drag, startPoint x: 936, startPoint y: 12, endPoint x: 928, endPoint y: 34, distance: 23.5
click at [937, 12] on font "Publicar" at bounding box center [941, 15] width 32 height 12
click at [947, 18] on font "Publicar" at bounding box center [941, 15] width 32 height 12
click at [969, 9] on button "Publicar" at bounding box center [941, 14] width 66 height 23
click at [943, 18] on font "Publicar" at bounding box center [941, 15] width 32 height 12
